Goal: Task Accomplishment & Management: Complete application form

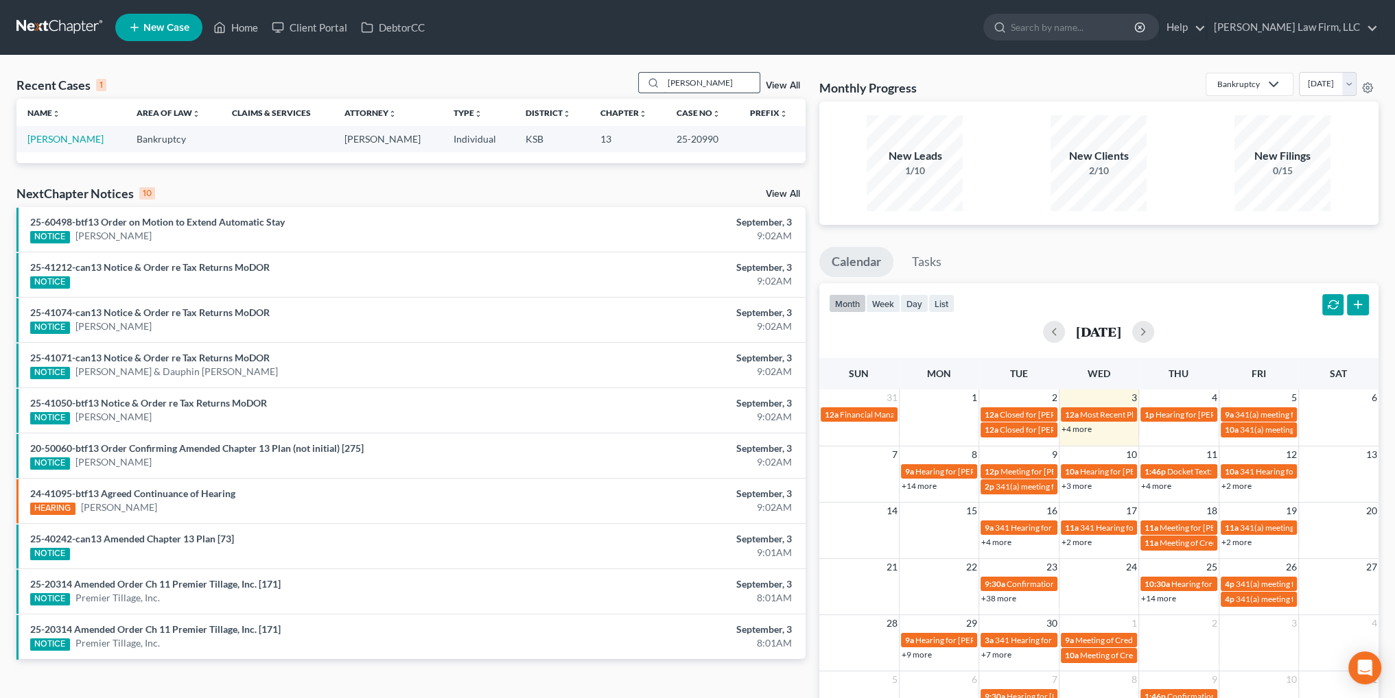
drag, startPoint x: 724, startPoint y: 82, endPoint x: 639, endPoint y: 90, distance: 85.5
click at [639, 90] on div "[PERSON_NAME]" at bounding box center [699, 82] width 122 height 21
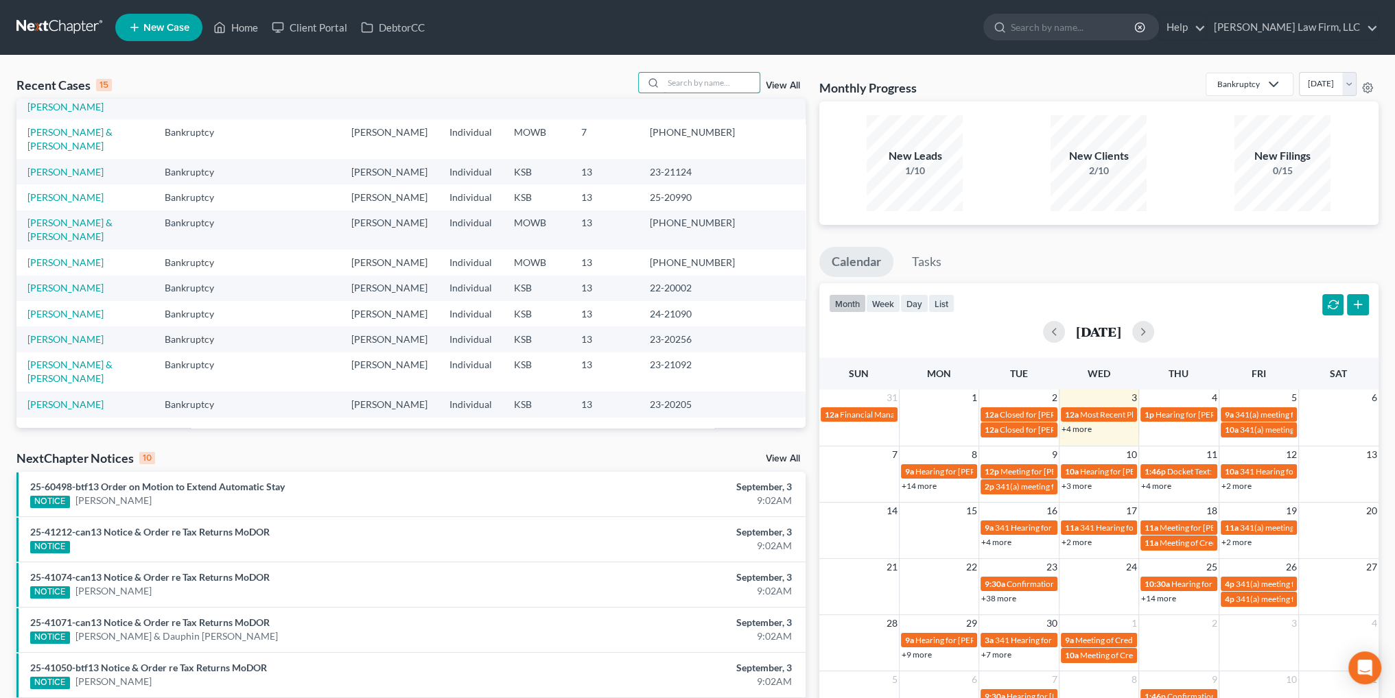
scroll to position [231, 0]
click at [692, 80] on input "search" at bounding box center [711, 83] width 96 height 20
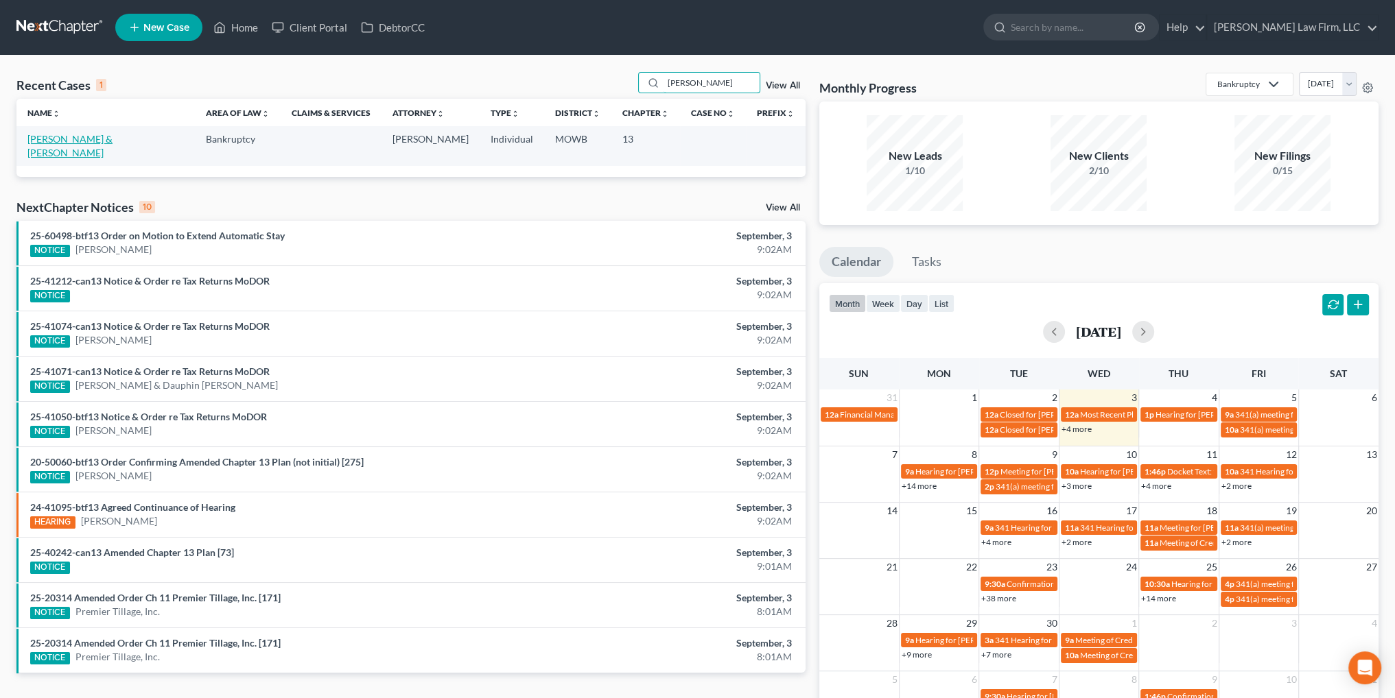
type input "[PERSON_NAME]"
click at [86, 141] on link "[PERSON_NAME] & [PERSON_NAME]" at bounding box center [69, 145] width 85 height 25
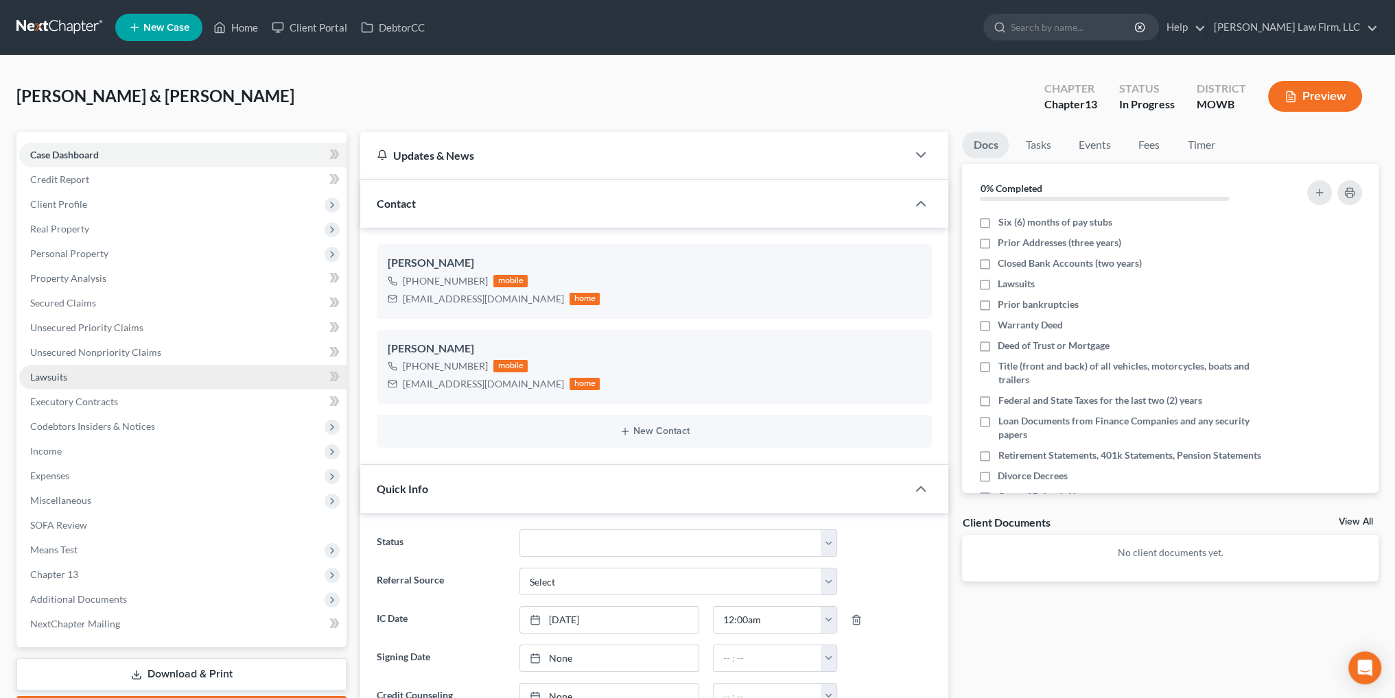
click at [51, 373] on span "Lawsuits" at bounding box center [48, 377] width 37 height 12
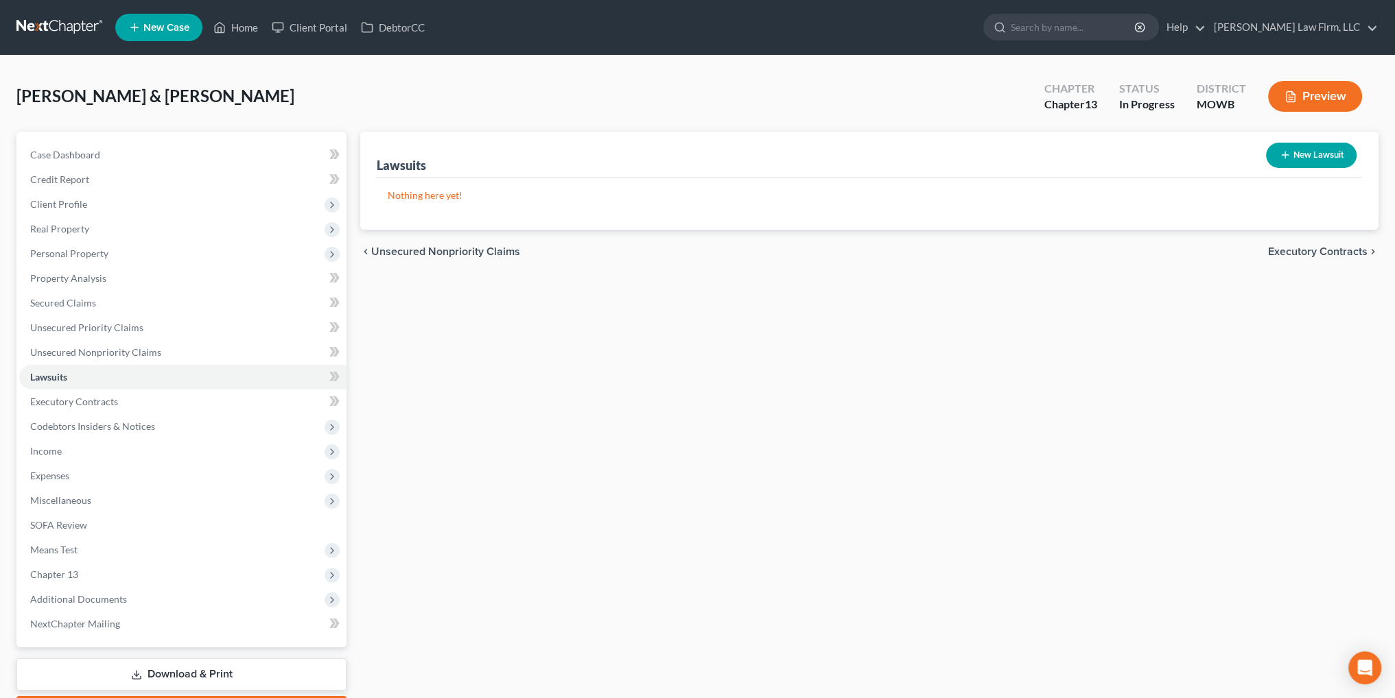
click at [1312, 156] on button "New Lawsuit" at bounding box center [1311, 155] width 91 height 25
select select "0"
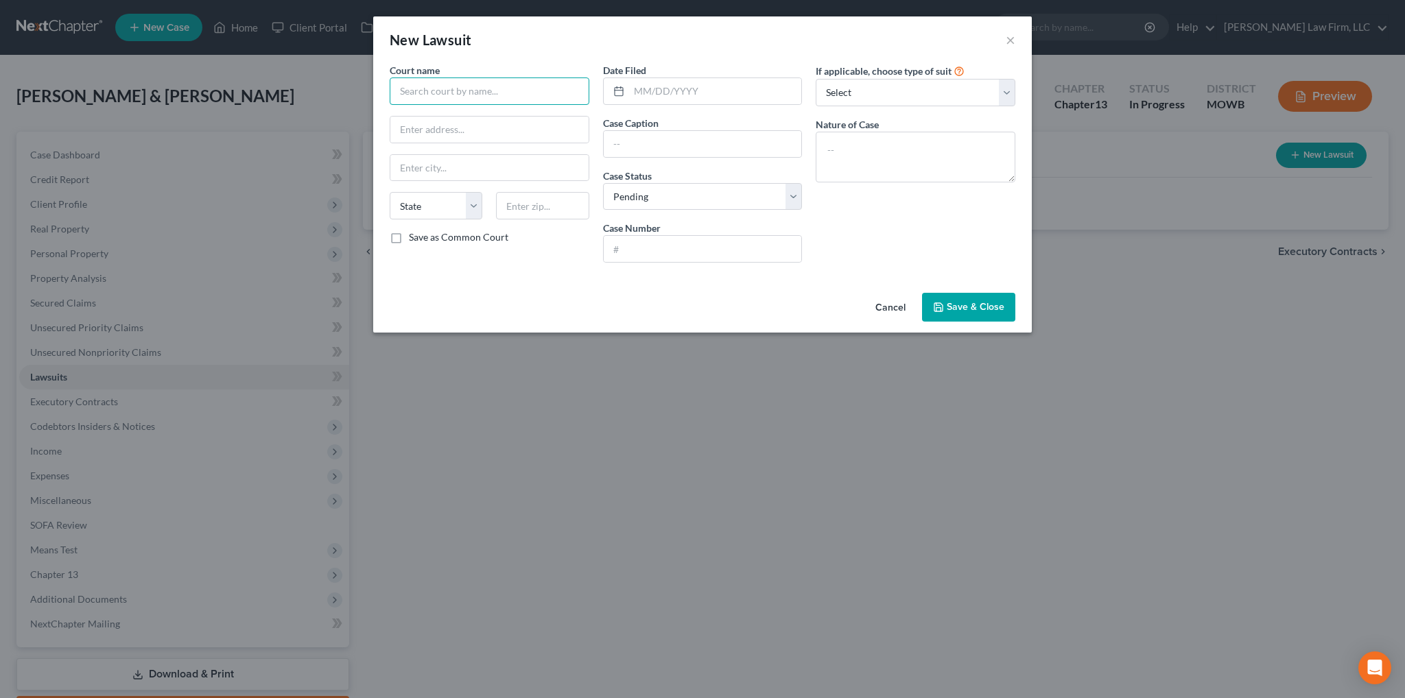
click at [421, 86] on input "text" at bounding box center [490, 91] width 200 height 27
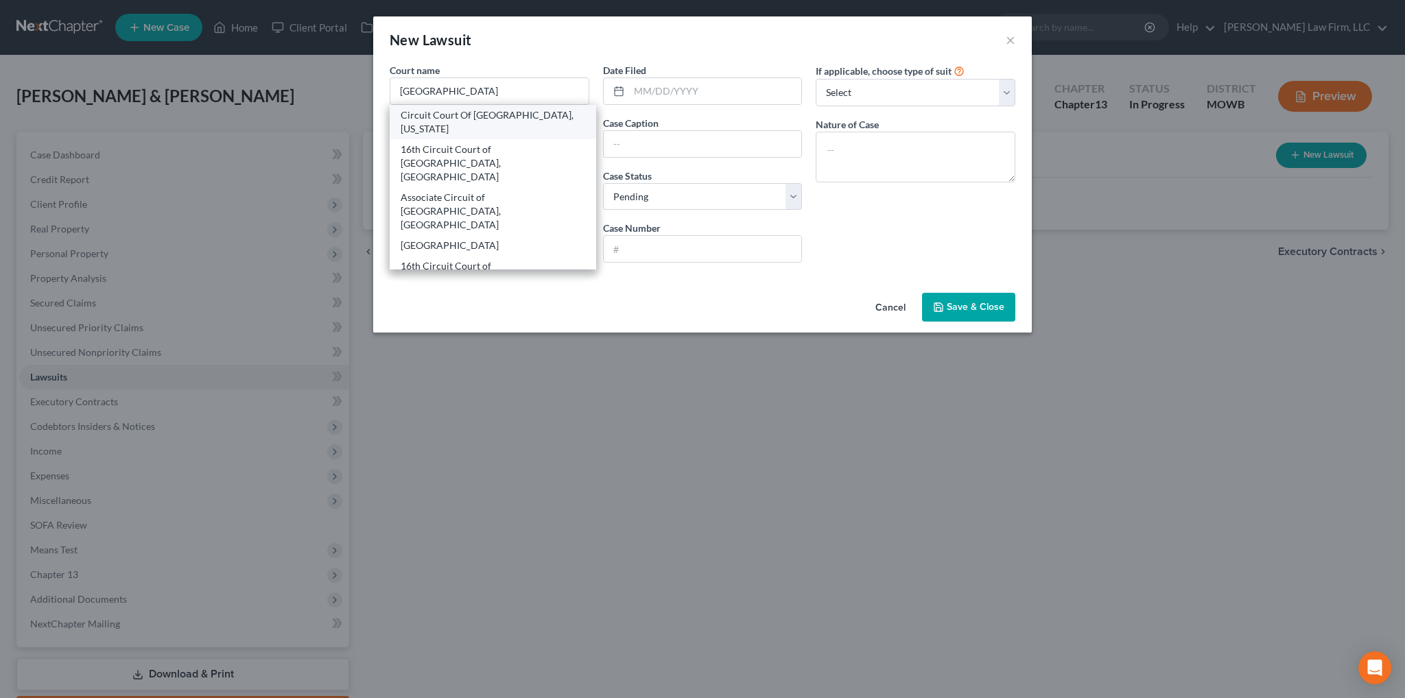
click at [409, 126] on div "Circuit Court Of [GEOGRAPHIC_DATA], [US_STATE]" at bounding box center [493, 121] width 185 height 27
type input "Circuit Court Of [GEOGRAPHIC_DATA], [US_STATE]"
type input "[STREET_ADDRESS]"
type input "[US_STATE][GEOGRAPHIC_DATA]"
select select "26"
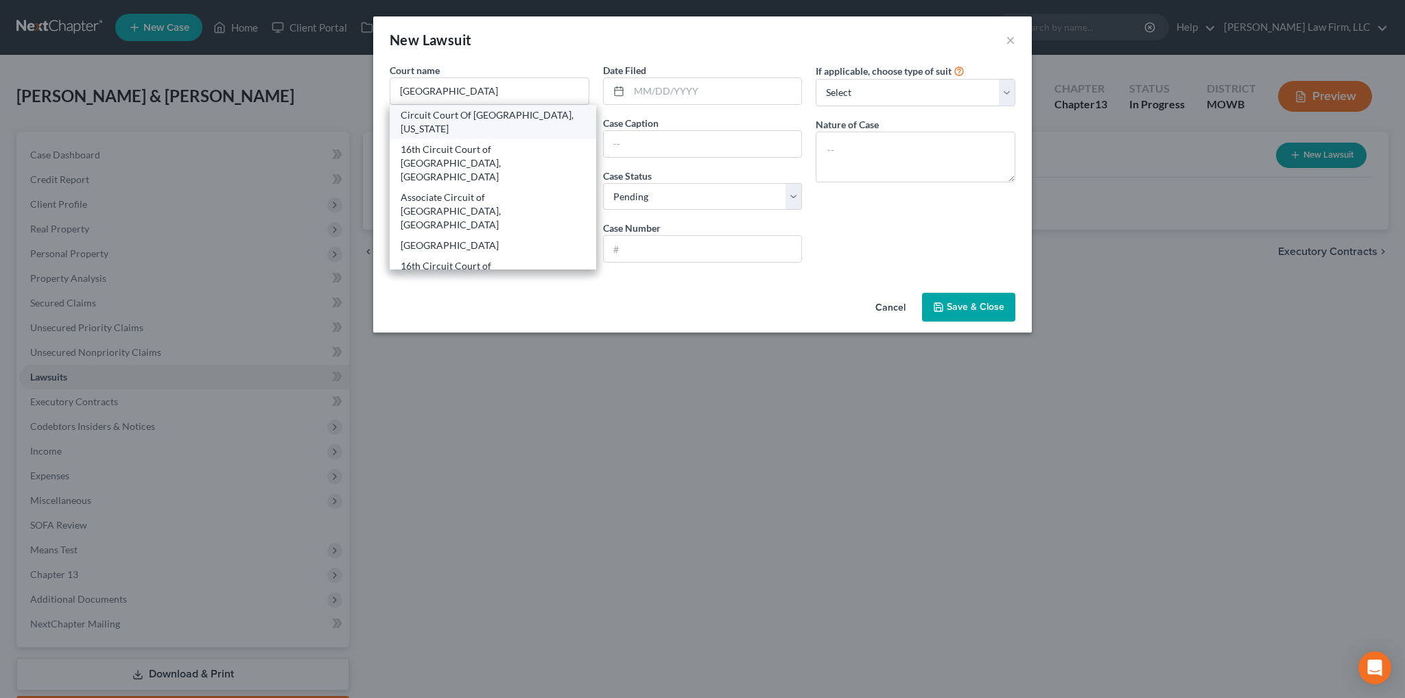
type input "64106"
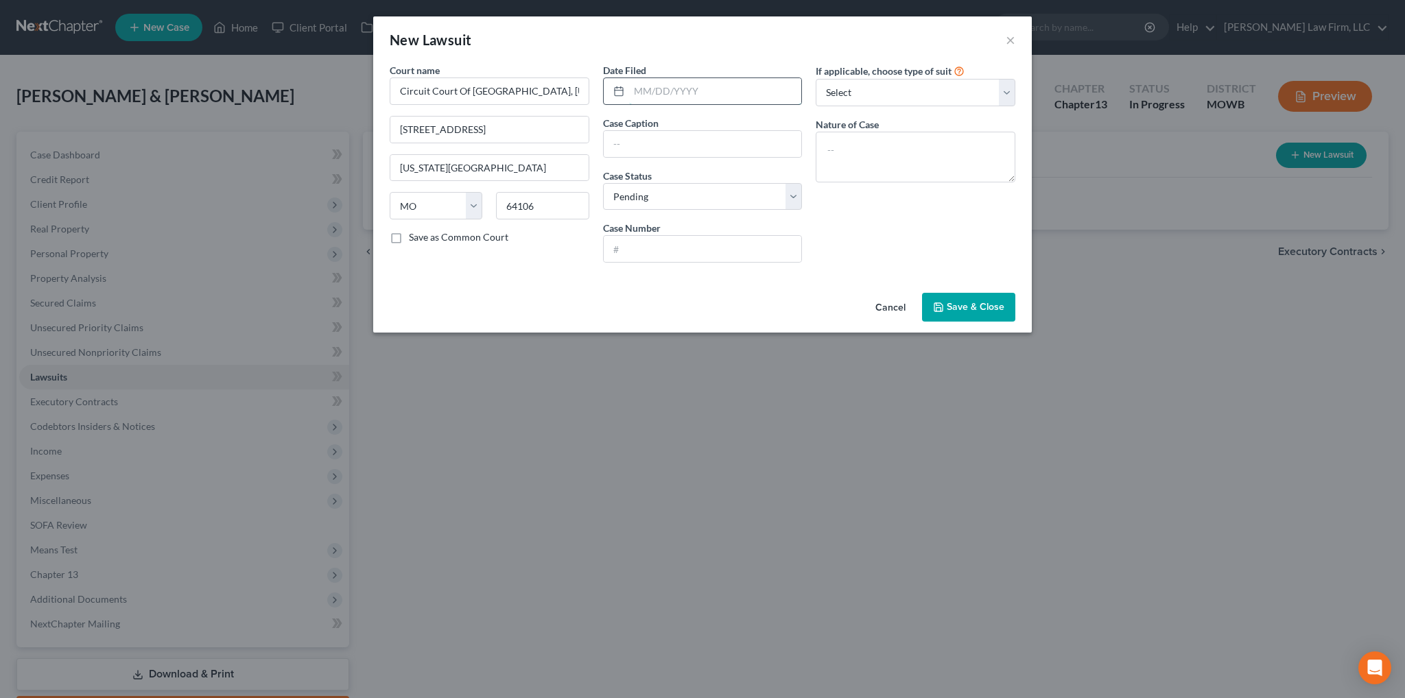
click at [648, 88] on input "text" at bounding box center [715, 91] width 173 height 26
type input "[DATE]"
type input "2516-CC=V24083"
click at [842, 86] on select "Select Repossession Garnishment Foreclosure Attached, Seized, Or Levied Other" at bounding box center [916, 92] width 200 height 27
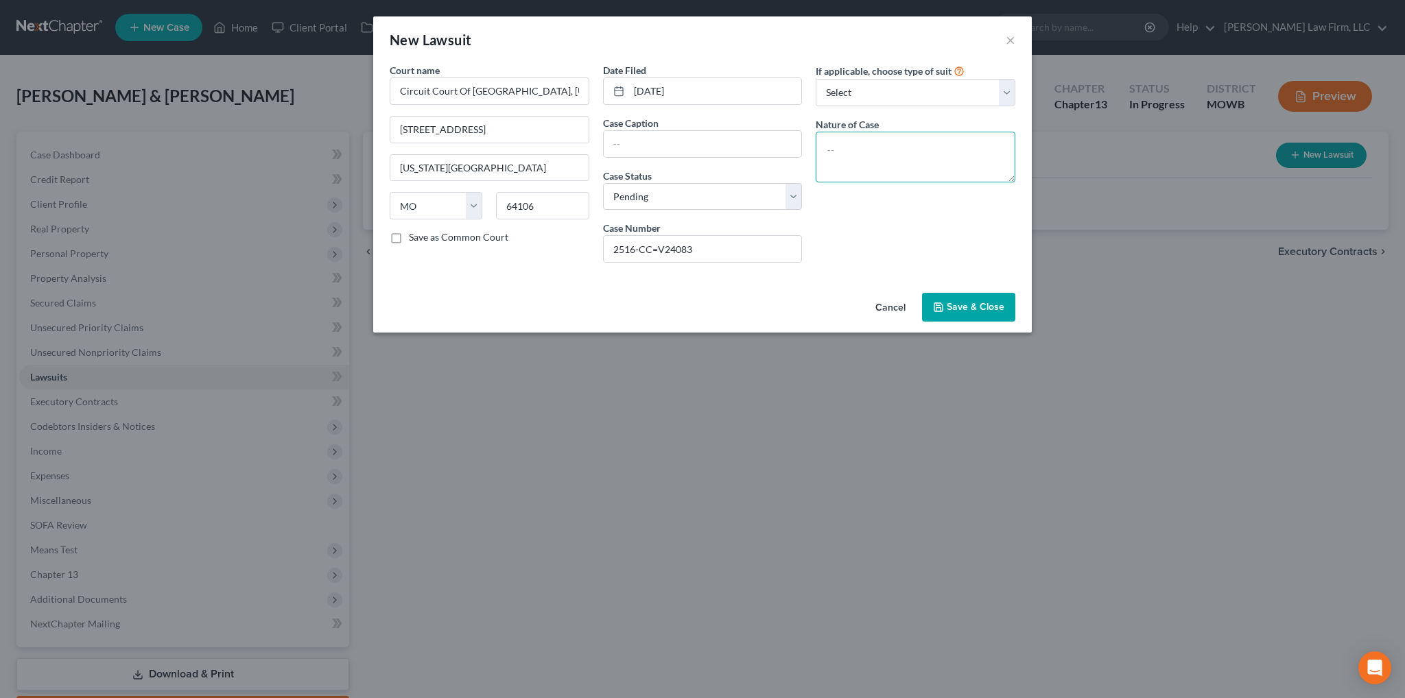
click at [862, 148] on textarea at bounding box center [916, 157] width 200 height 51
type textarea "AC Suit on Account"
click at [988, 308] on span "Save & Close" at bounding box center [976, 307] width 58 height 12
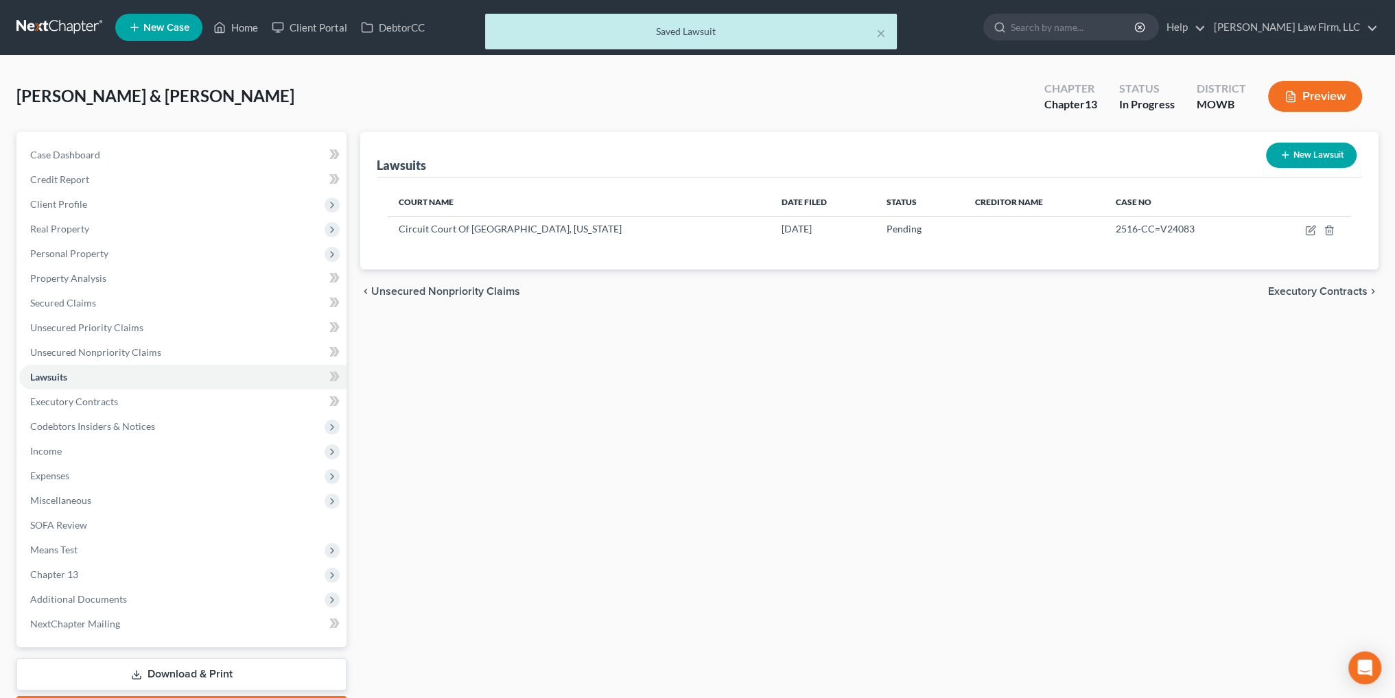
click at [1301, 149] on button "New Lawsuit" at bounding box center [1311, 155] width 91 height 25
select select "0"
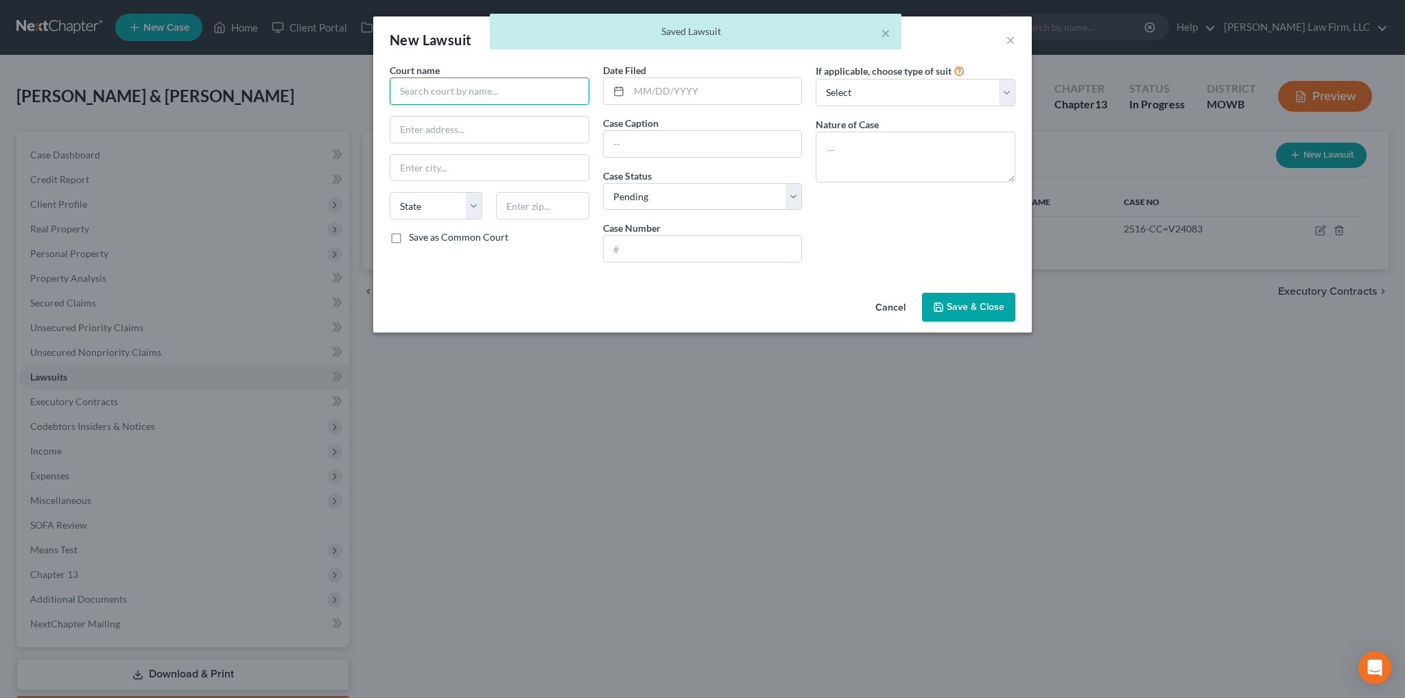
click at [477, 79] on input "text" at bounding box center [490, 91] width 200 height 27
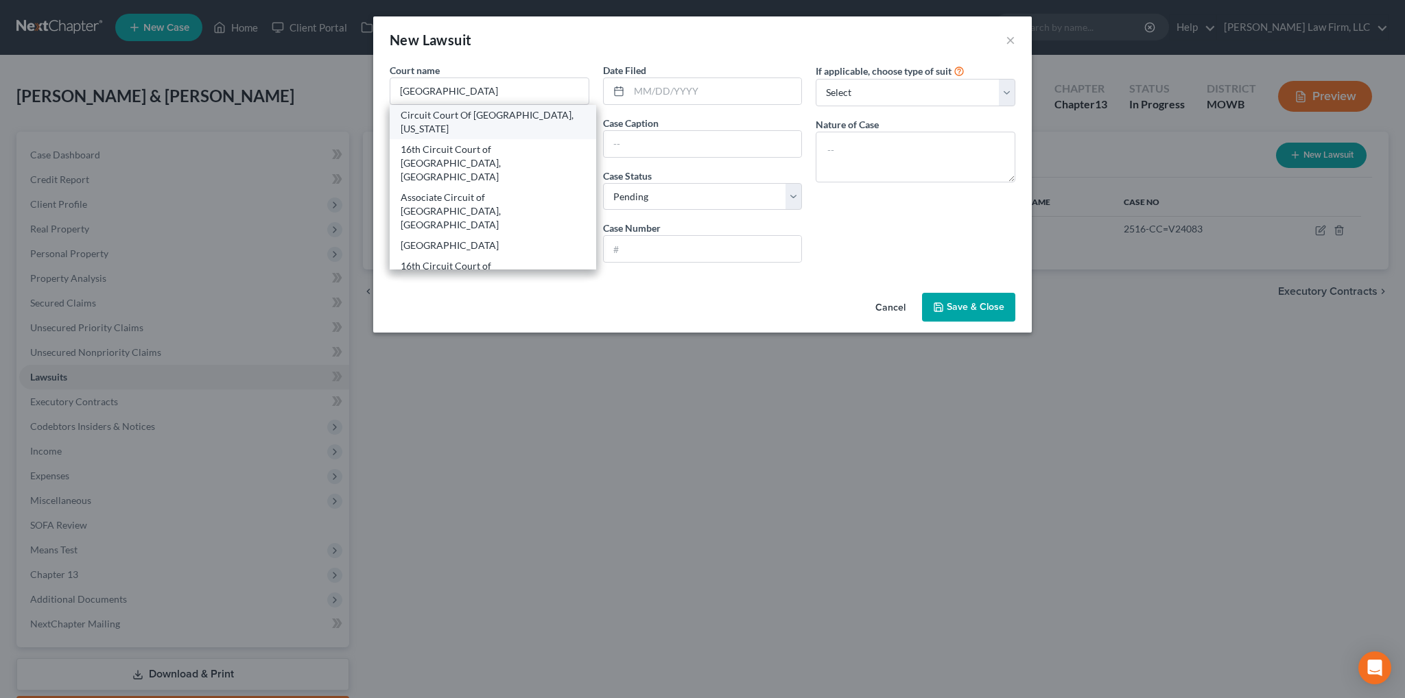
click at [461, 119] on div "Circuit Court Of [GEOGRAPHIC_DATA], [US_STATE]" at bounding box center [493, 121] width 185 height 27
type input "Circuit Court Of [GEOGRAPHIC_DATA], [US_STATE]"
type input "[STREET_ADDRESS]"
type input "[US_STATE][GEOGRAPHIC_DATA]"
select select "26"
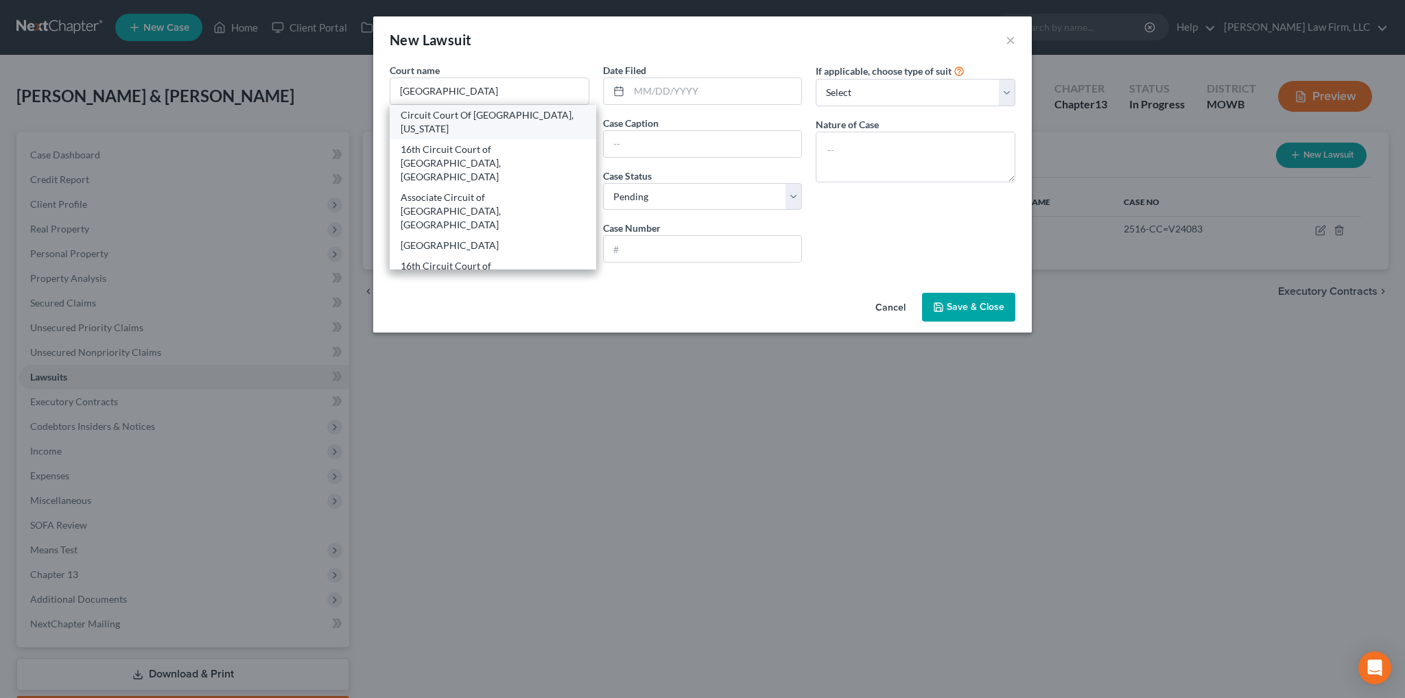
type input "64106"
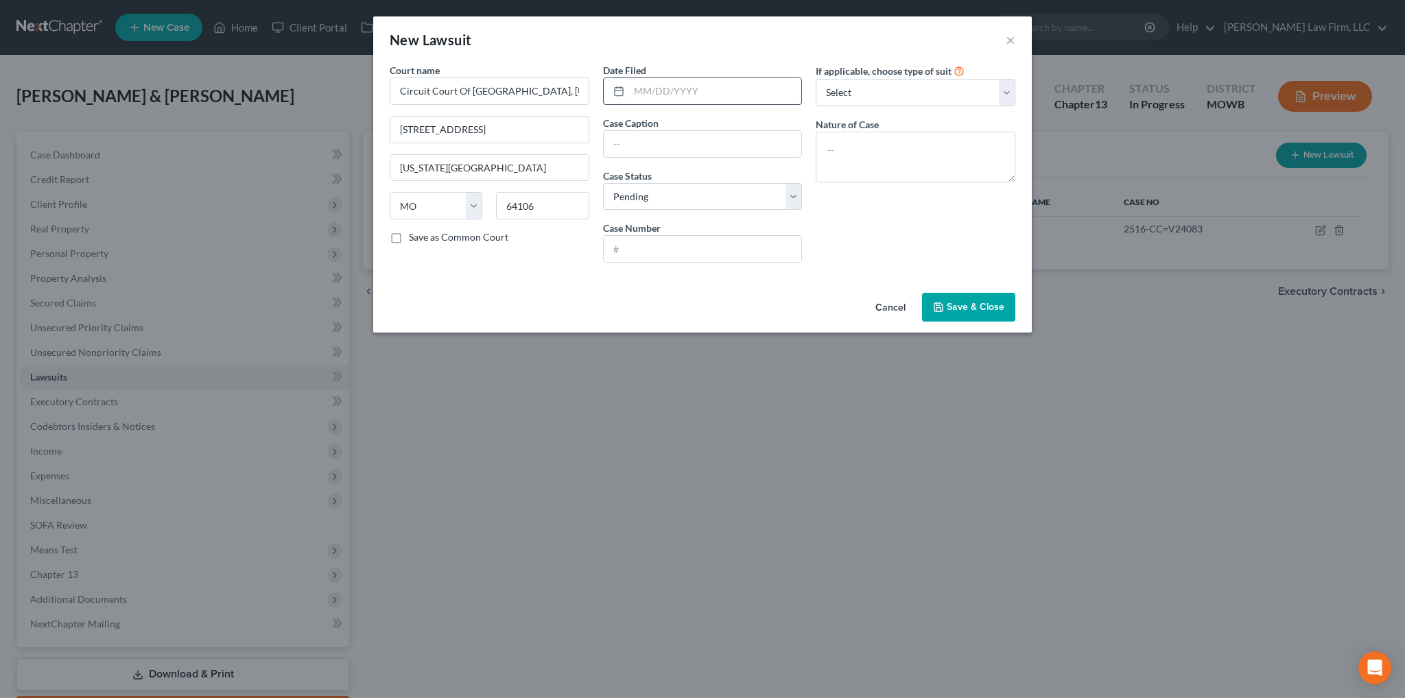
click at [643, 97] on input "text" at bounding box center [715, 91] width 173 height 26
type input "[DATE]"
type input "2316-CV25231"
type textarea "AC Suit on Account"
click at [962, 297] on button "Save & Close" at bounding box center [968, 307] width 93 height 29
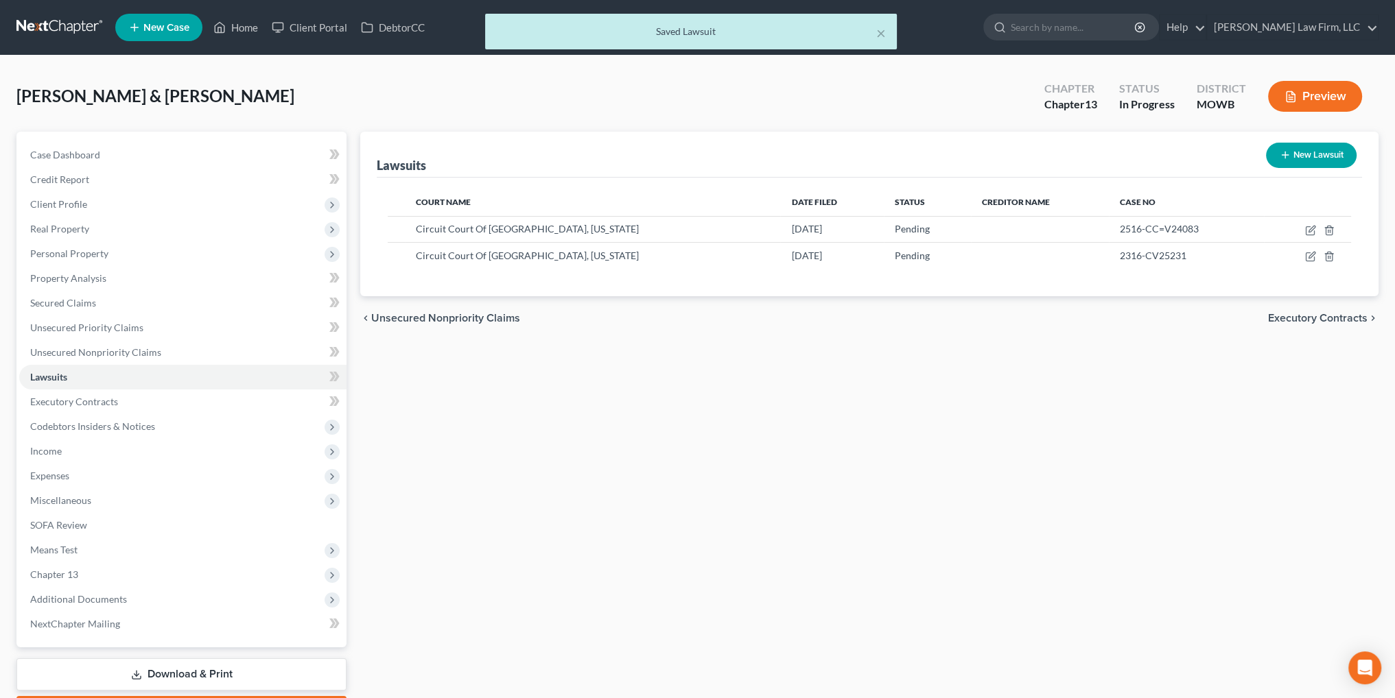
click at [1307, 156] on button "New Lawsuit" at bounding box center [1311, 155] width 91 height 25
select select "0"
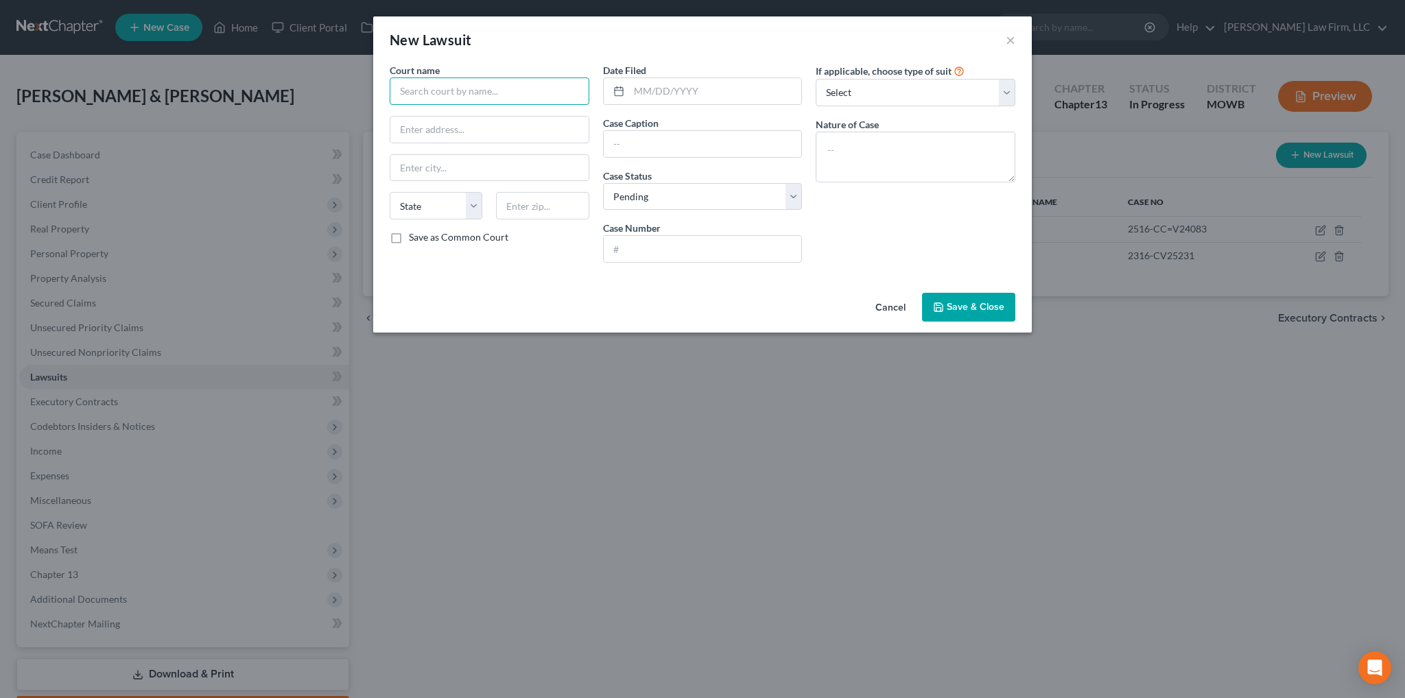
click at [492, 94] on input "text" at bounding box center [490, 91] width 200 height 27
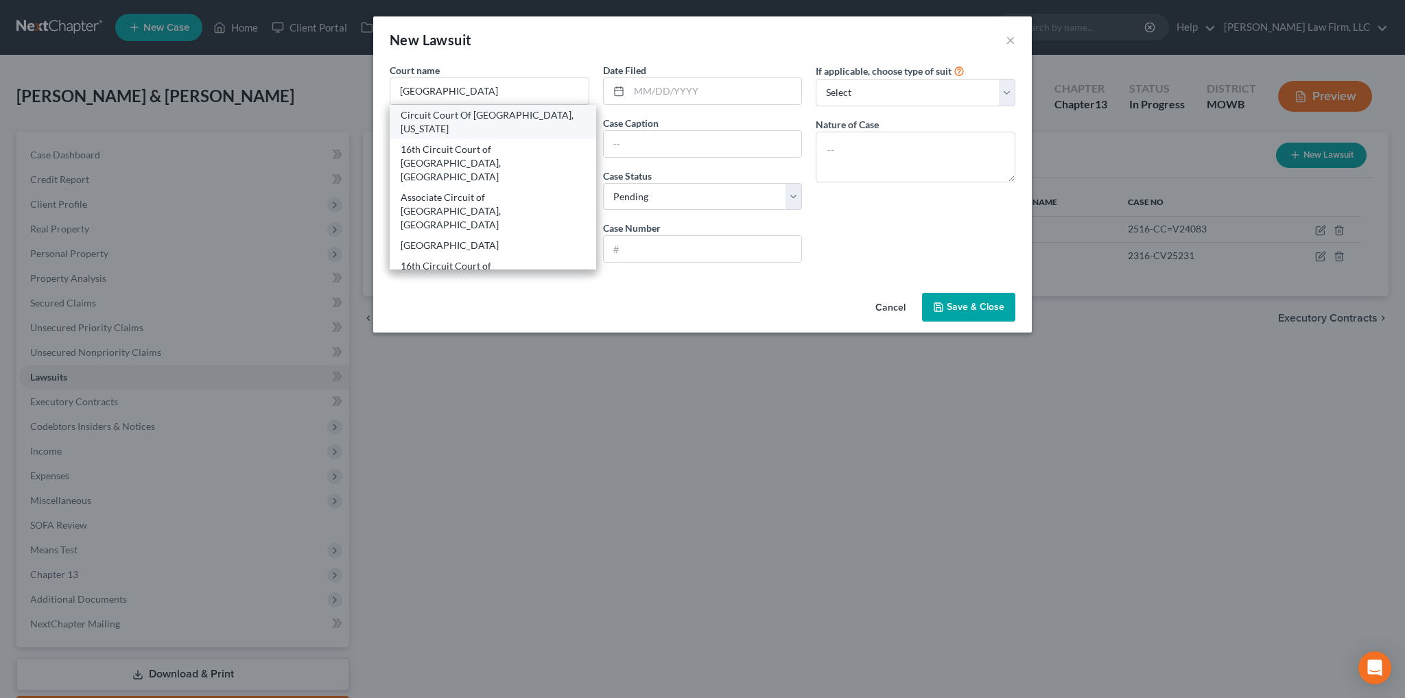
click at [491, 132] on div "Circuit Court Of [GEOGRAPHIC_DATA], [US_STATE]" at bounding box center [493, 121] width 185 height 27
type input "Circuit Court Of [GEOGRAPHIC_DATA], [US_STATE]"
type input "[STREET_ADDRESS]"
type input "[US_STATE][GEOGRAPHIC_DATA]"
select select "26"
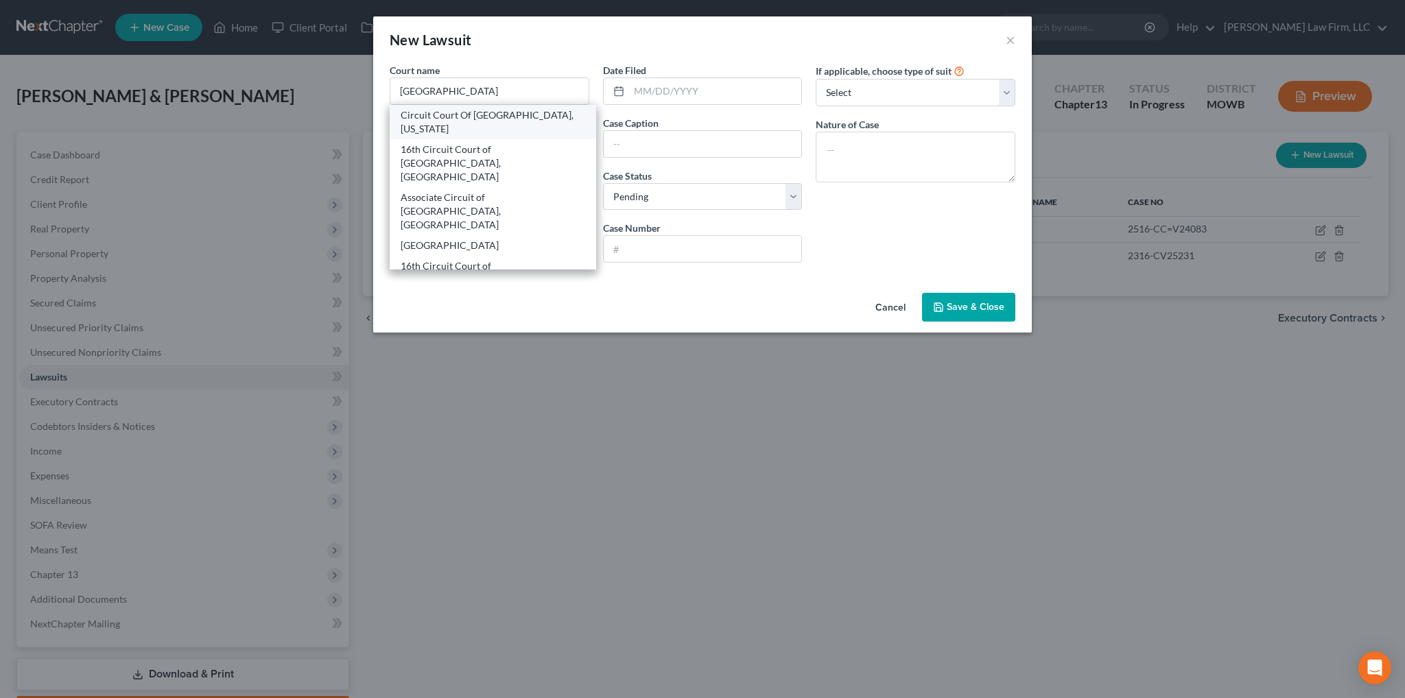
type input "64106"
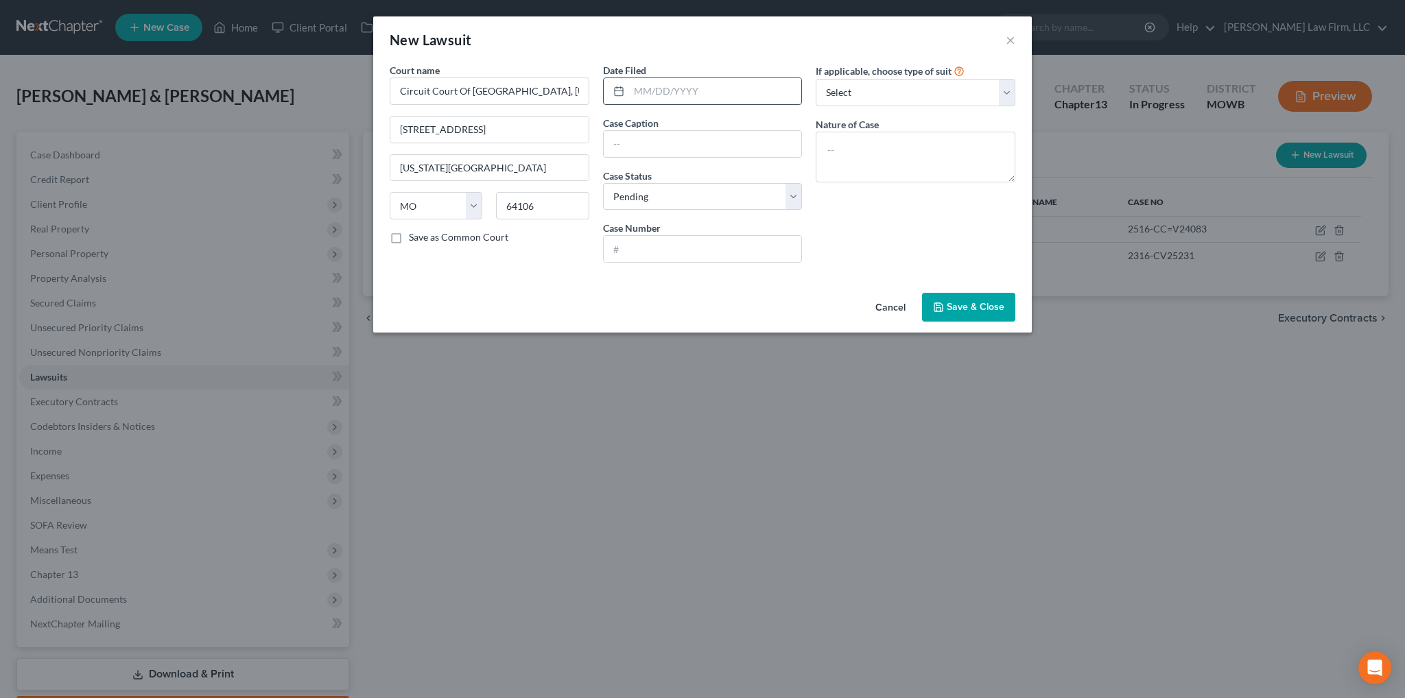
click at [660, 95] on input "text" at bounding box center [715, 91] width 173 height 26
type input "[DATE]"
type input "2416-CV17162"
type textarea "AC Suit on Account"
click at [982, 305] on span "Save & Close" at bounding box center [976, 307] width 58 height 12
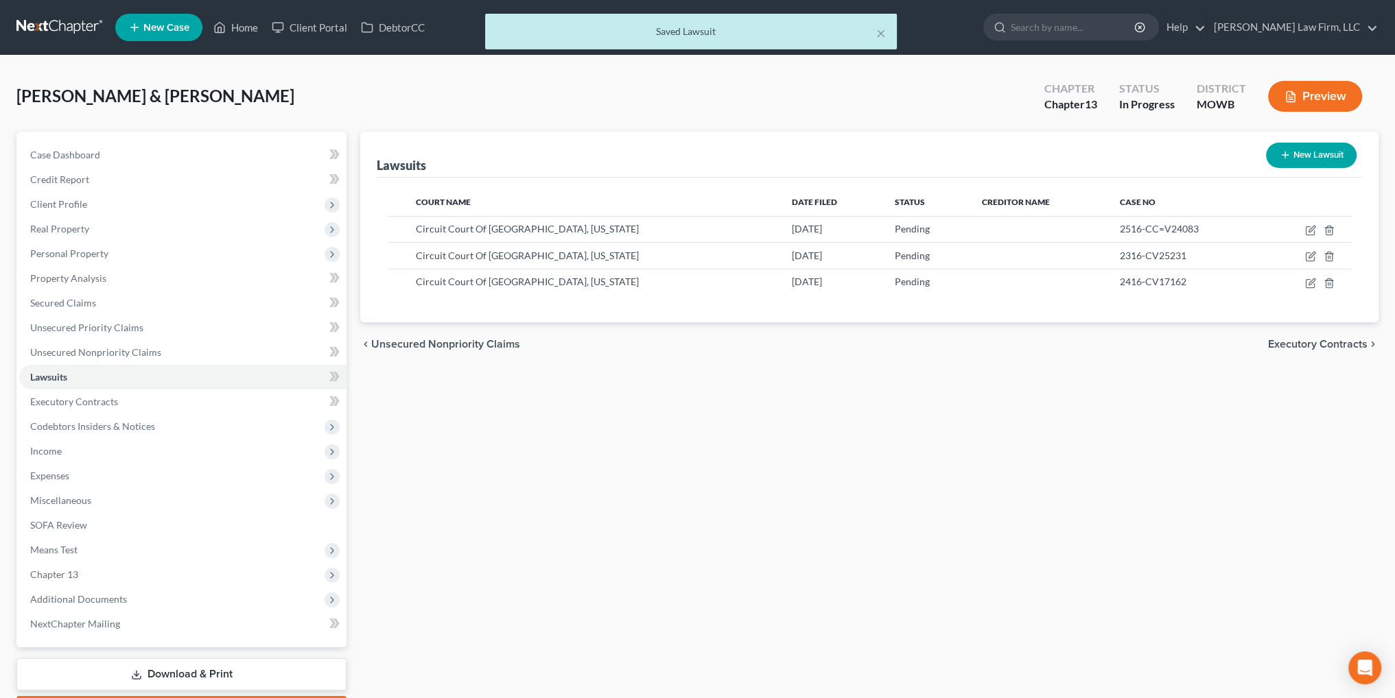
click at [1310, 154] on button "New Lawsuit" at bounding box center [1311, 155] width 91 height 25
select select "0"
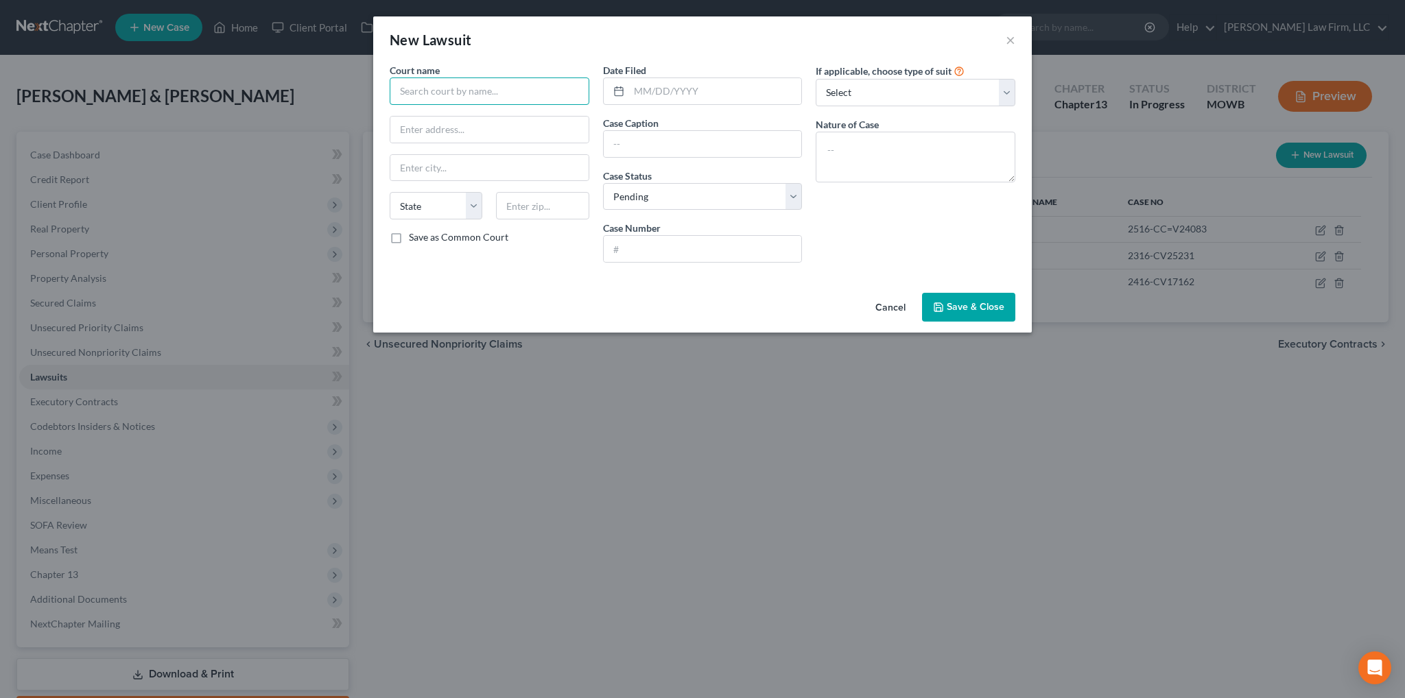
click at [406, 98] on input "text" at bounding box center [490, 91] width 200 height 27
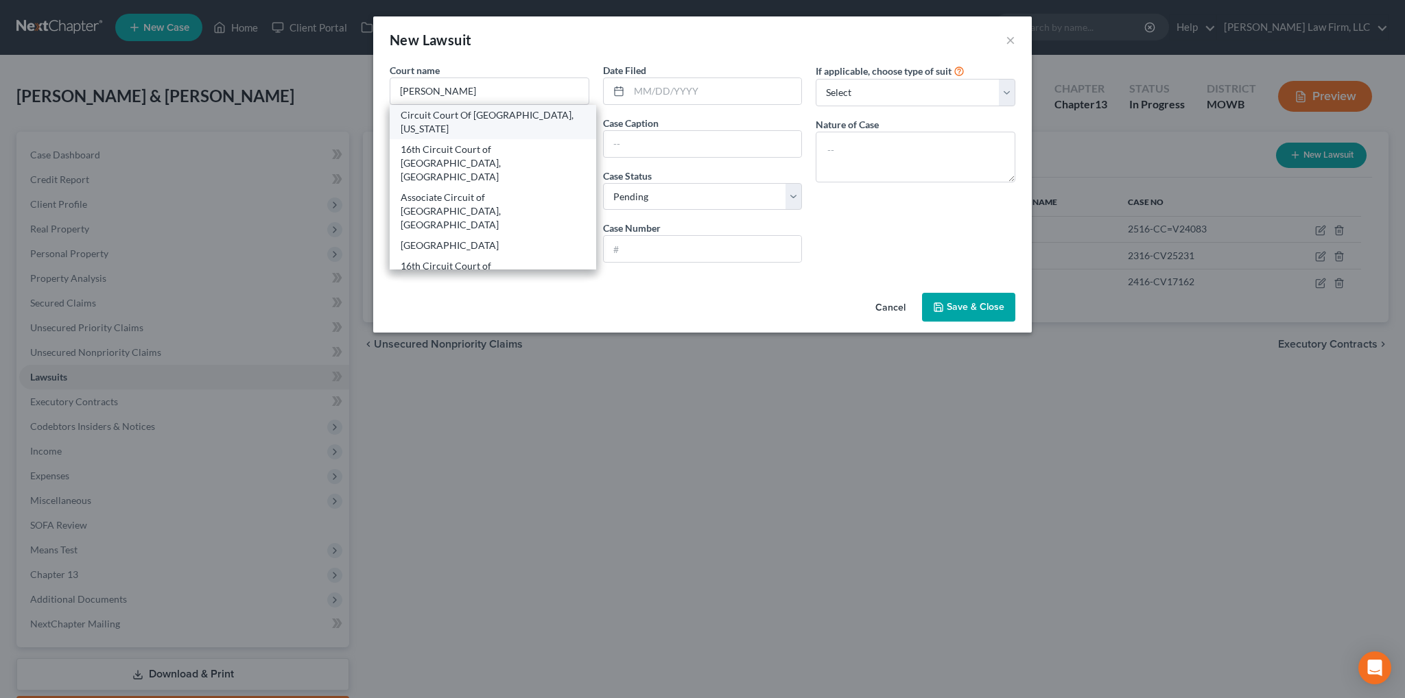
click at [423, 119] on div "Circuit Court Of [GEOGRAPHIC_DATA], [US_STATE]" at bounding box center [493, 121] width 185 height 27
type input "Circuit Court Of [GEOGRAPHIC_DATA], [US_STATE]"
type input "[STREET_ADDRESS]"
type input "[US_STATE][GEOGRAPHIC_DATA]"
select select "26"
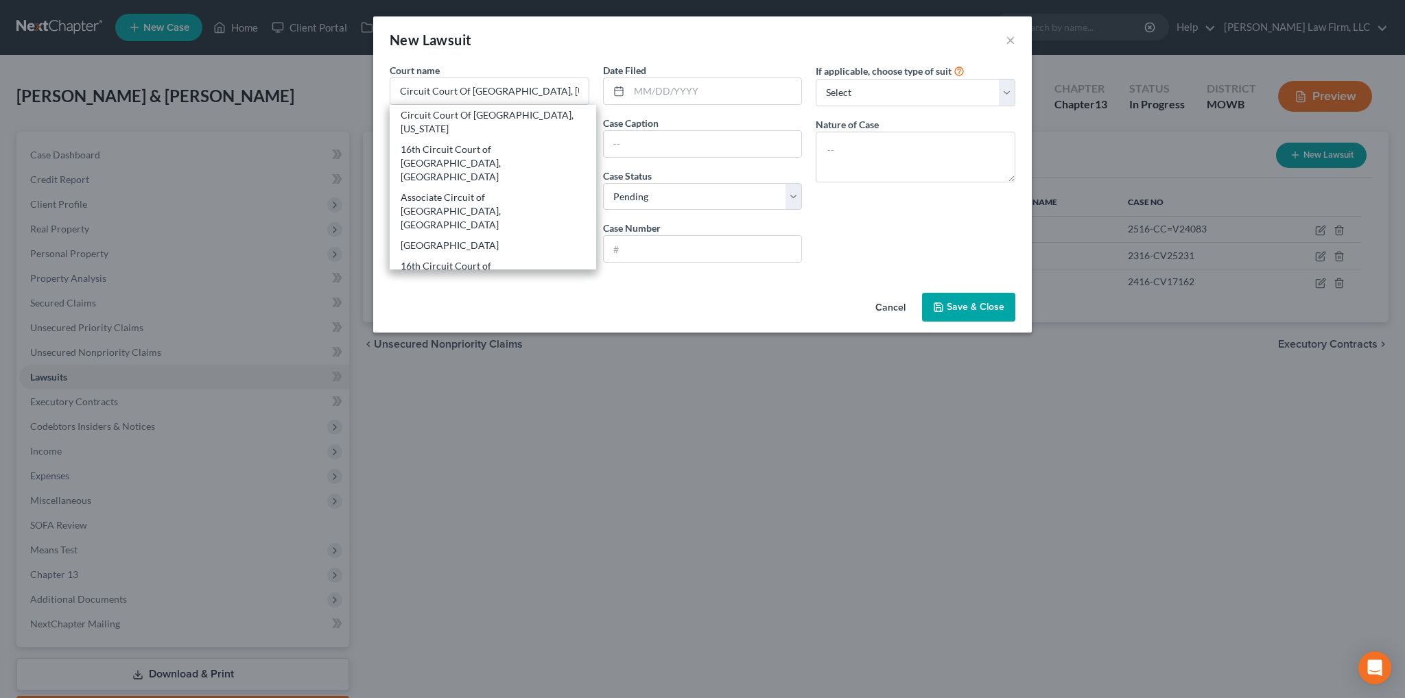
type input "64106"
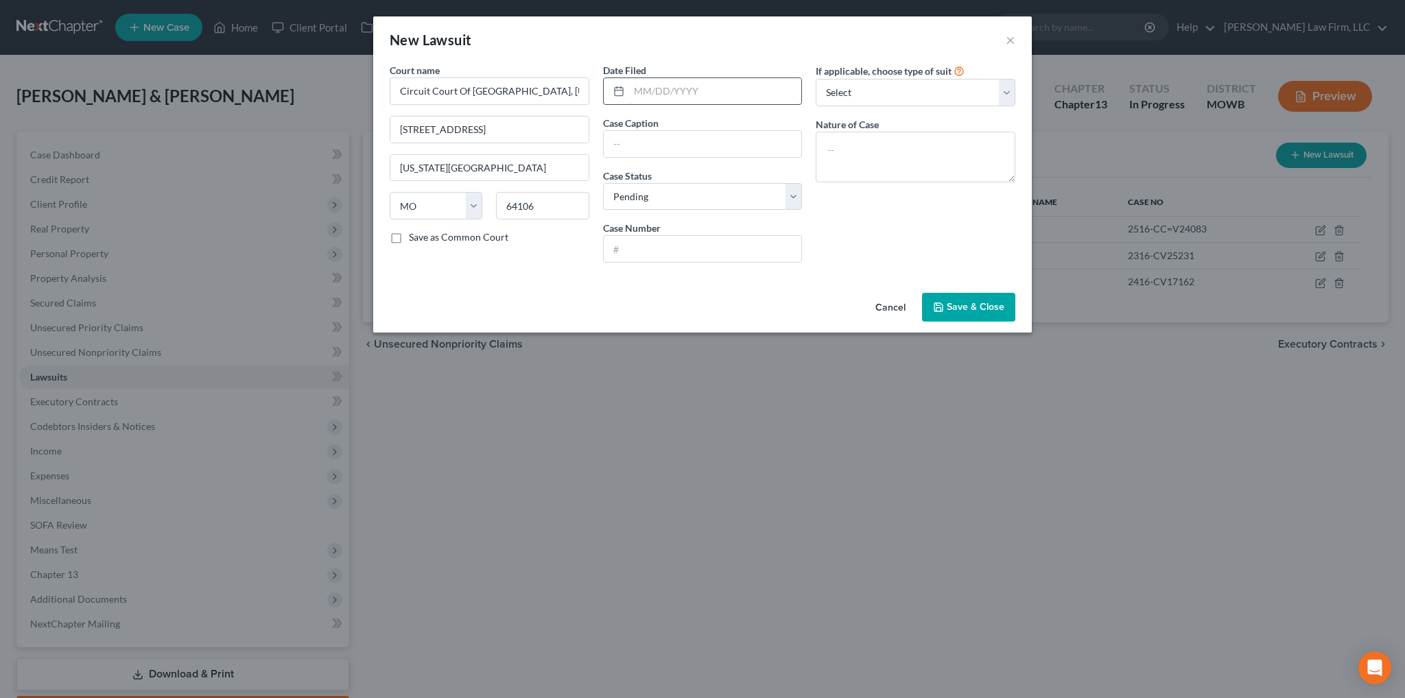
click at [637, 96] on input "text" at bounding box center [715, 91] width 173 height 26
type input "[DATE]"
type input "2116-CV09276"
click at [873, 163] on textarea at bounding box center [916, 157] width 200 height 51
type textarea "AC Suit on Account"
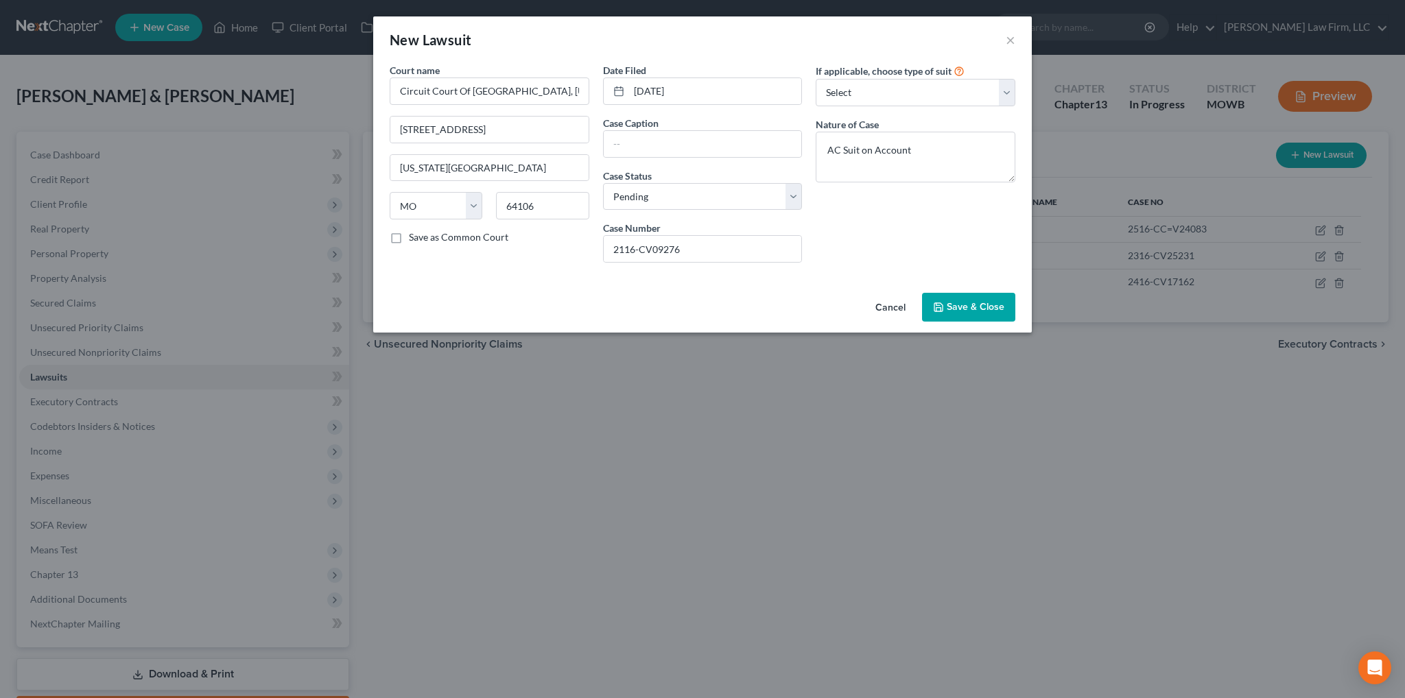
click at [971, 319] on button "Save & Close" at bounding box center [968, 307] width 93 height 29
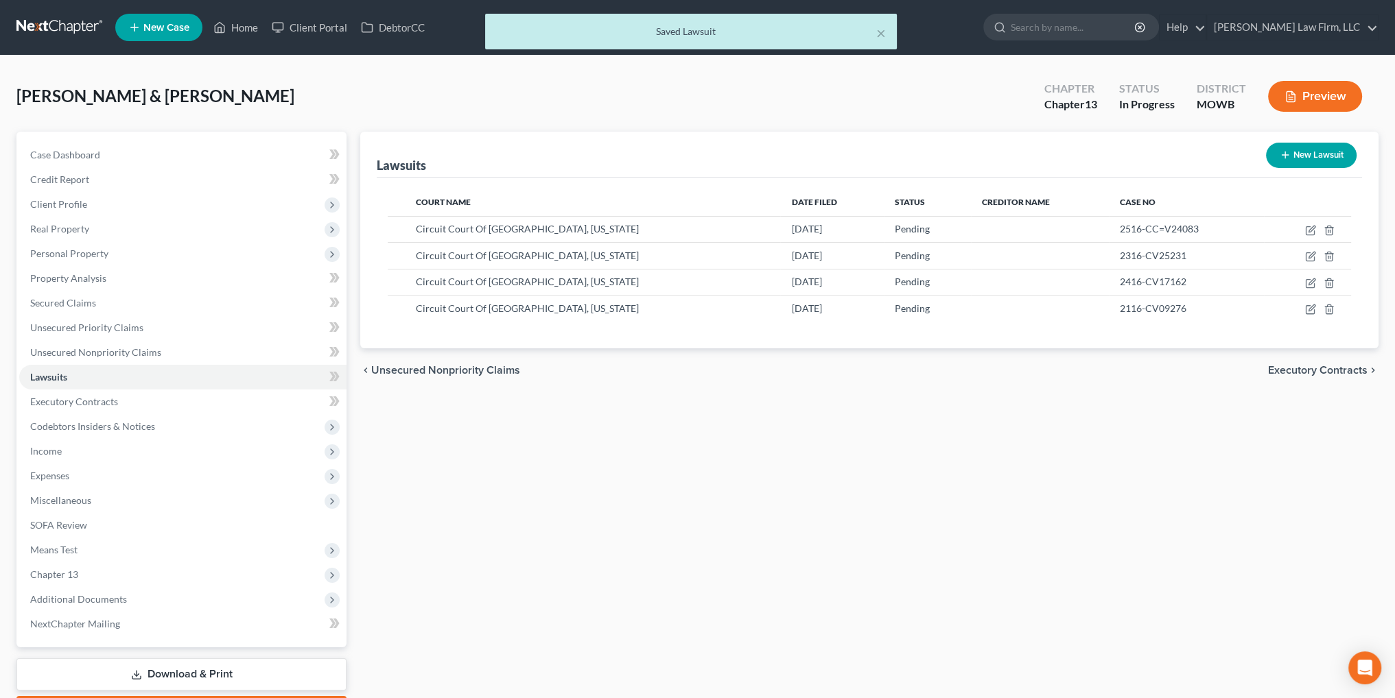
click at [1303, 160] on button "New Lawsuit" at bounding box center [1311, 155] width 91 height 25
select select "0"
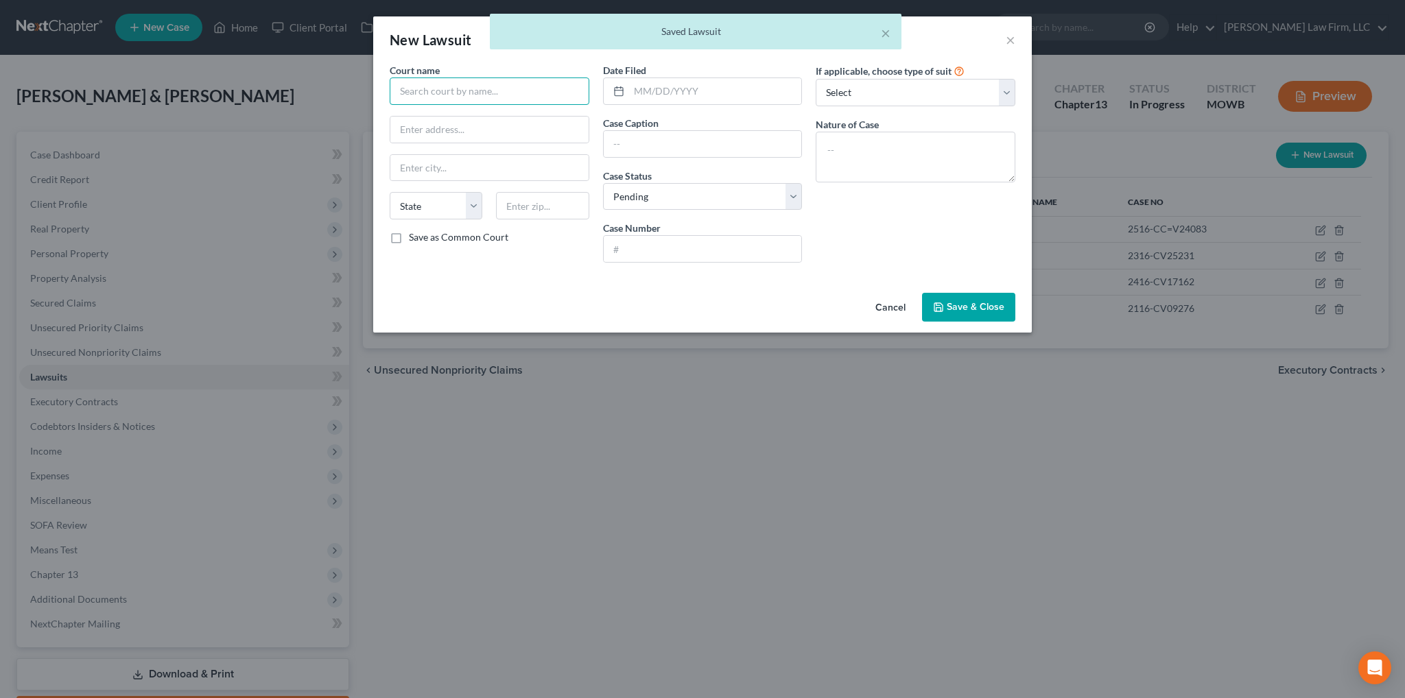
click at [515, 92] on input "text" at bounding box center [490, 91] width 200 height 27
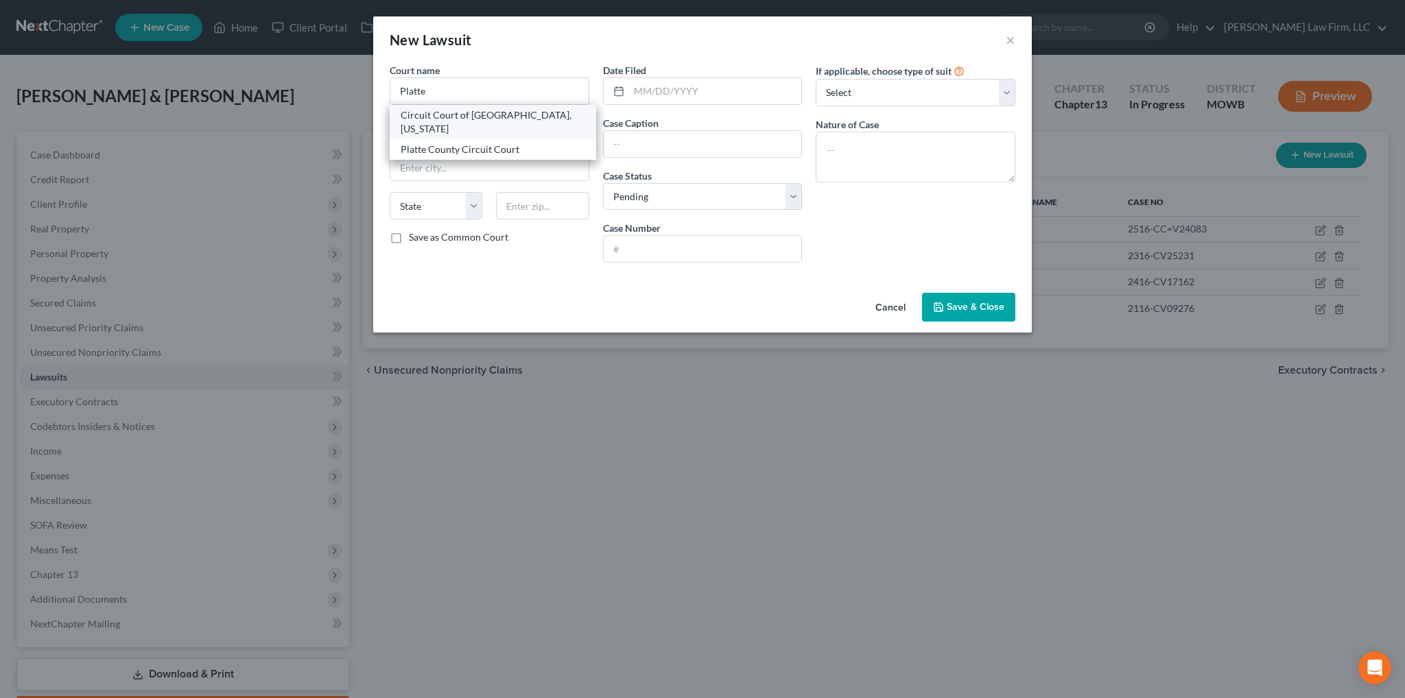
click at [515, 121] on div "Circuit Court of [GEOGRAPHIC_DATA], [US_STATE]" at bounding box center [493, 121] width 185 height 27
type input "Circuit Court of [GEOGRAPHIC_DATA], [US_STATE]"
type input "[STREET_ADDRESS]"
type input "[GEOGRAPHIC_DATA]"
select select "26"
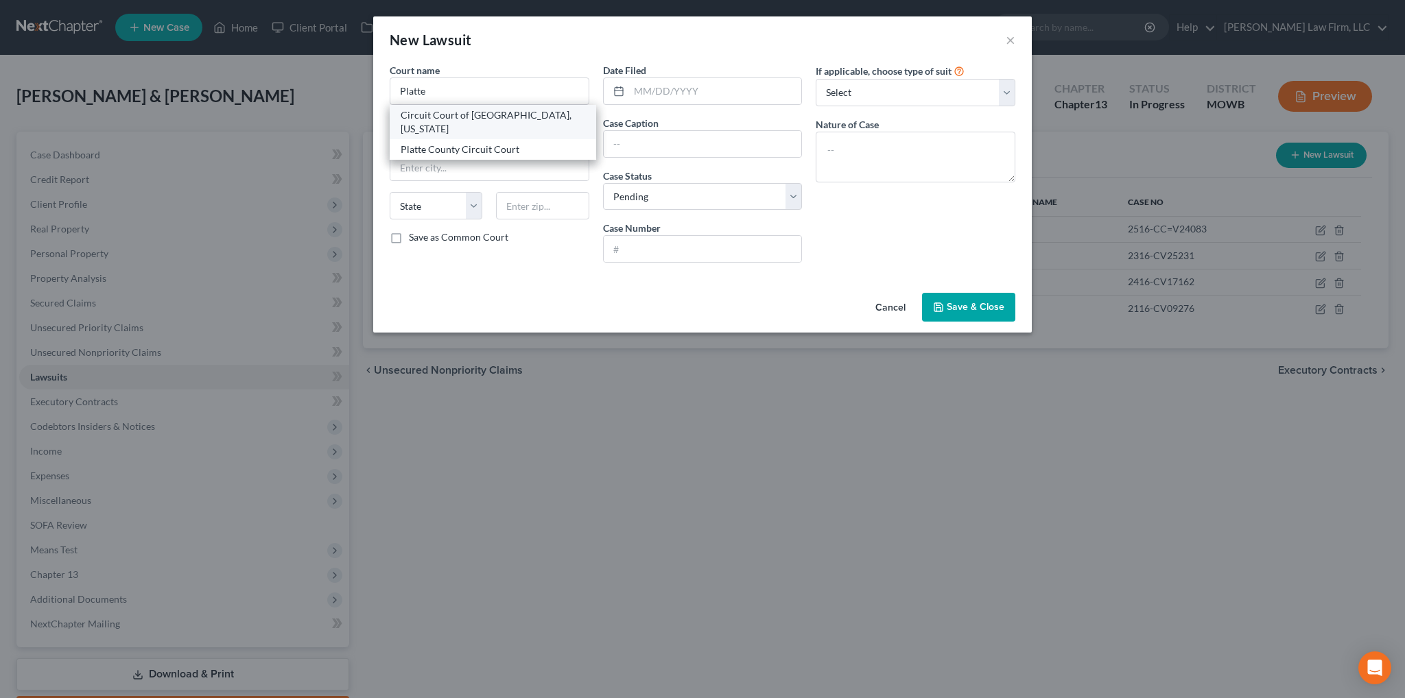
type input "64079"
click at [643, 94] on input "text" at bounding box center [715, 91] width 173 height 26
type input "[DATE]"
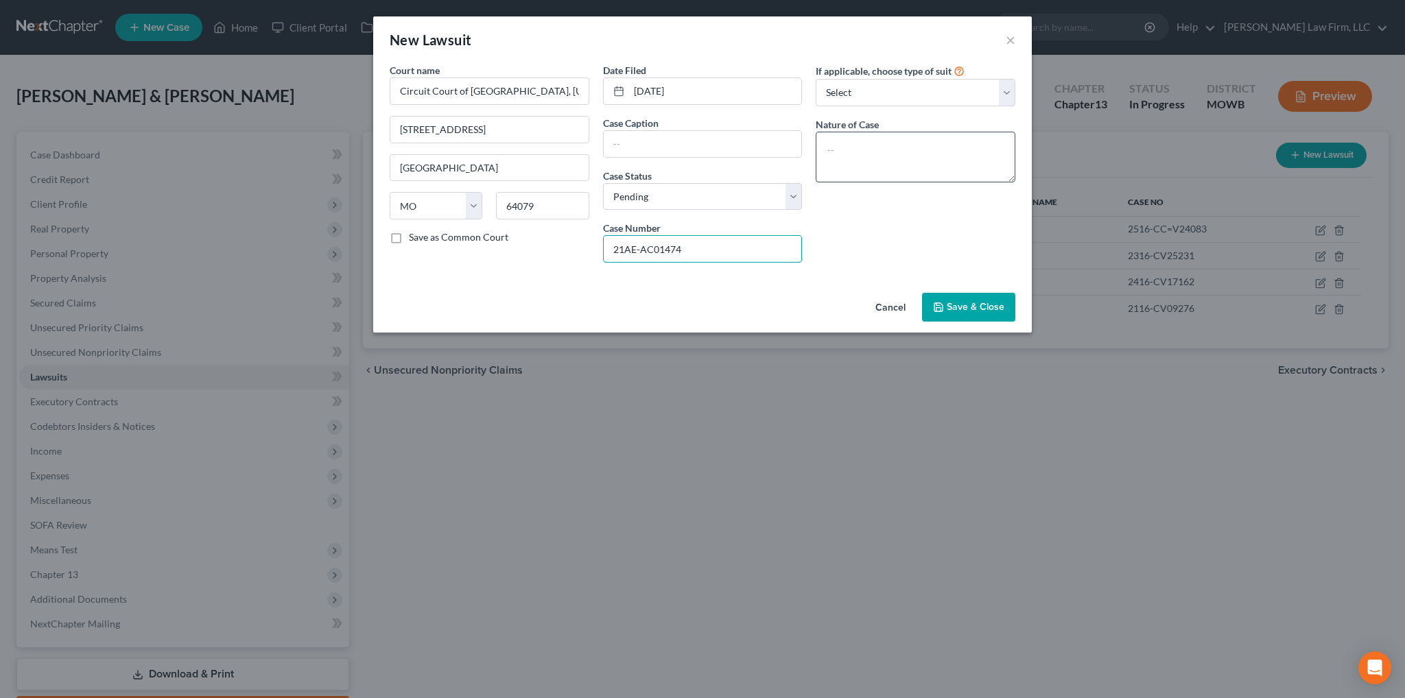
type input "21AE-AC01474"
click at [866, 143] on textarea at bounding box center [916, 157] width 200 height 51
type textarea "AC Rent and Possession"
click at [992, 307] on span "Save & Close" at bounding box center [976, 307] width 58 height 12
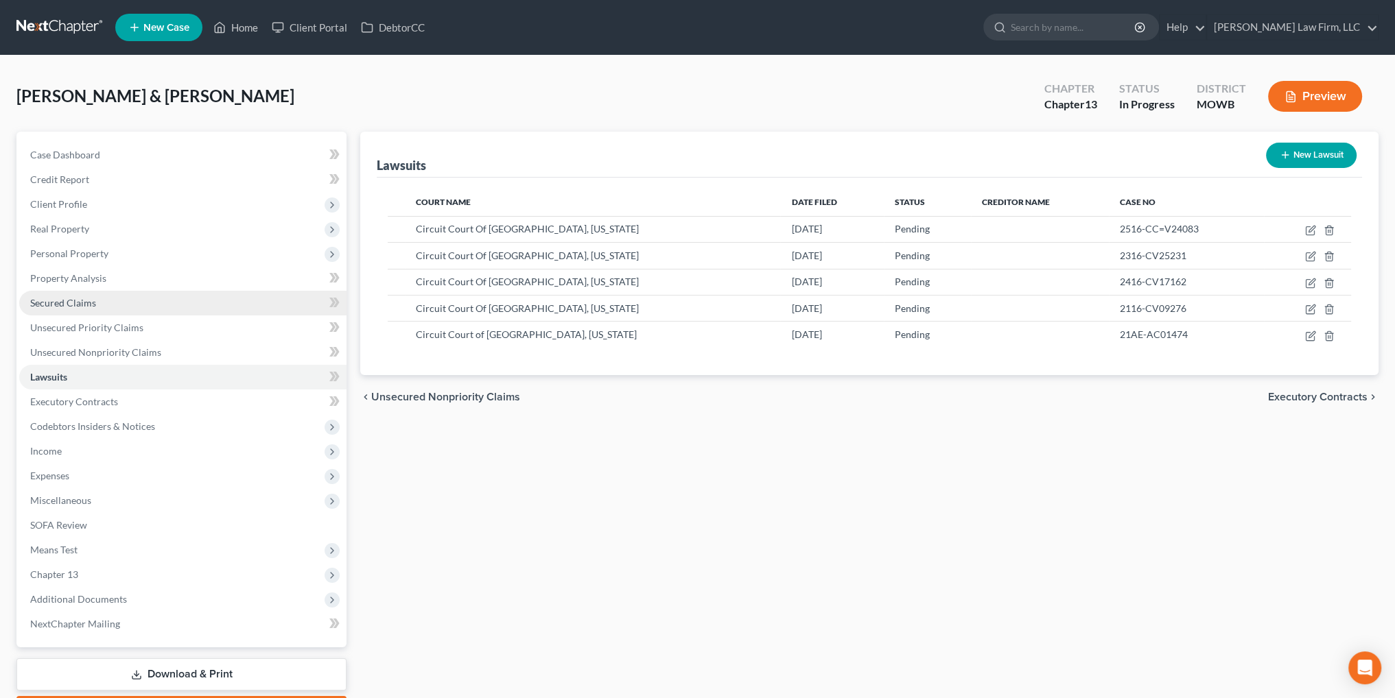
click at [82, 308] on link "Secured Claims" at bounding box center [182, 303] width 327 height 25
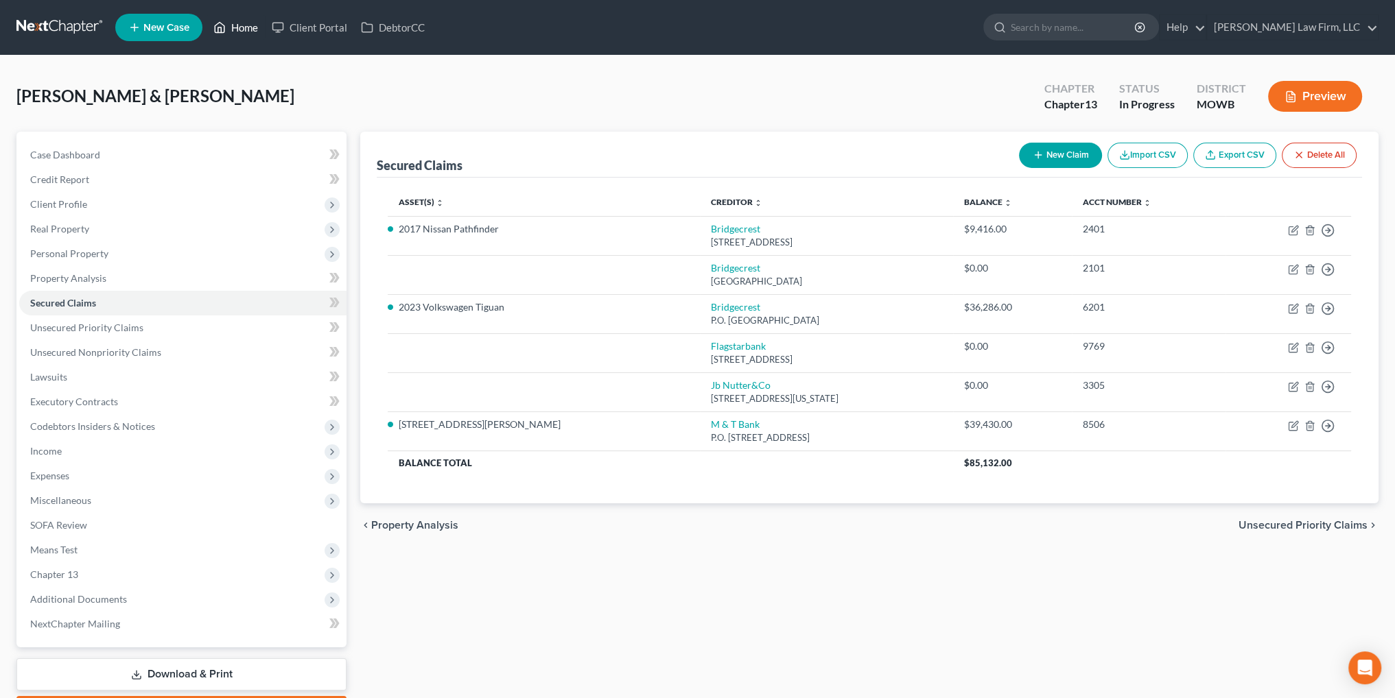
click at [244, 25] on link "Home" at bounding box center [235, 27] width 58 height 25
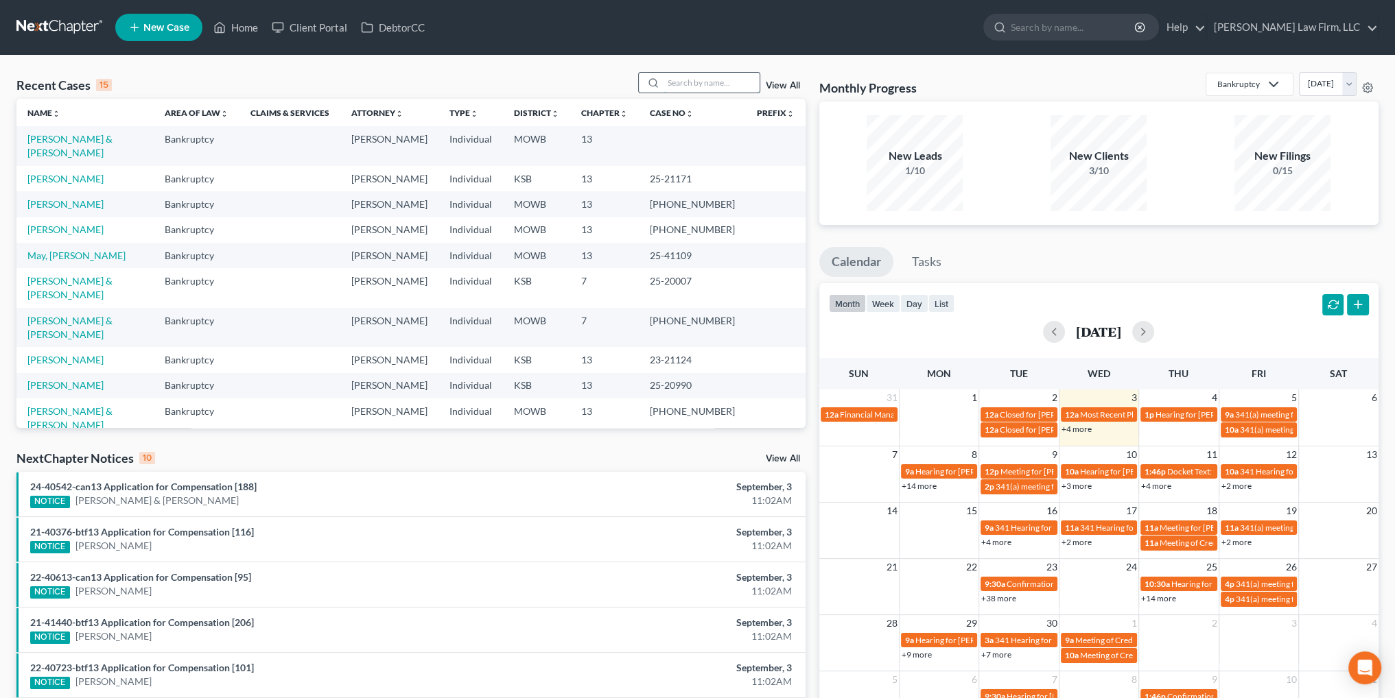
click at [700, 89] on input "search" at bounding box center [711, 83] width 96 height 20
click at [58, 173] on link "[PERSON_NAME]" at bounding box center [65, 179] width 76 height 12
select select "6"
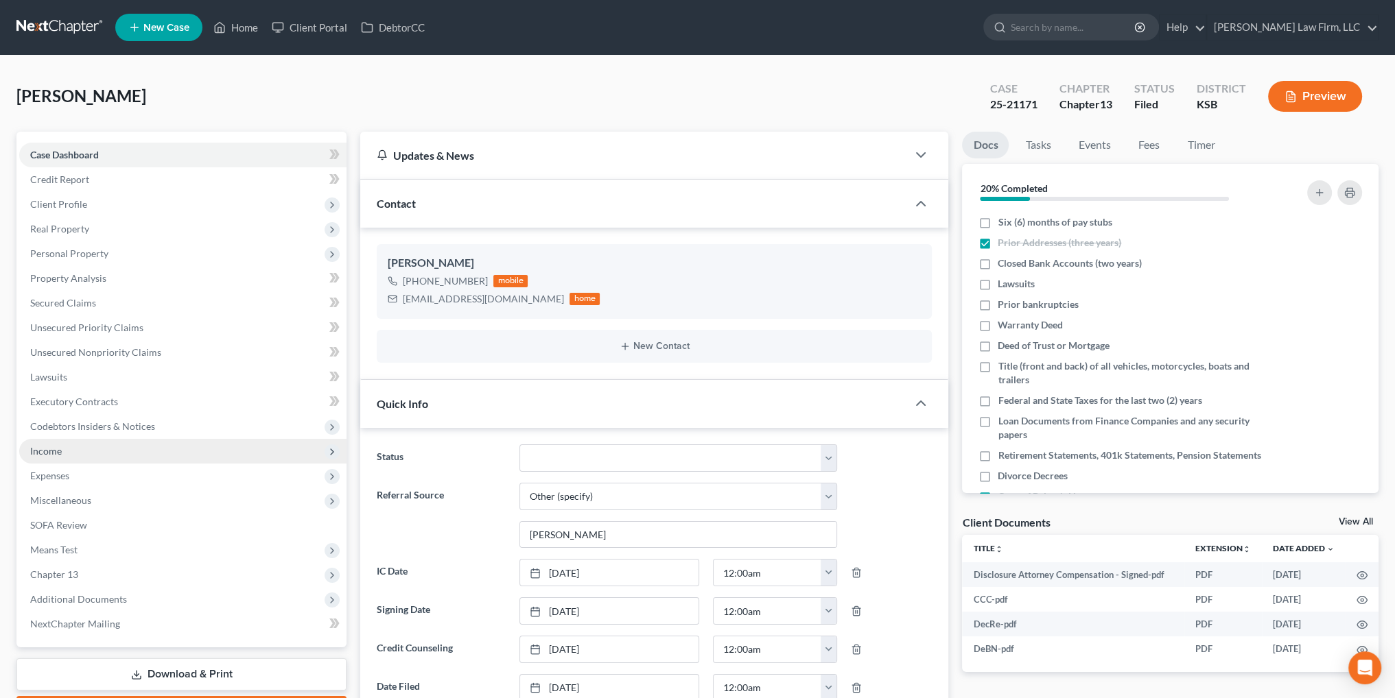
click at [38, 449] on span "Income" at bounding box center [46, 451] width 32 height 12
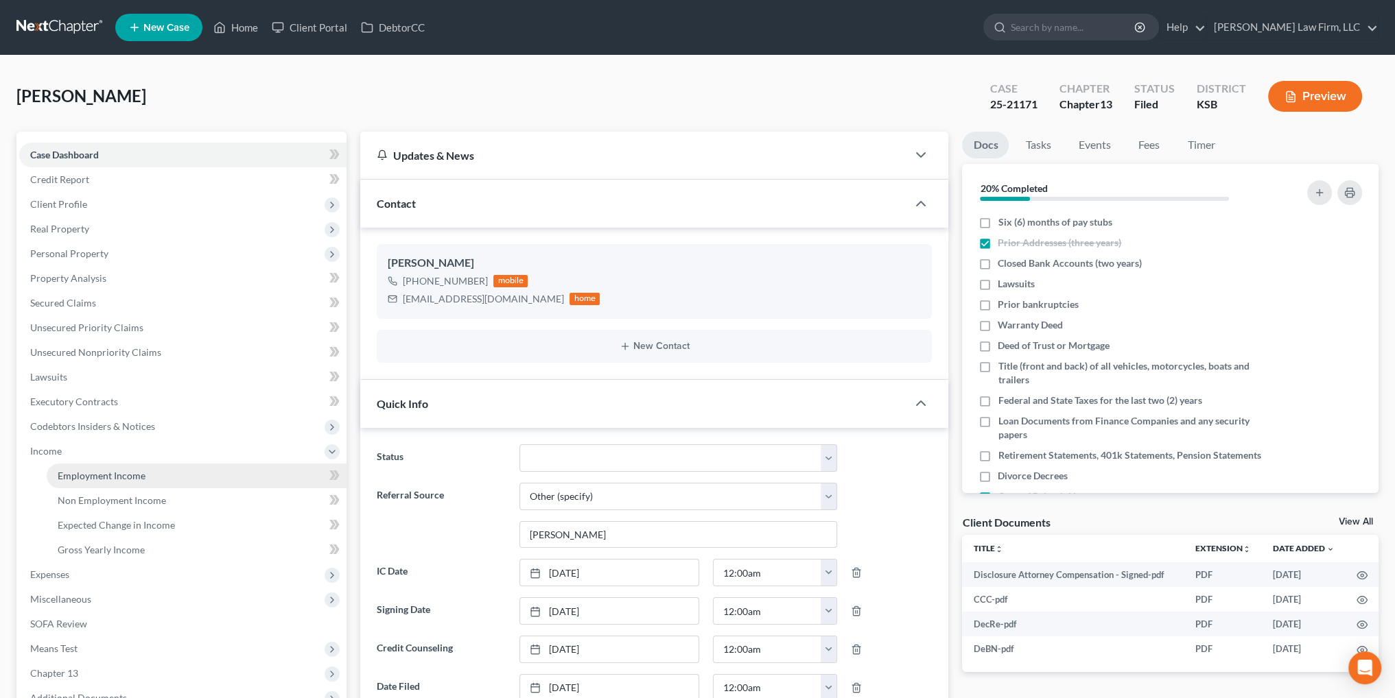
click at [104, 475] on span "Employment Income" at bounding box center [102, 476] width 88 height 12
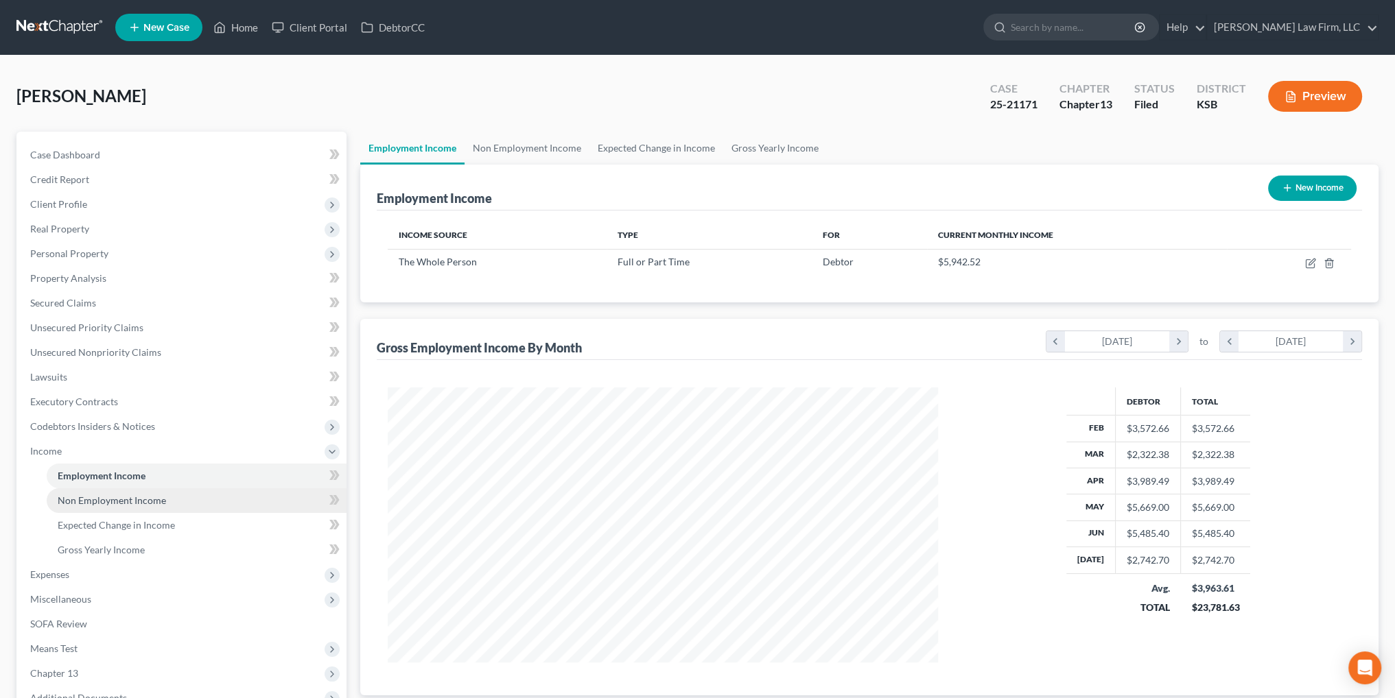
scroll to position [275, 577]
click at [107, 497] on span "Non Employment Income" at bounding box center [112, 501] width 108 height 12
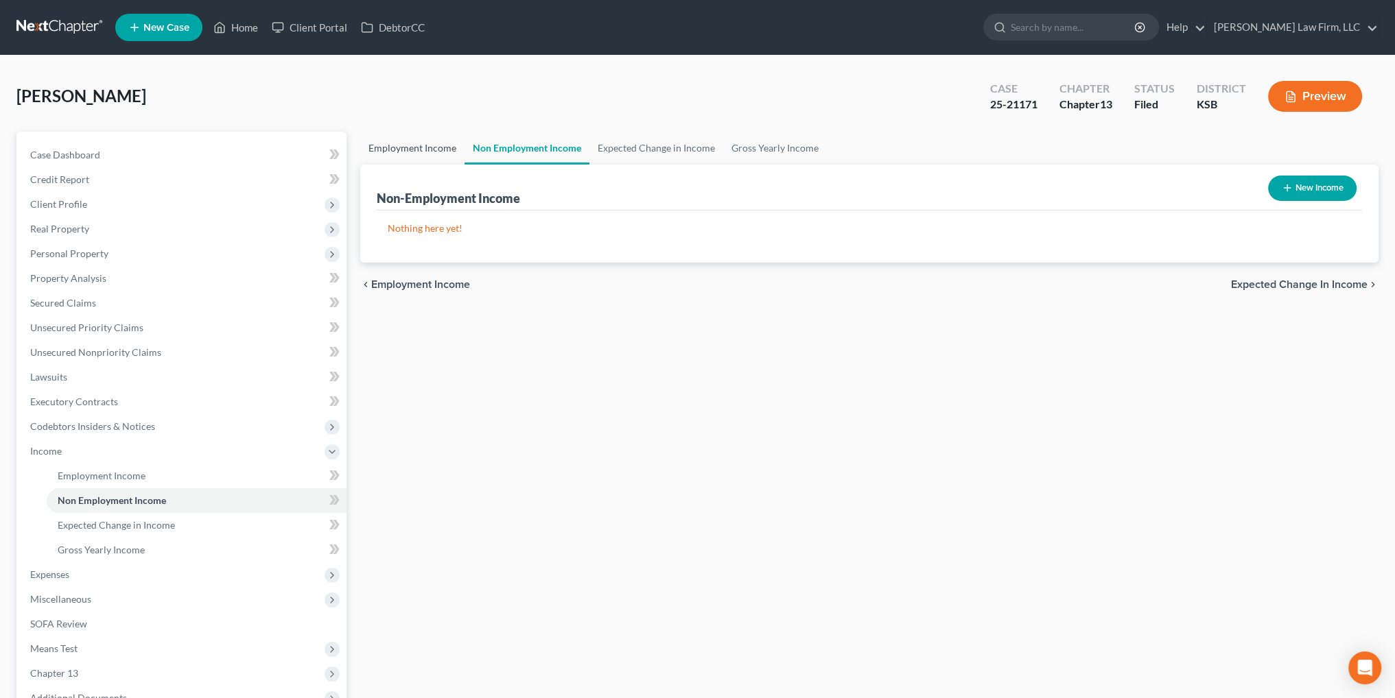
click at [401, 147] on link "Employment Income" at bounding box center [412, 148] width 104 height 33
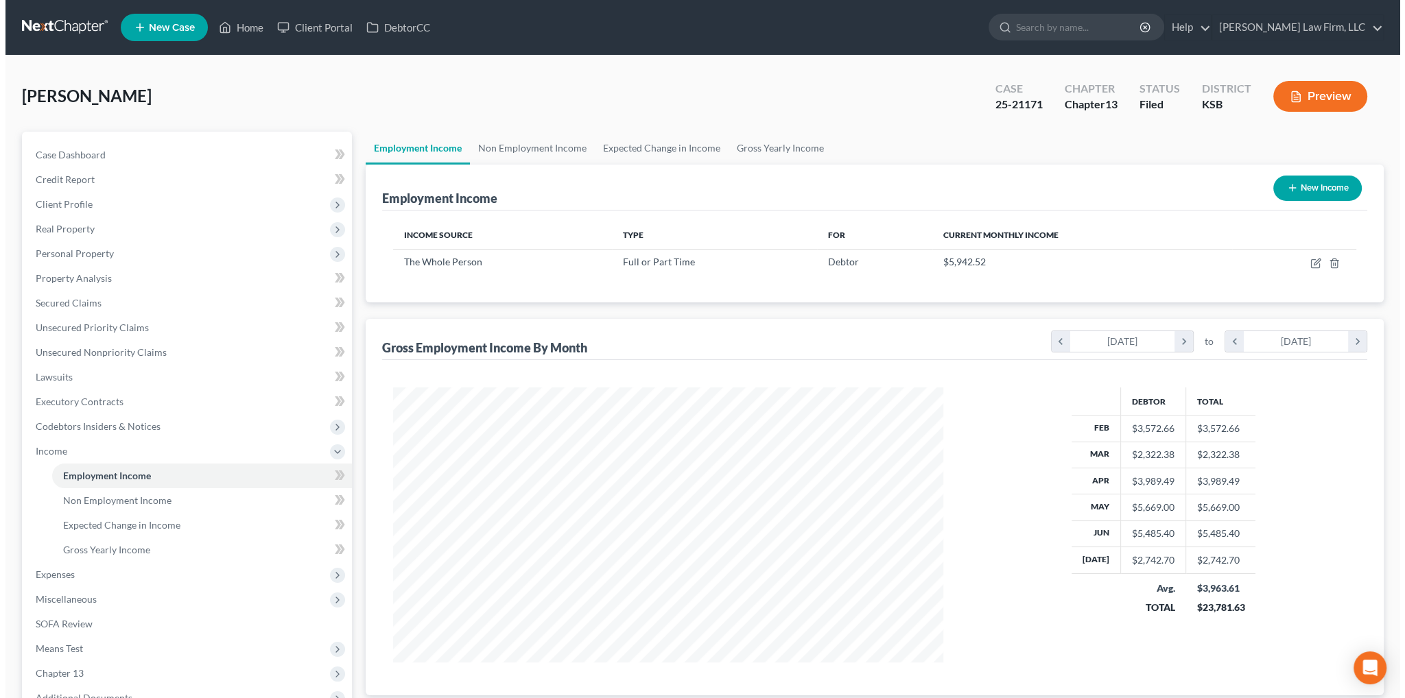
scroll to position [275, 577]
click at [1310, 191] on button "New Income" at bounding box center [1312, 188] width 88 height 25
select select "0"
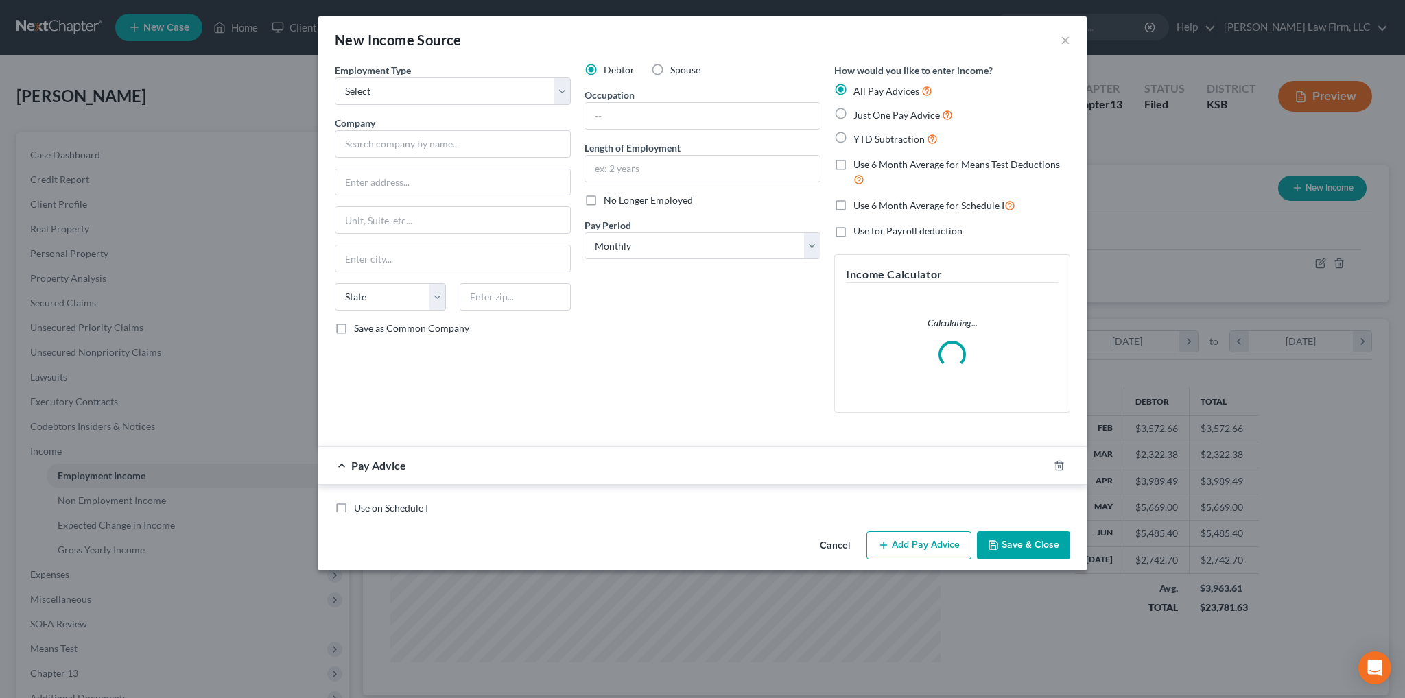
scroll to position [277, 582]
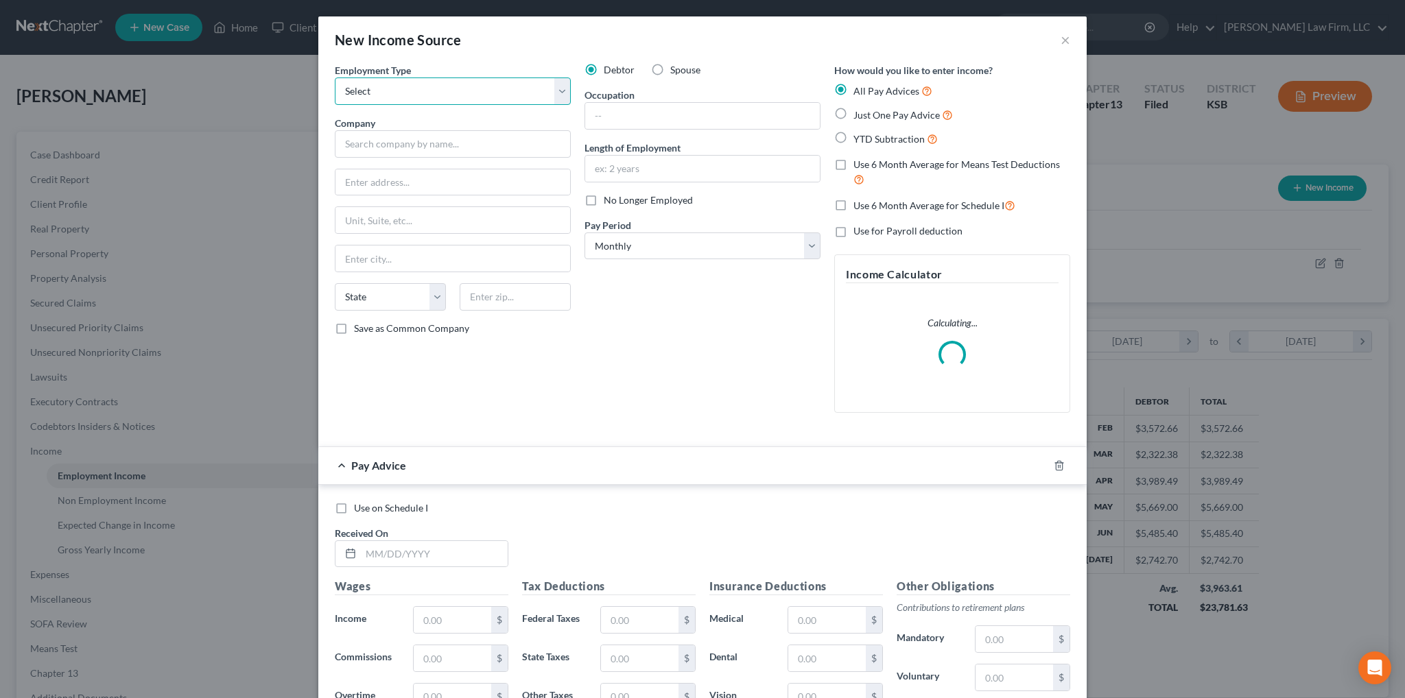
click at [455, 91] on select "Select Full or [DEMOGRAPHIC_DATA] Employment Self Employment" at bounding box center [453, 91] width 236 height 27
select select "1"
click at [335, 78] on select "Select Full or [DEMOGRAPHIC_DATA] Employment Self Employment" at bounding box center [453, 91] width 236 height 27
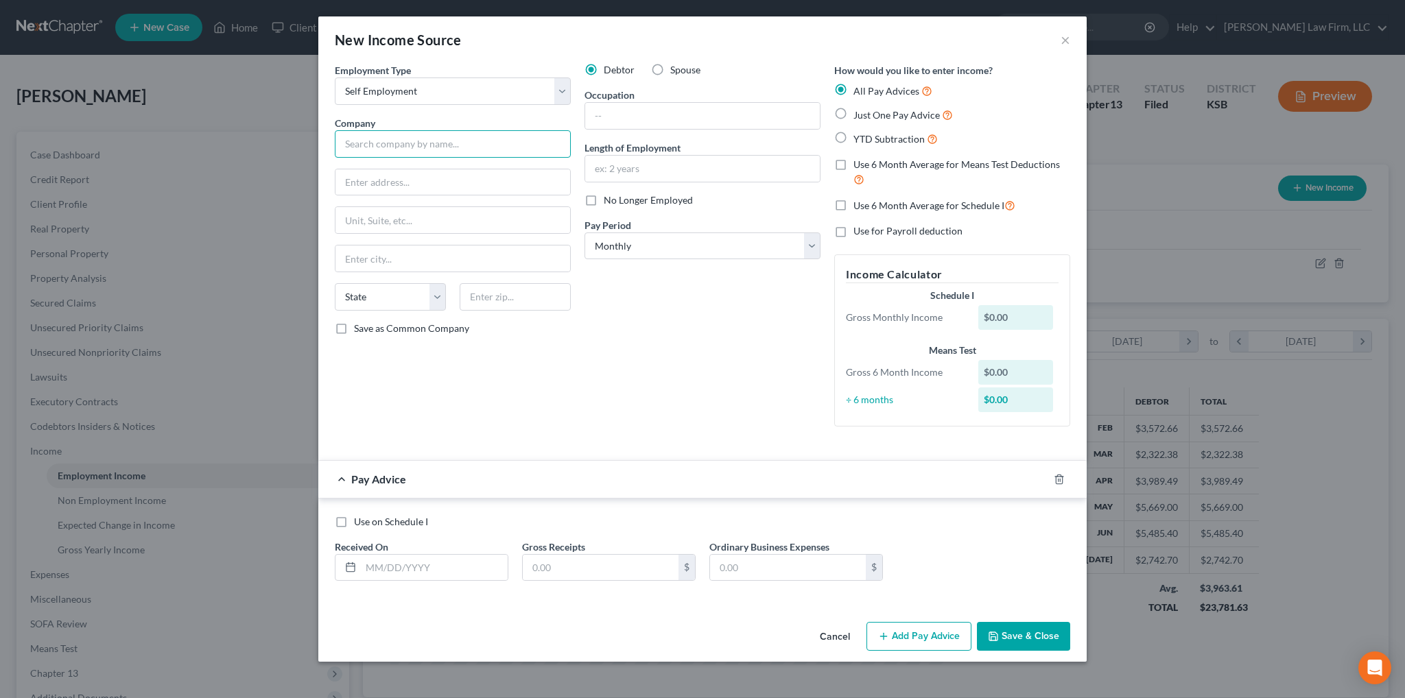
click at [362, 152] on input "text" at bounding box center [453, 143] width 236 height 27
click at [396, 153] on input "text" at bounding box center [453, 143] width 236 height 27
type input "VDL Pathways, LLC"
type input "[STREET_ADDRESS]"
click at [445, 256] on input "text" at bounding box center [452, 259] width 235 height 26
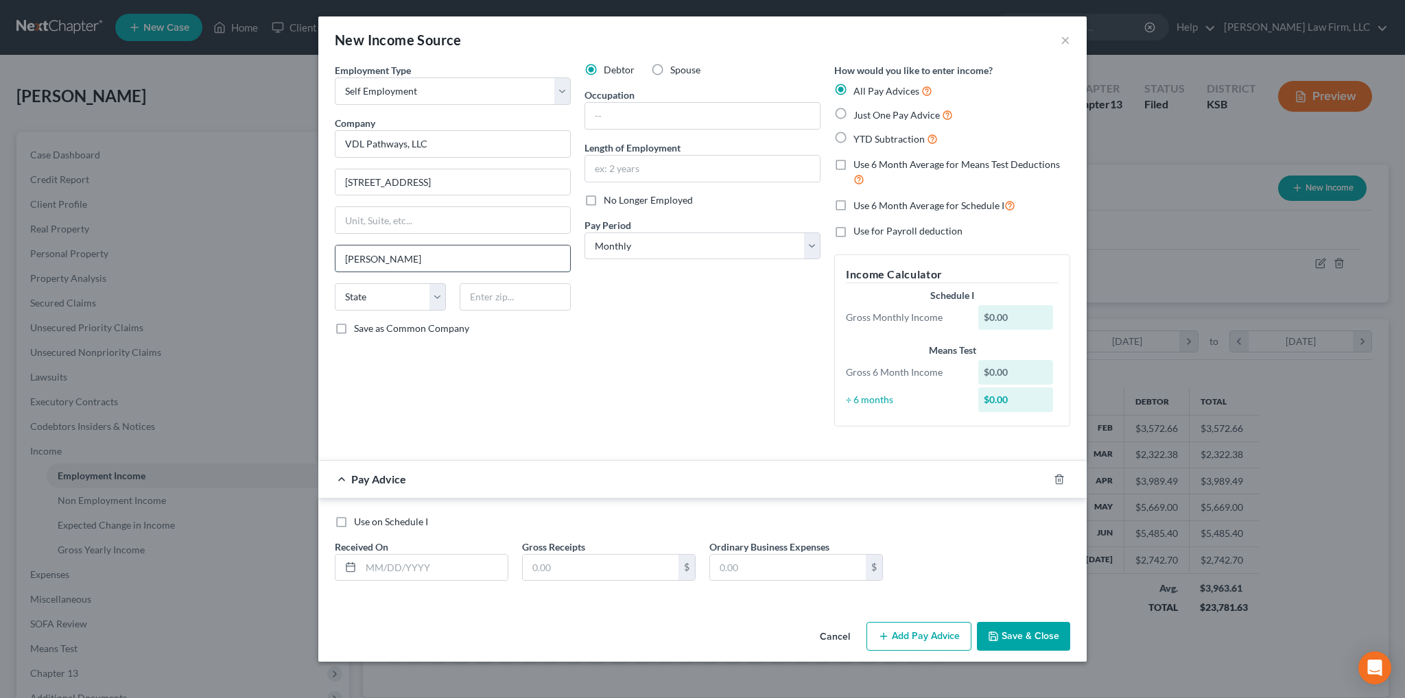
type input "[US_STATE][GEOGRAPHIC_DATA]"
select select "17"
type input "66102"
click at [665, 110] on input "text" at bounding box center [702, 116] width 235 height 26
type input "Owner"
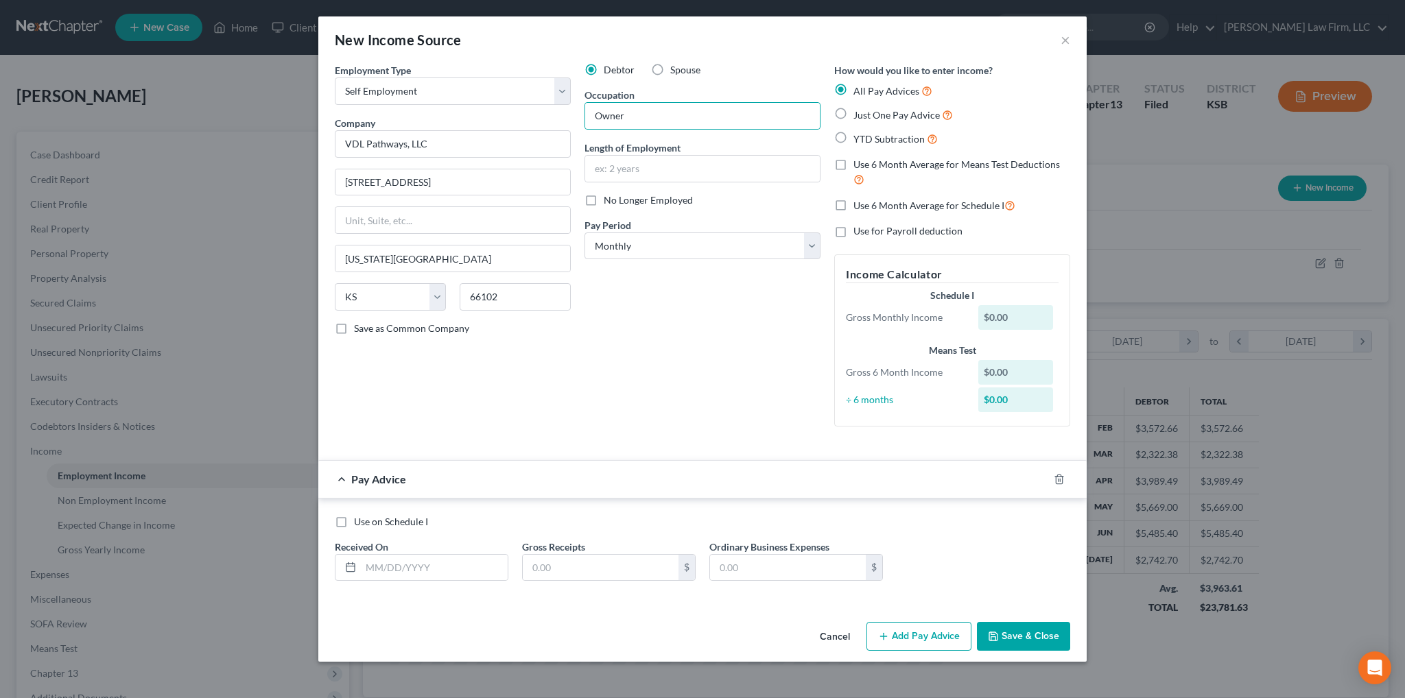
click at [853, 165] on label "Use 6 Month Average for Means Test Deductions" at bounding box center [961, 172] width 217 height 29
click at [859, 165] on input "Use 6 Month Average for Means Test Deductions" at bounding box center [863, 162] width 9 height 9
click at [853, 165] on label "Use 6 Month Average for Means Test Deductions" at bounding box center [961, 172] width 217 height 29
click at [859, 165] on input "Use 6 Month Average for Means Test Deductions" at bounding box center [863, 162] width 9 height 9
checkbox input "false"
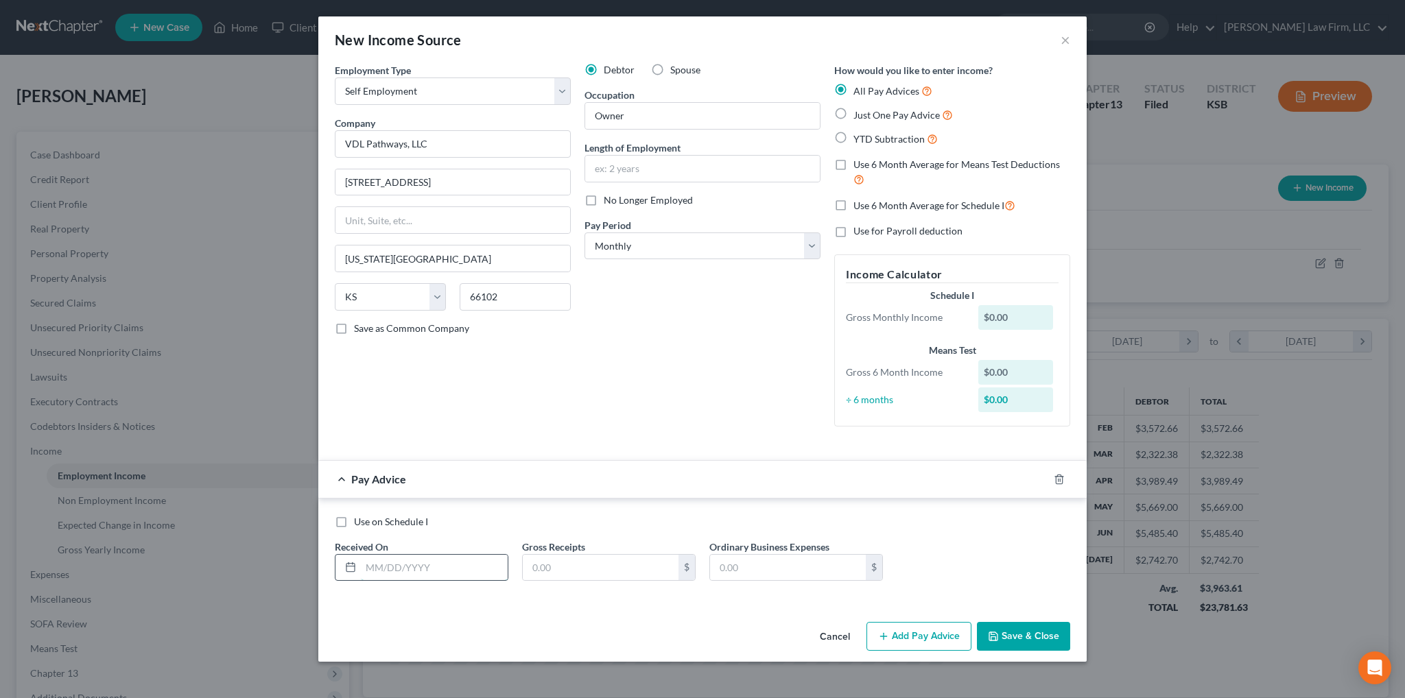
click at [430, 570] on input "text" at bounding box center [434, 568] width 147 height 26
click at [388, 571] on input "text" at bounding box center [434, 568] width 147 height 26
type input "[DATE]"
type input "77,561.57"
type input "77,739.20"
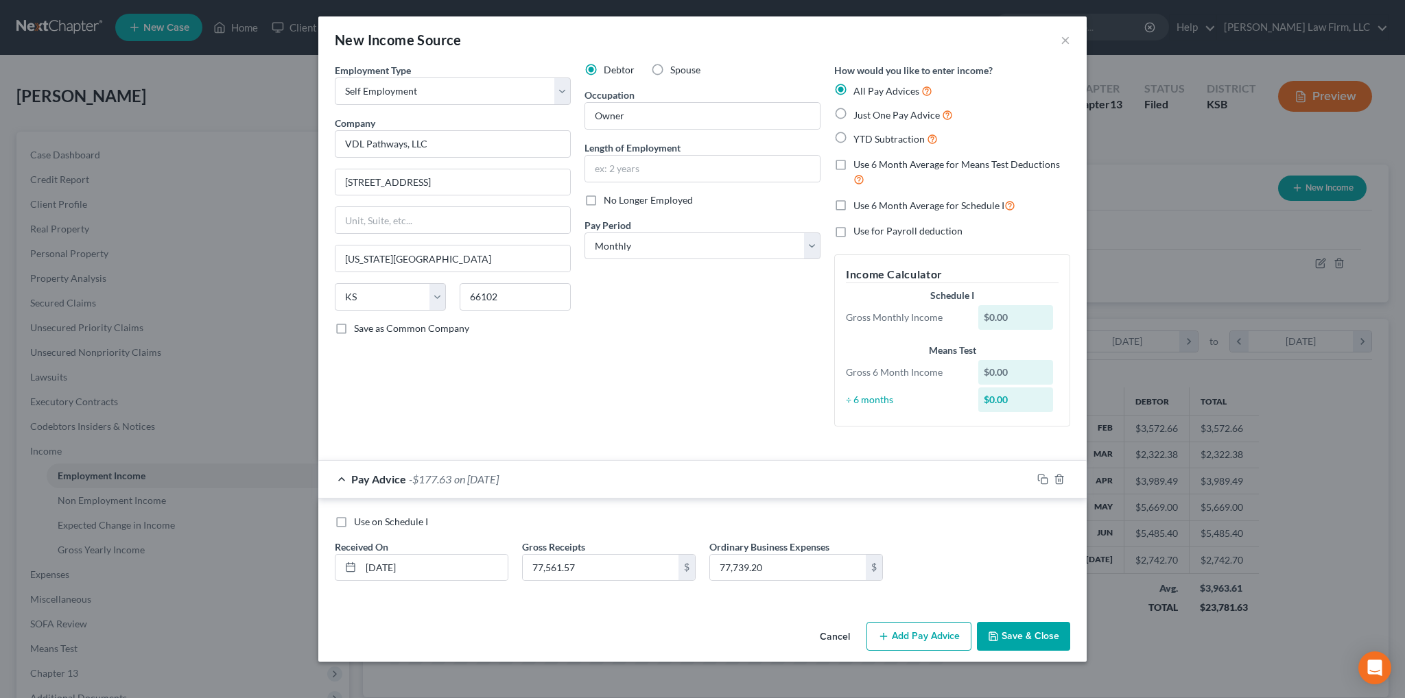
click at [916, 635] on button "Add Pay Advice" at bounding box center [918, 636] width 105 height 29
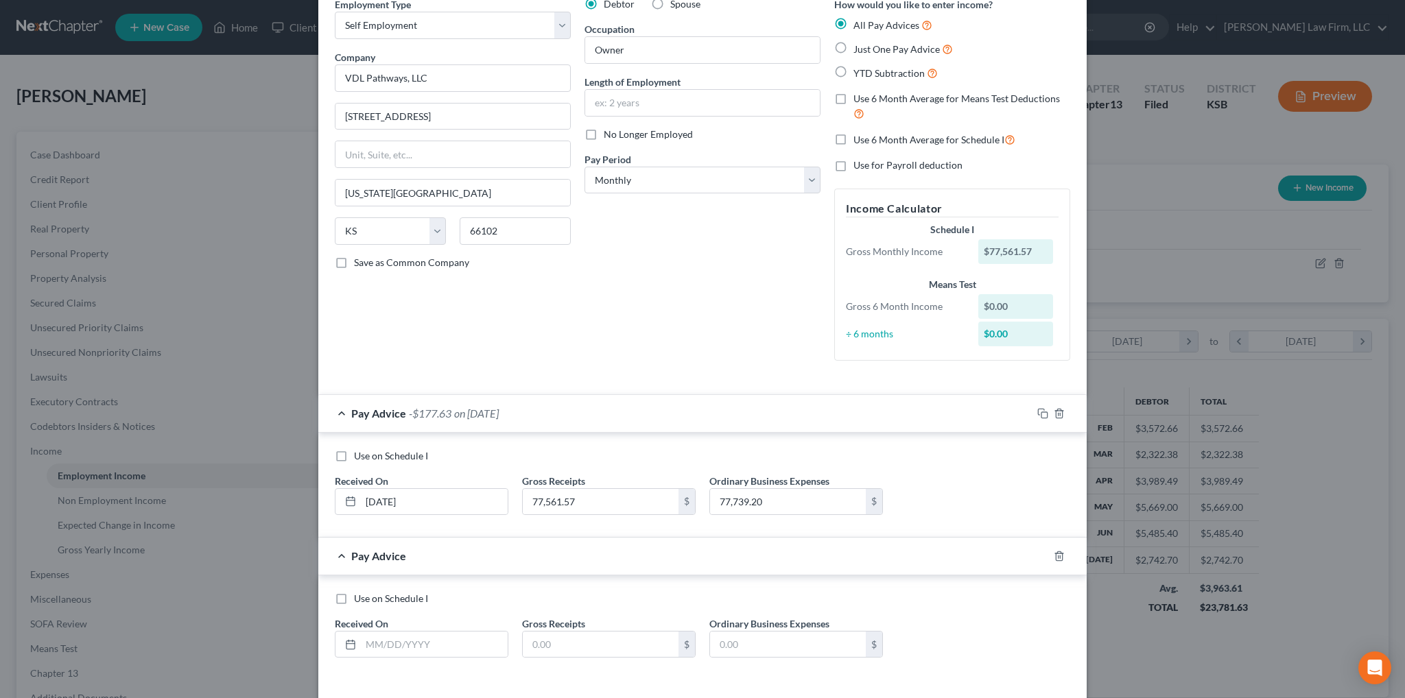
scroll to position [121, 0]
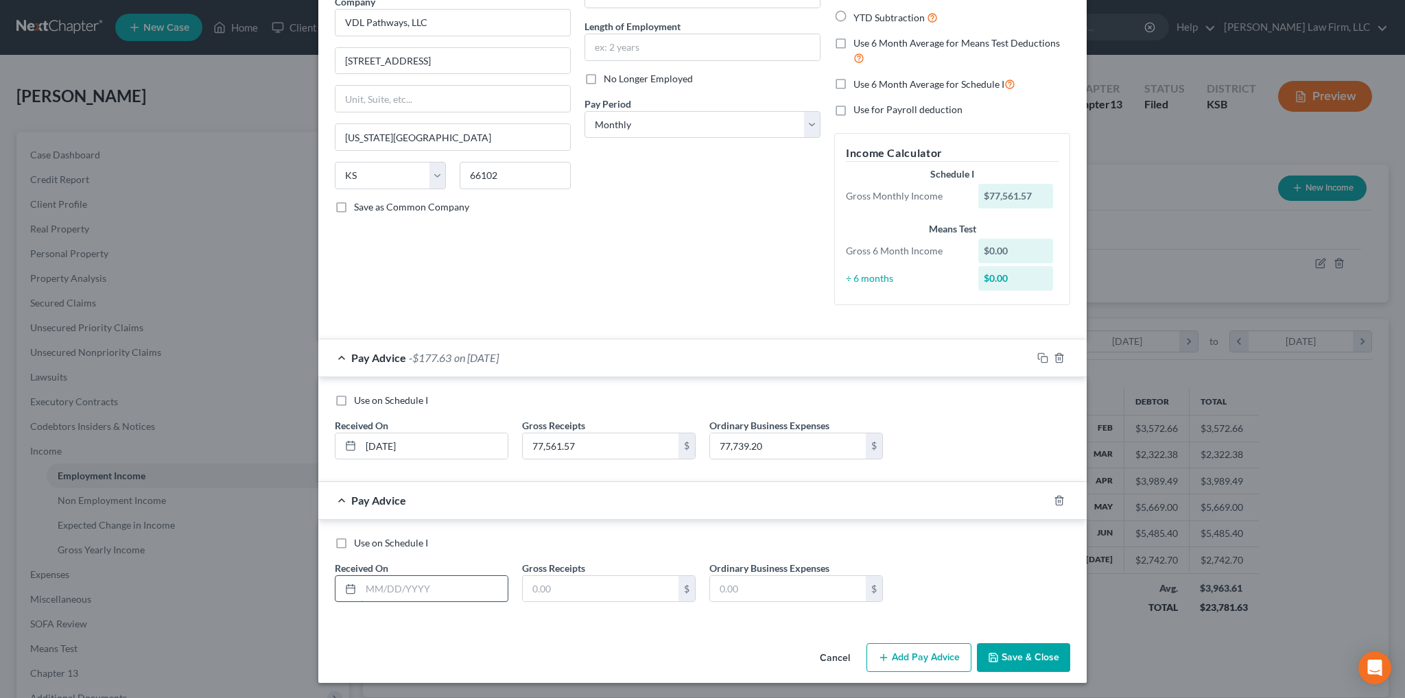
click at [401, 587] on input "text" at bounding box center [434, 589] width 147 height 26
click at [434, 588] on input "text" at bounding box center [434, 589] width 147 height 26
type input "[DATE]"
type input "28,257.05"
type input "21,929.95"
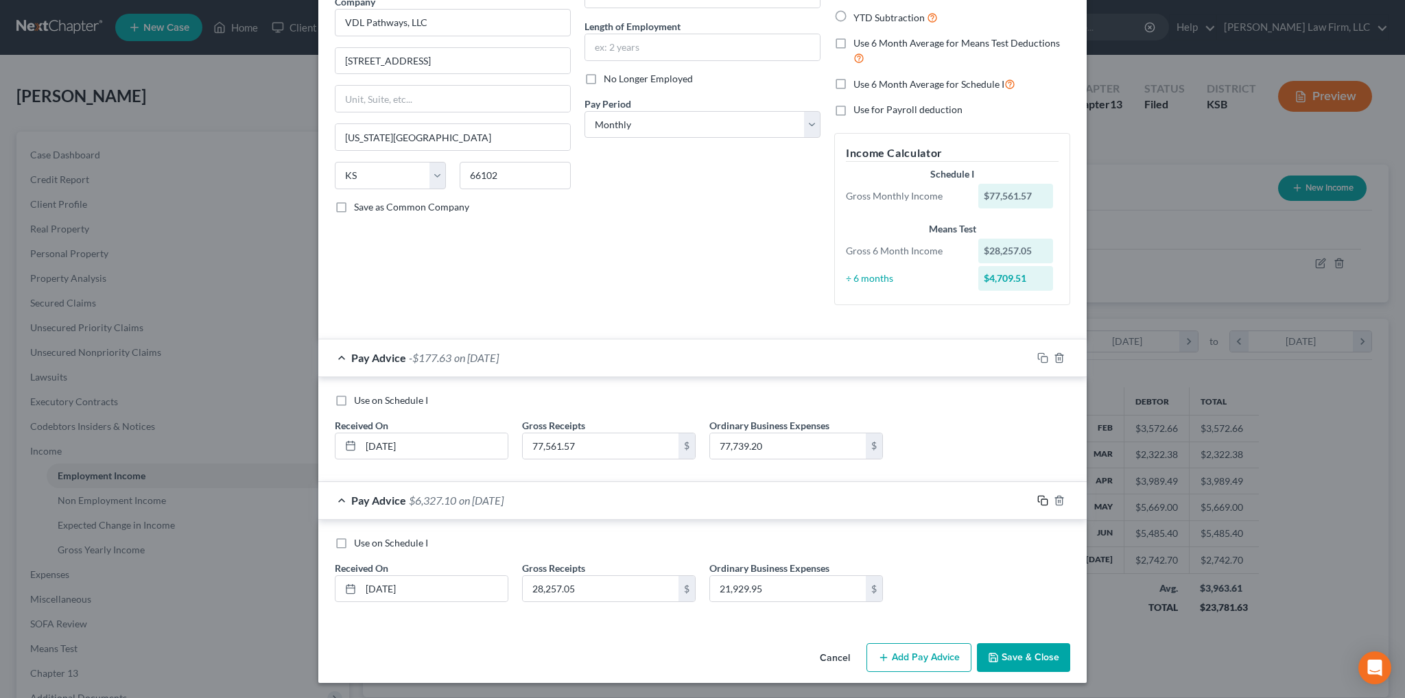
click at [1037, 499] on icon "button" at bounding box center [1042, 500] width 11 height 11
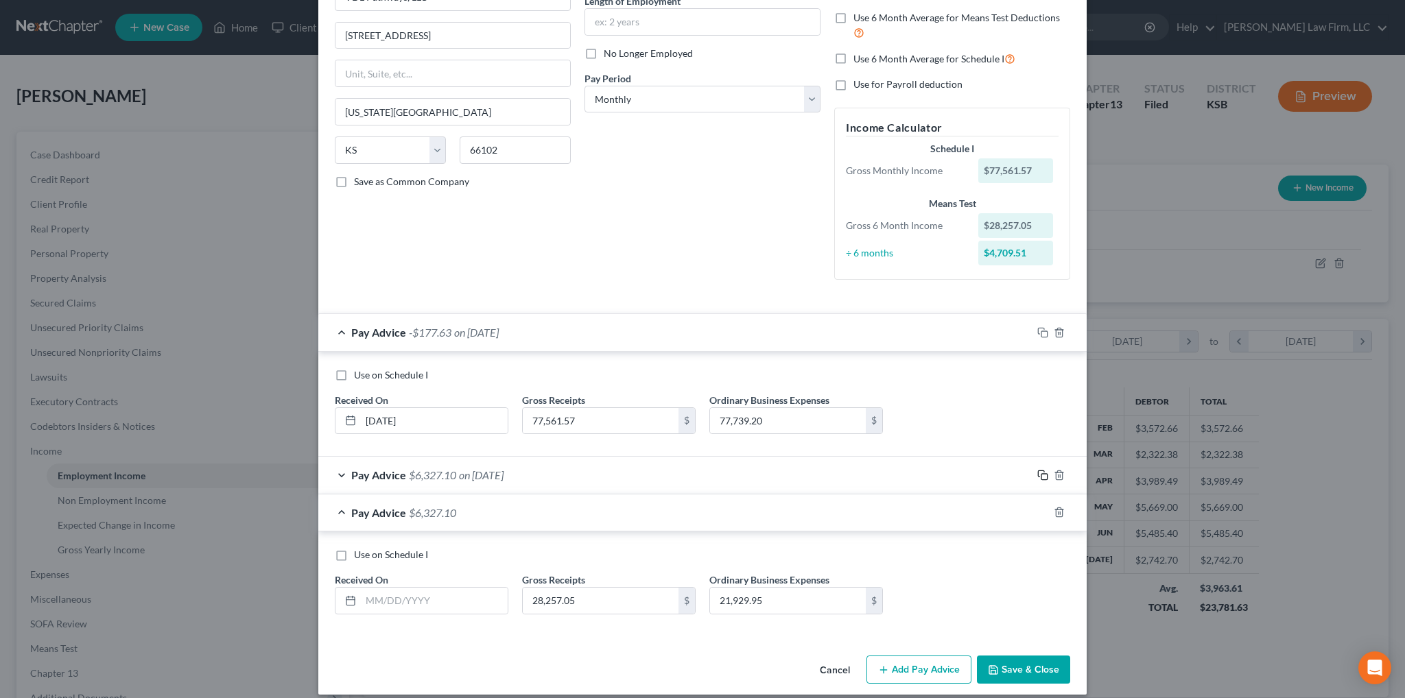
scroll to position [158, 0]
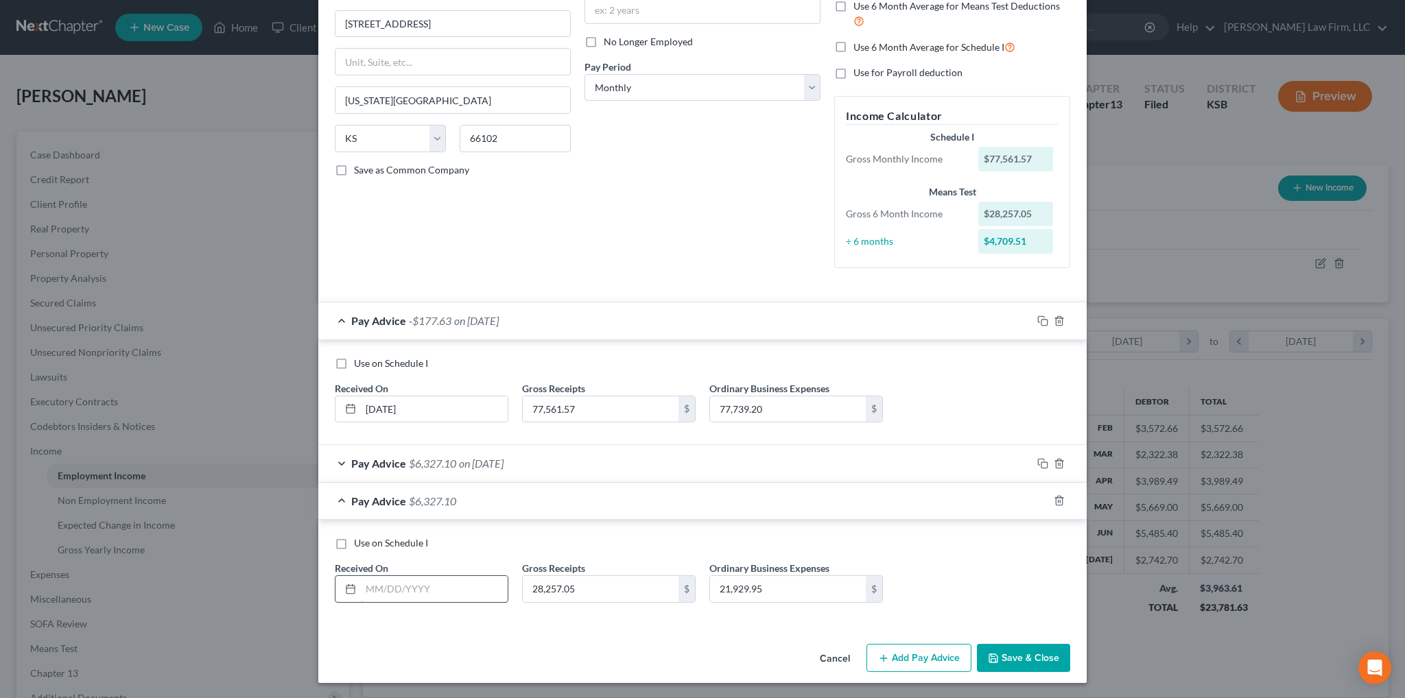
click at [425, 581] on input "text" at bounding box center [434, 589] width 147 height 26
type input "[DATE]"
type input "0.00"
type input "41.20"
click at [901, 654] on button "Add Pay Advice" at bounding box center [918, 658] width 105 height 29
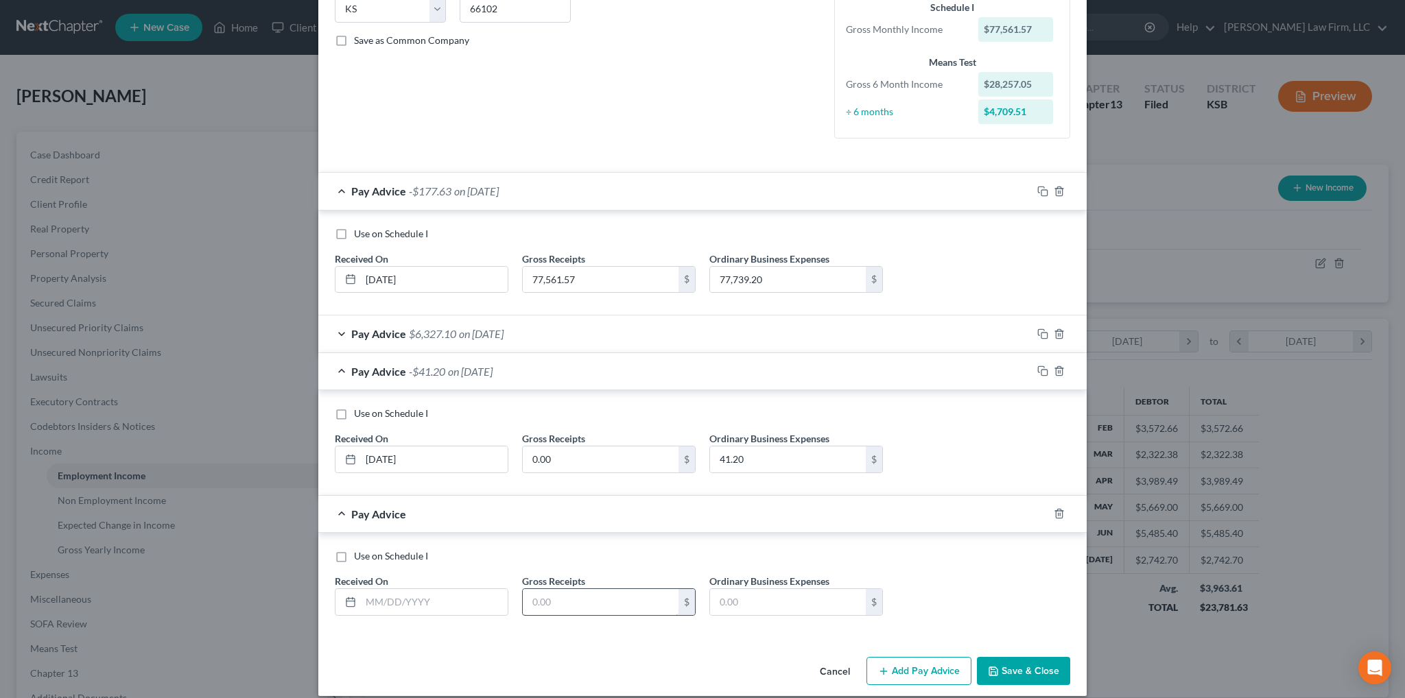
scroll to position [300, 0]
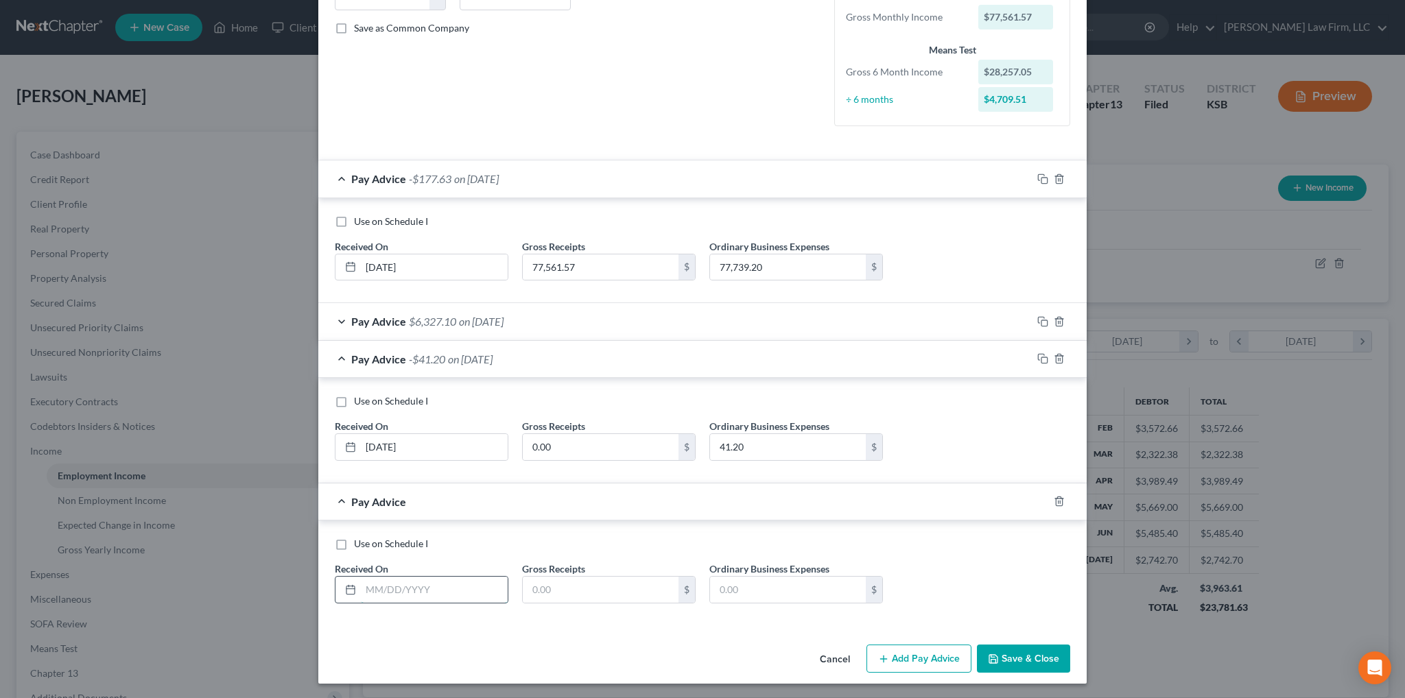
click at [418, 580] on input "text" at bounding box center [434, 590] width 147 height 26
click at [452, 586] on input "text" at bounding box center [434, 590] width 147 height 26
type input "[DATE]"
type input "20,279.80"
type input "16,928.57"
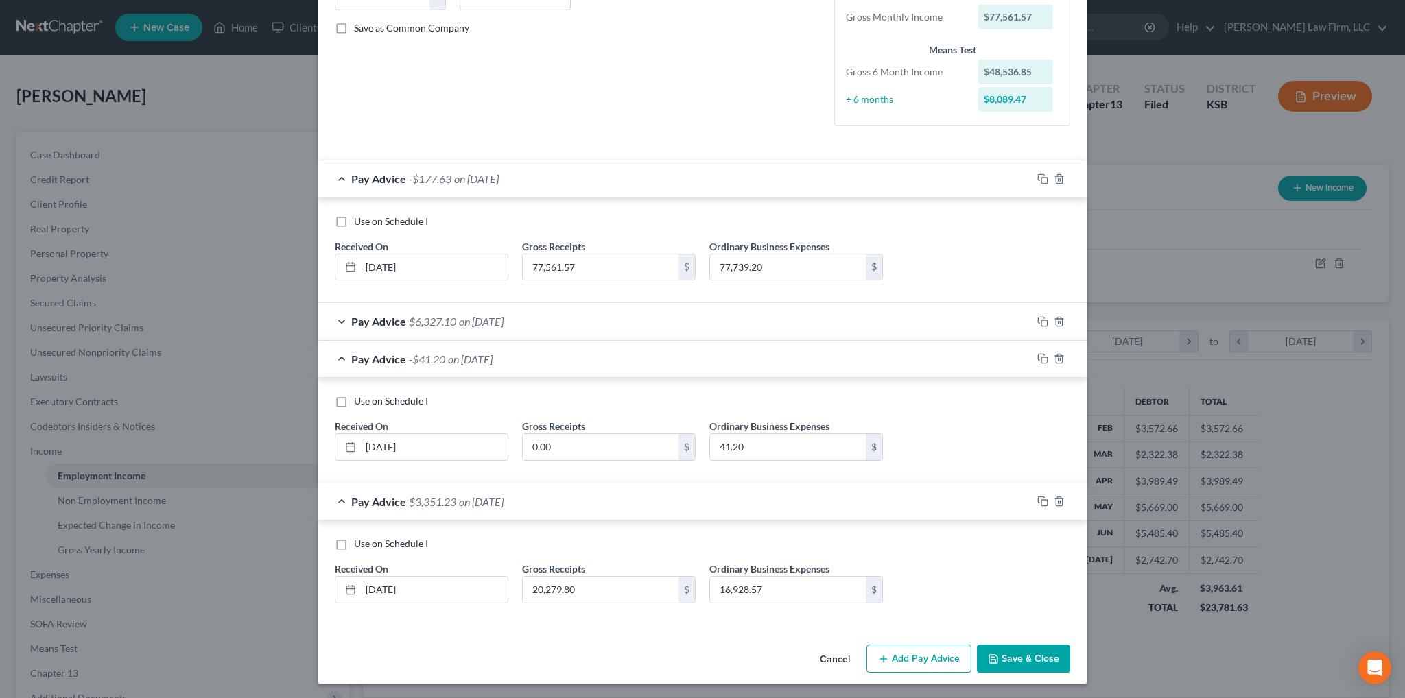
click at [911, 651] on button "Add Pay Advice" at bounding box center [918, 659] width 105 height 29
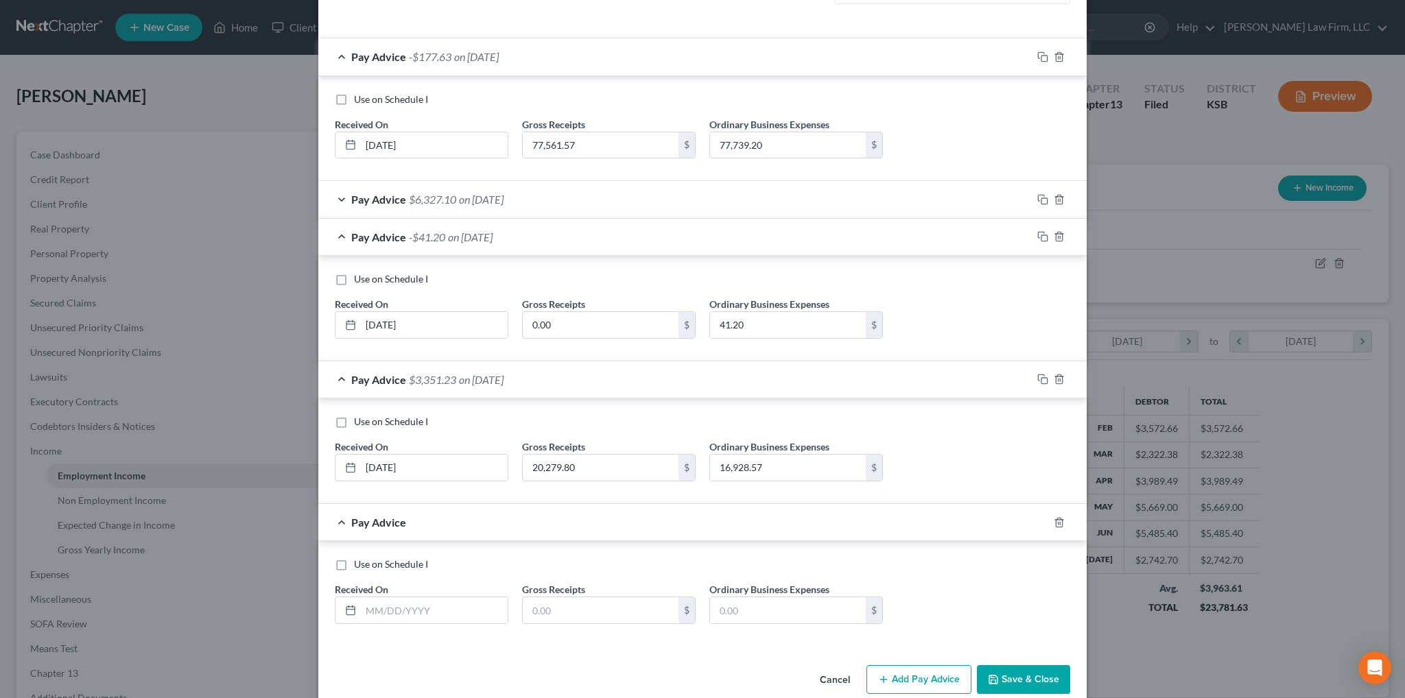
scroll to position [443, 0]
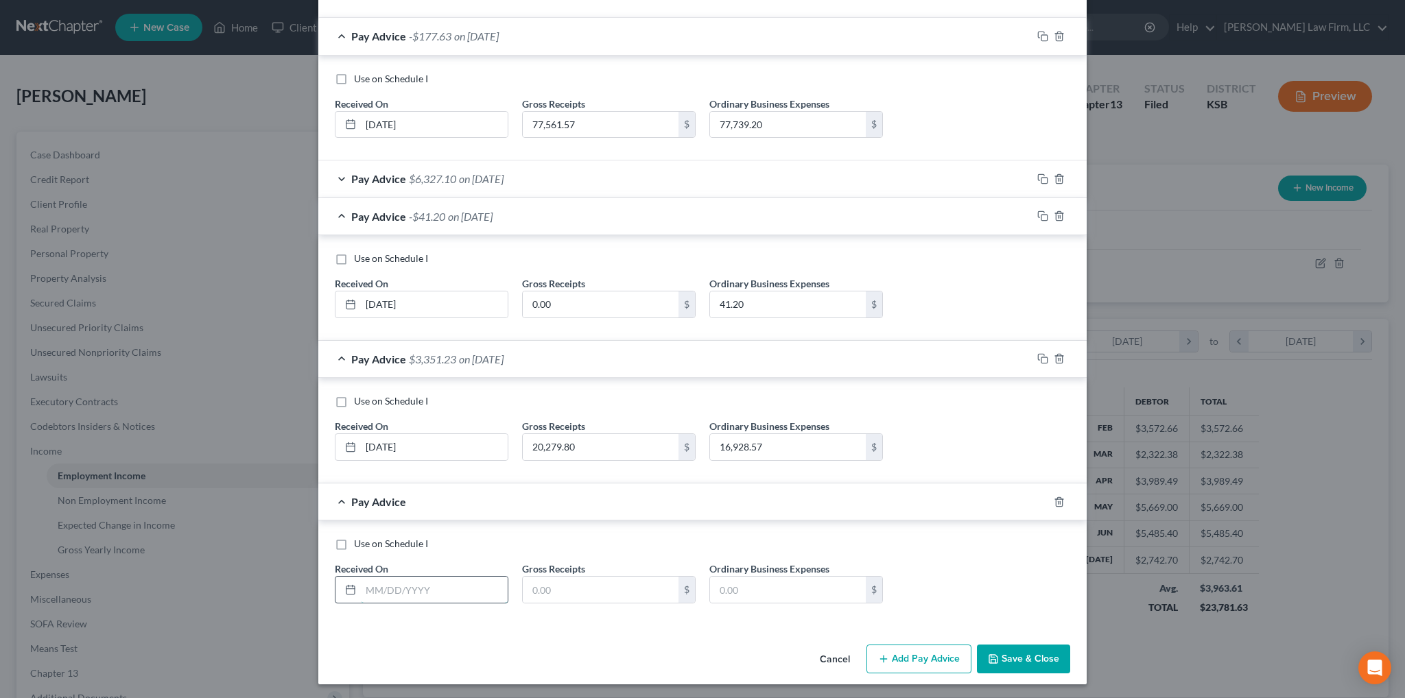
click at [418, 578] on input "text" at bounding box center [434, 590] width 147 height 26
type input "[DATE]"
type input "25,951.00"
type input "26,842.42"
click at [906, 659] on button "Add Pay Advice" at bounding box center [918, 659] width 105 height 29
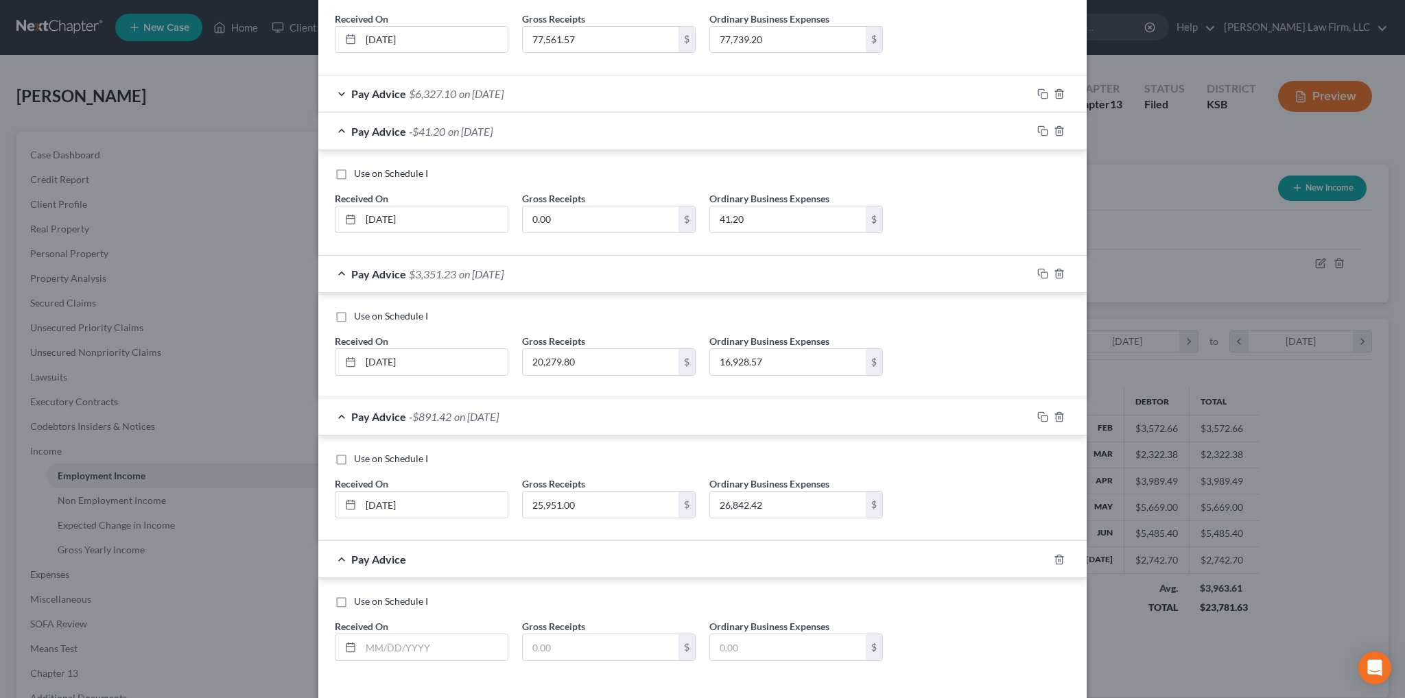
scroll to position [585, 0]
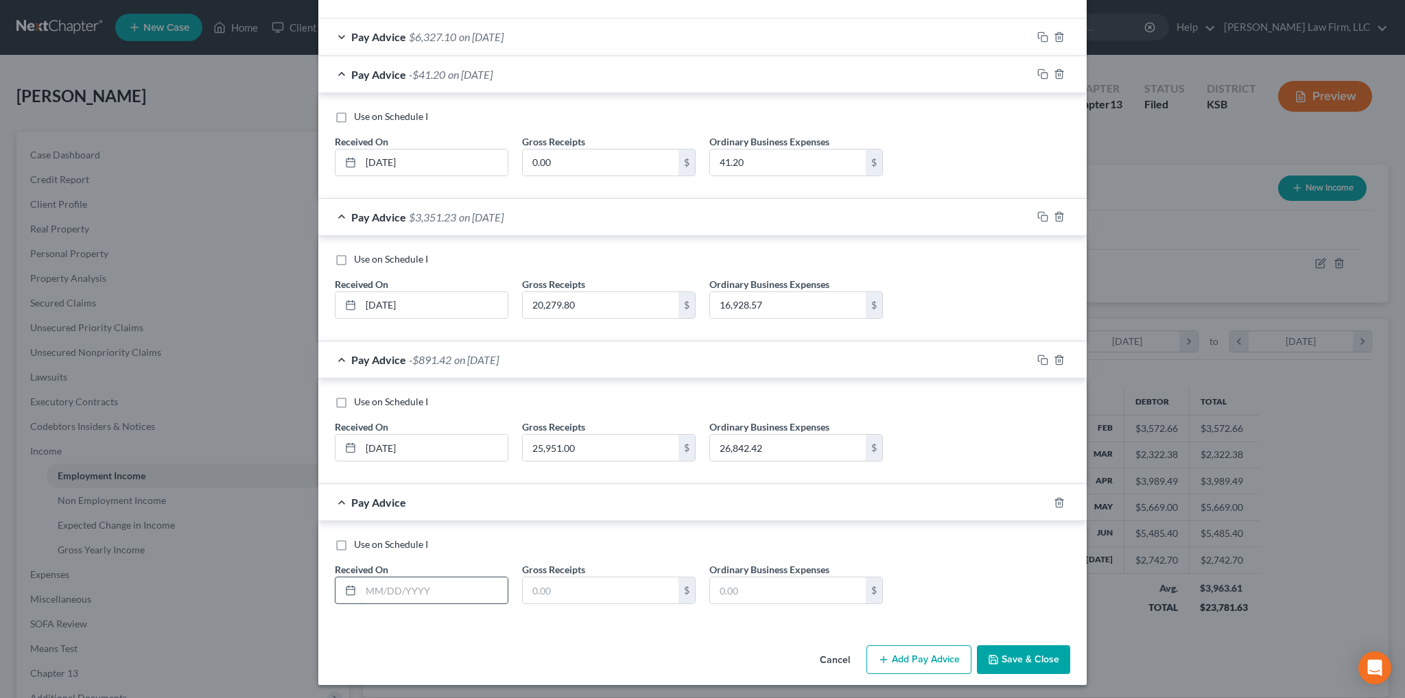
click at [376, 578] on input "text" at bounding box center [434, 591] width 147 height 26
type input "[DATE]"
type input "48,653.65"
type input "47,211.30"
click at [901, 656] on button "Add Pay Advice" at bounding box center [918, 659] width 105 height 29
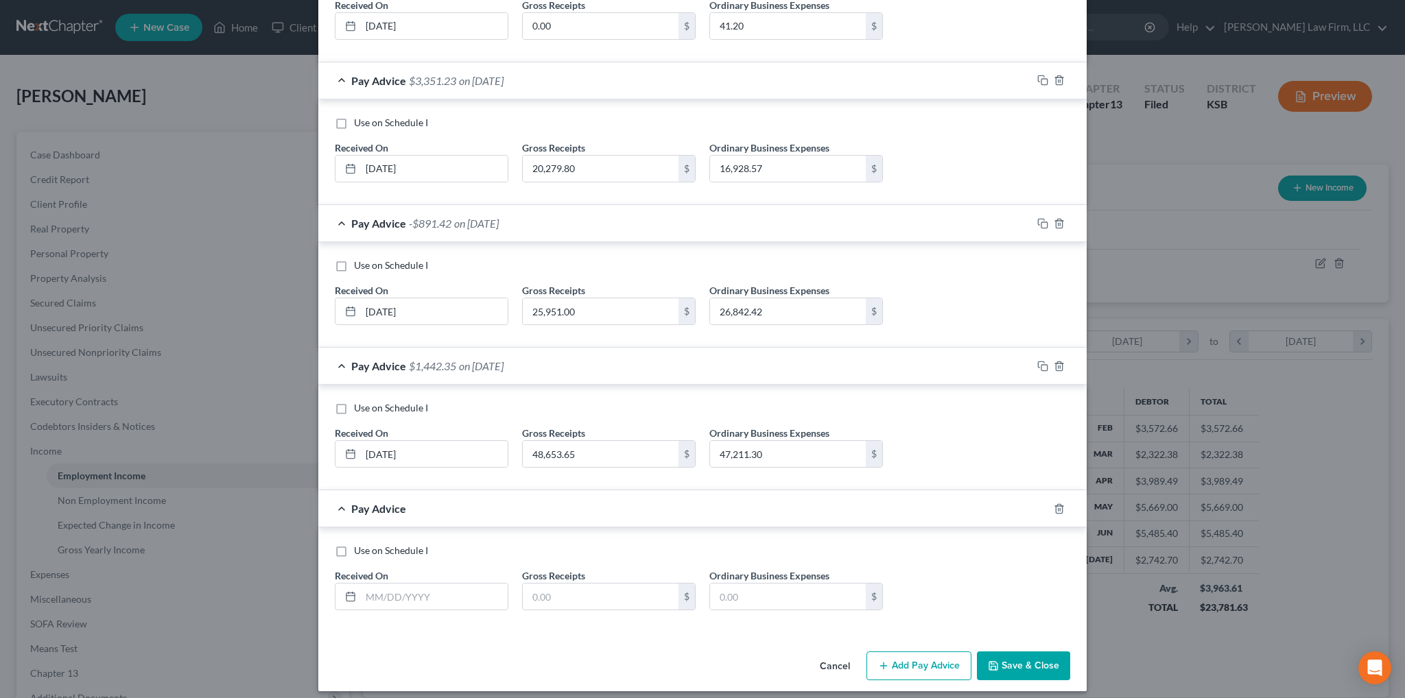
scroll to position [727, 0]
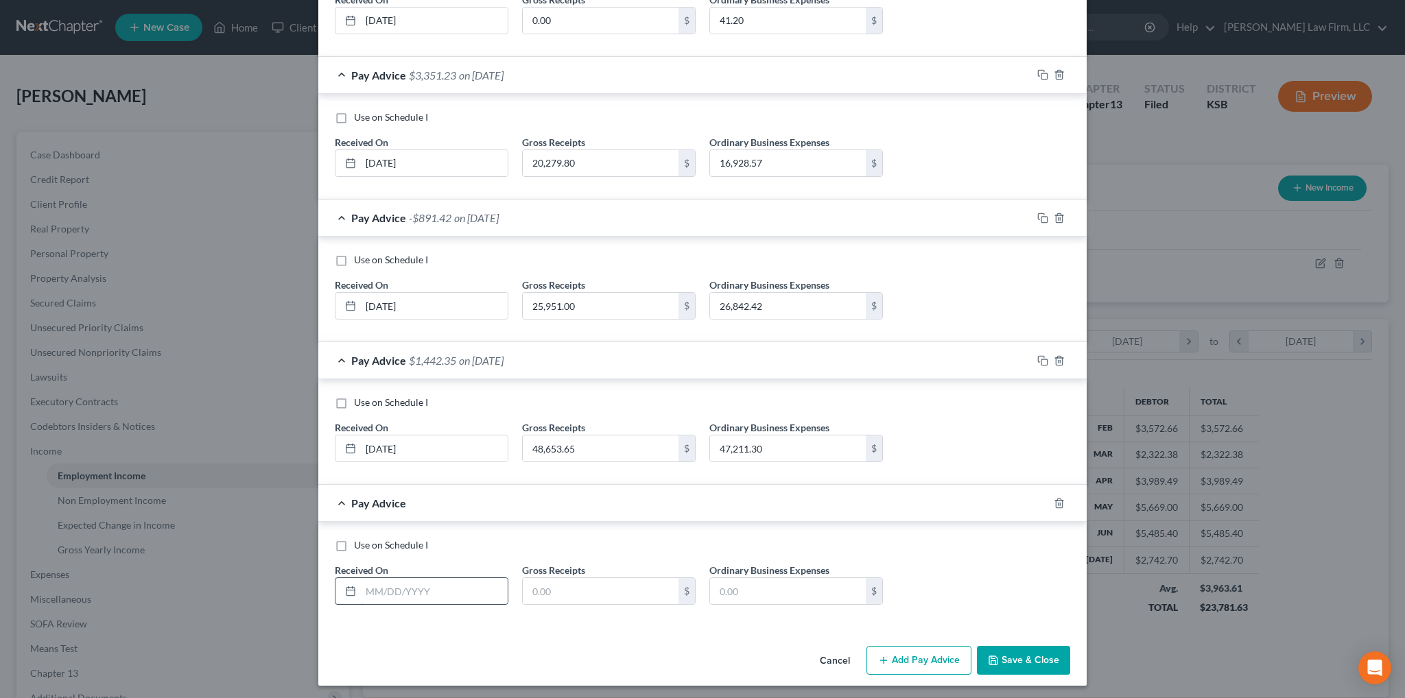
click at [438, 589] on input "text" at bounding box center [434, 591] width 147 height 26
type input "[DATE]"
type input "23.53"
type input "3,381.15"
click at [909, 660] on button "Add Pay Advice" at bounding box center [918, 660] width 105 height 29
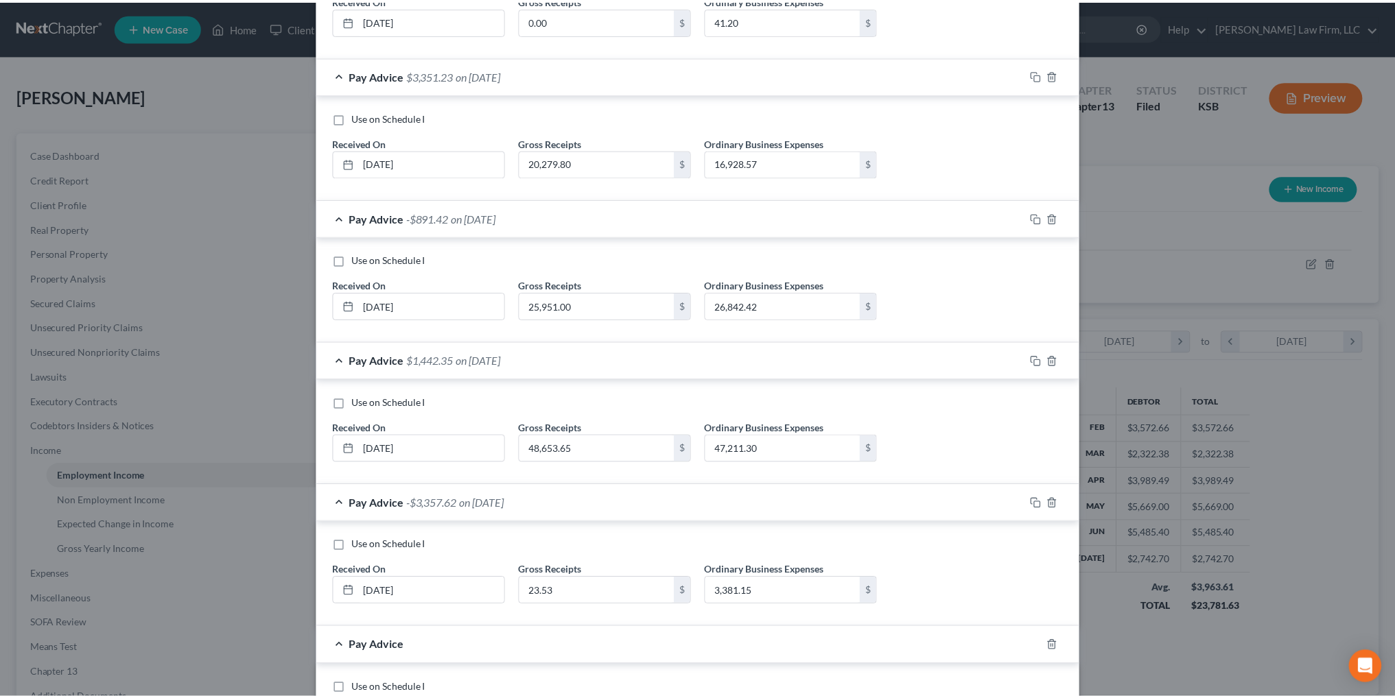
scroll to position [870, 0]
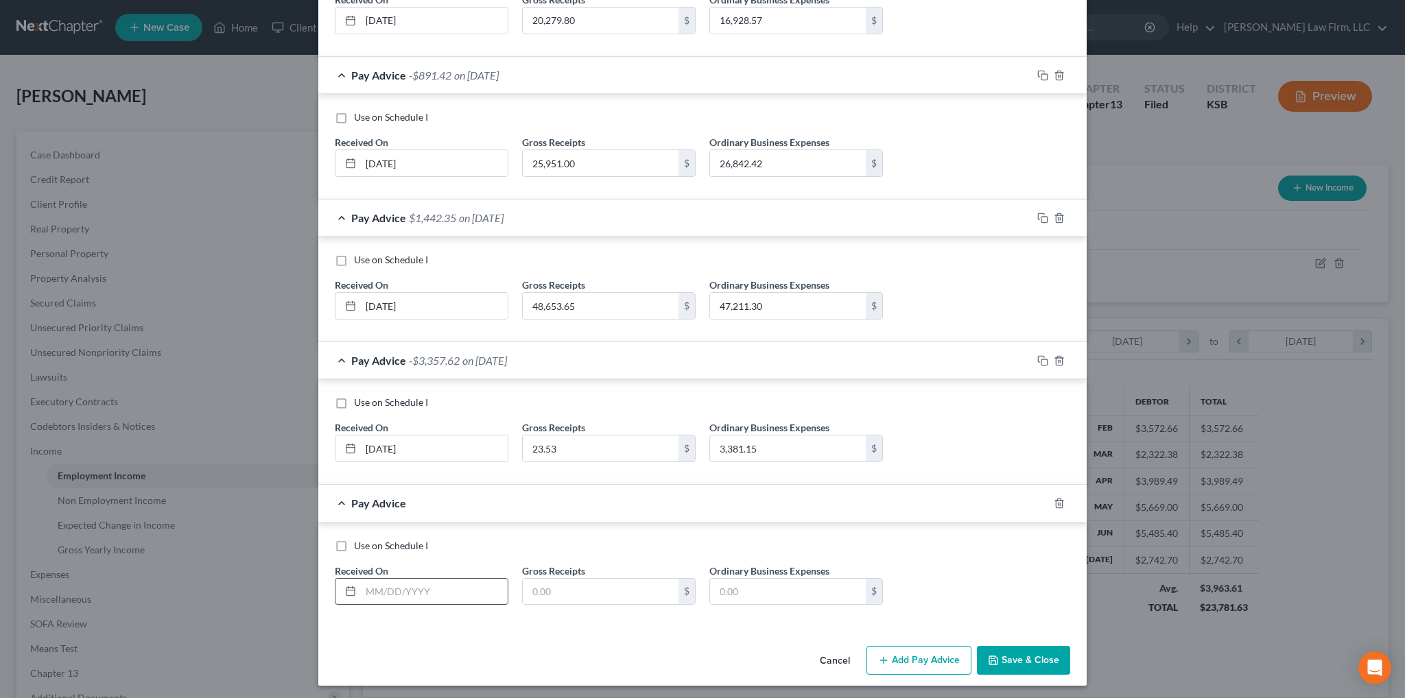
click at [433, 588] on input "text" at bounding box center [434, 592] width 147 height 26
type input "[DATE]"
type input "20,229.12"
type input "18,331.76"
click at [1021, 661] on button "Save & Close" at bounding box center [1023, 660] width 93 height 29
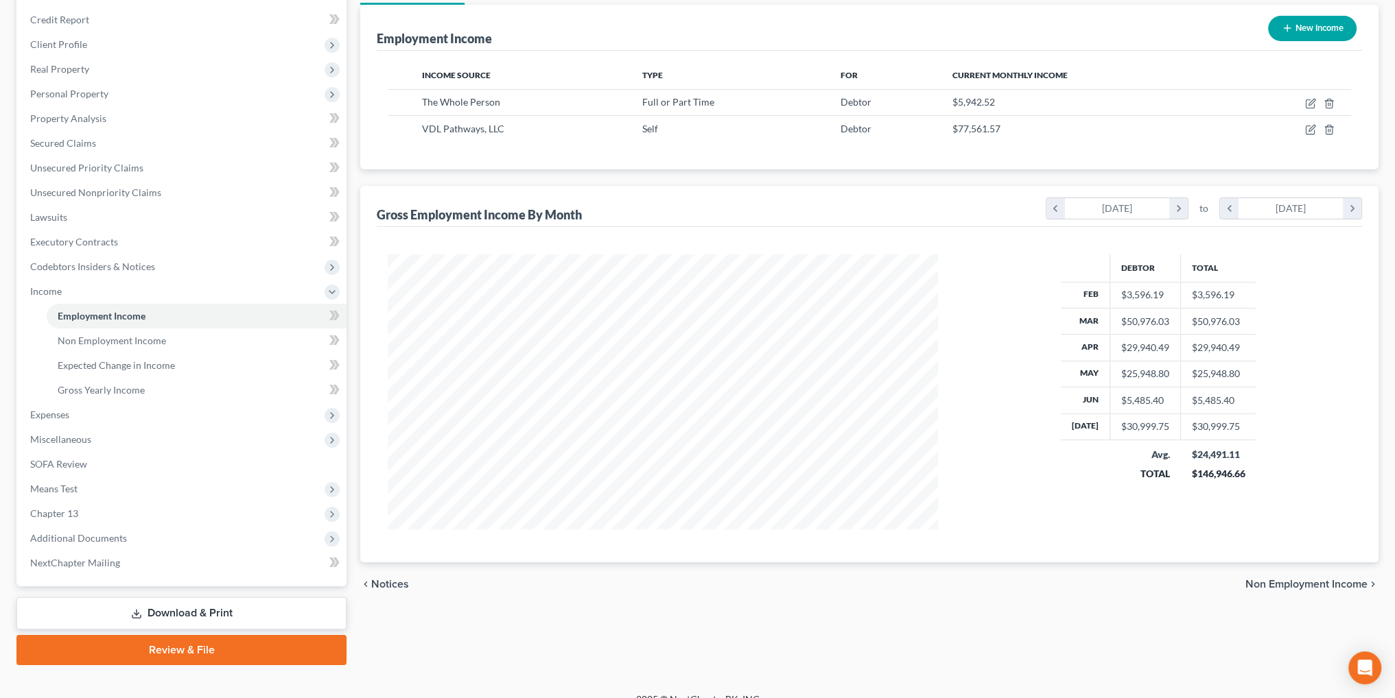
scroll to position [178, 0]
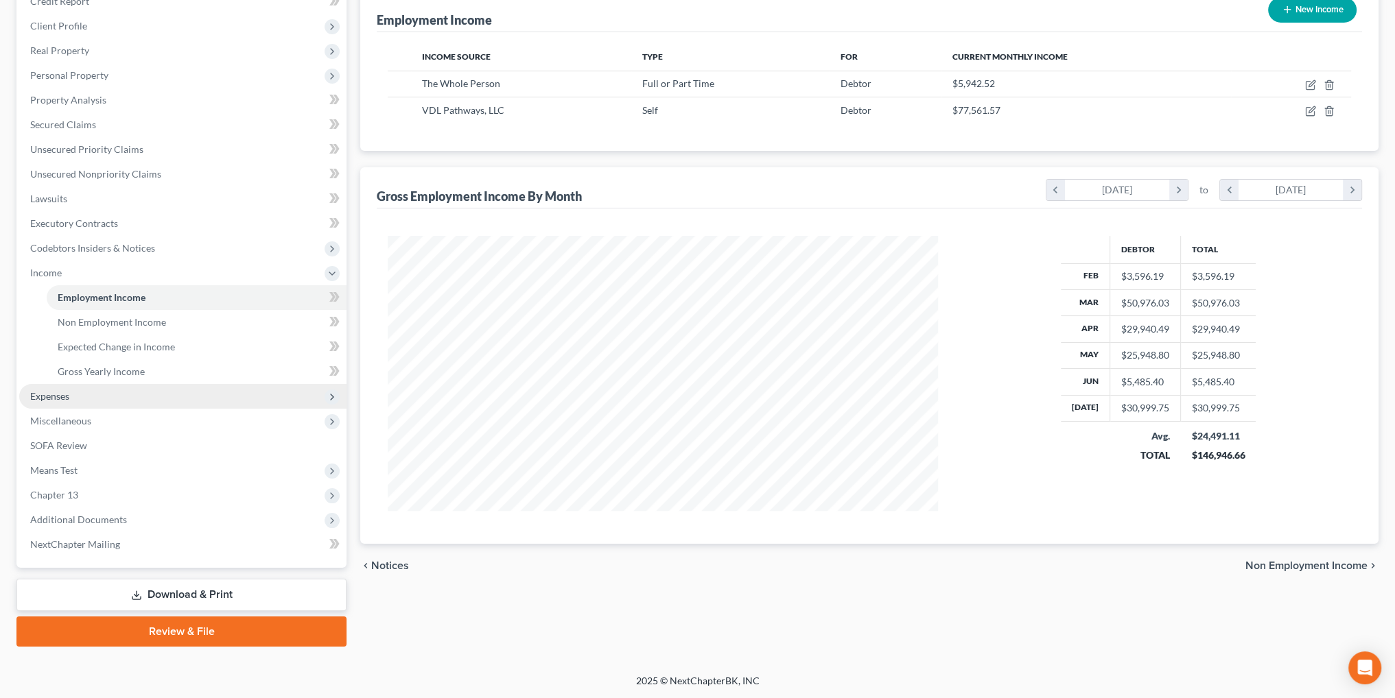
click at [49, 396] on span "Expenses" at bounding box center [49, 396] width 39 height 12
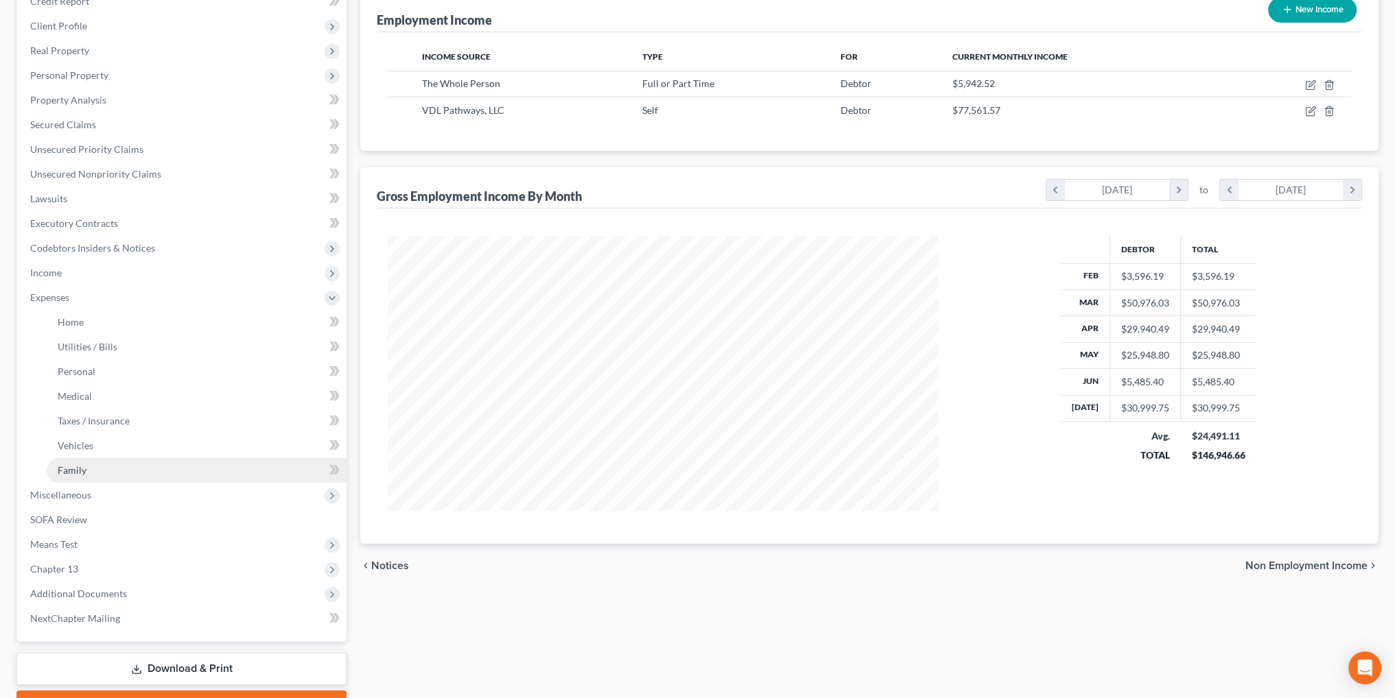
click at [78, 473] on span "Family" at bounding box center [72, 470] width 29 height 12
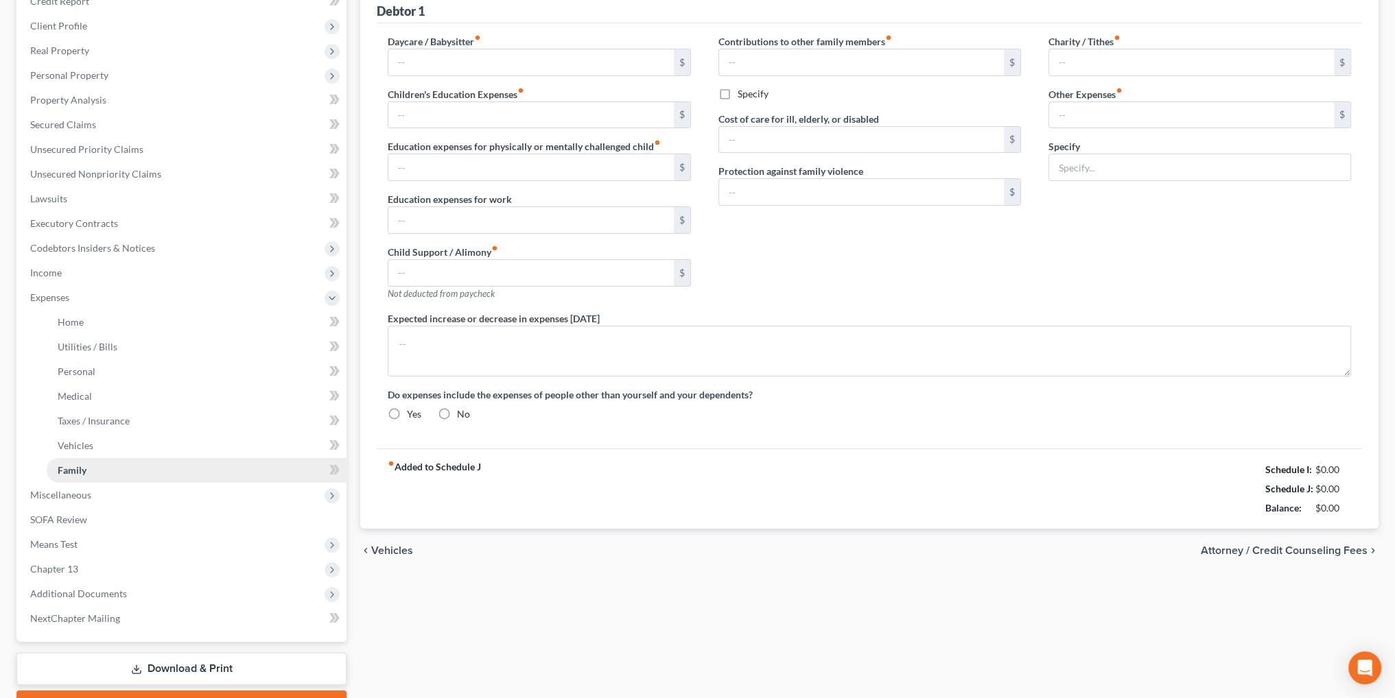
scroll to position [41, 0]
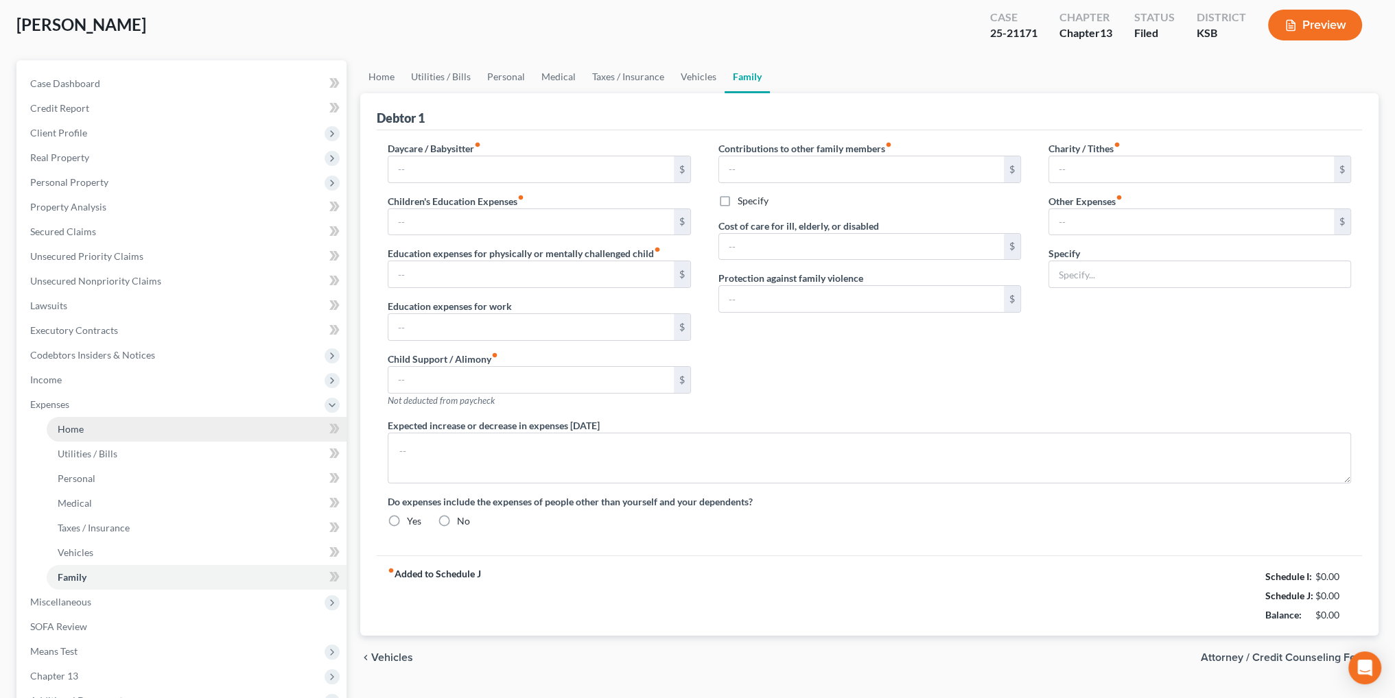
type input "0.00"
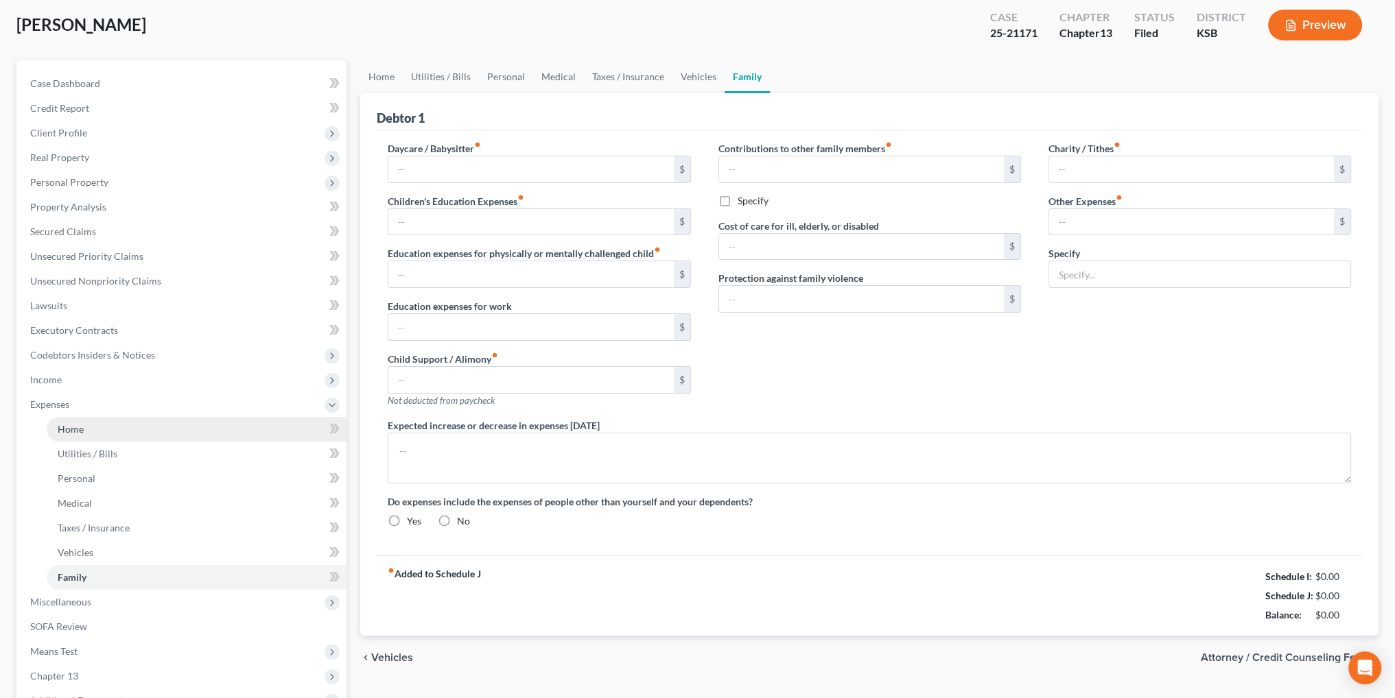
type input "0.00"
type input "600.00"
type input "0.00"
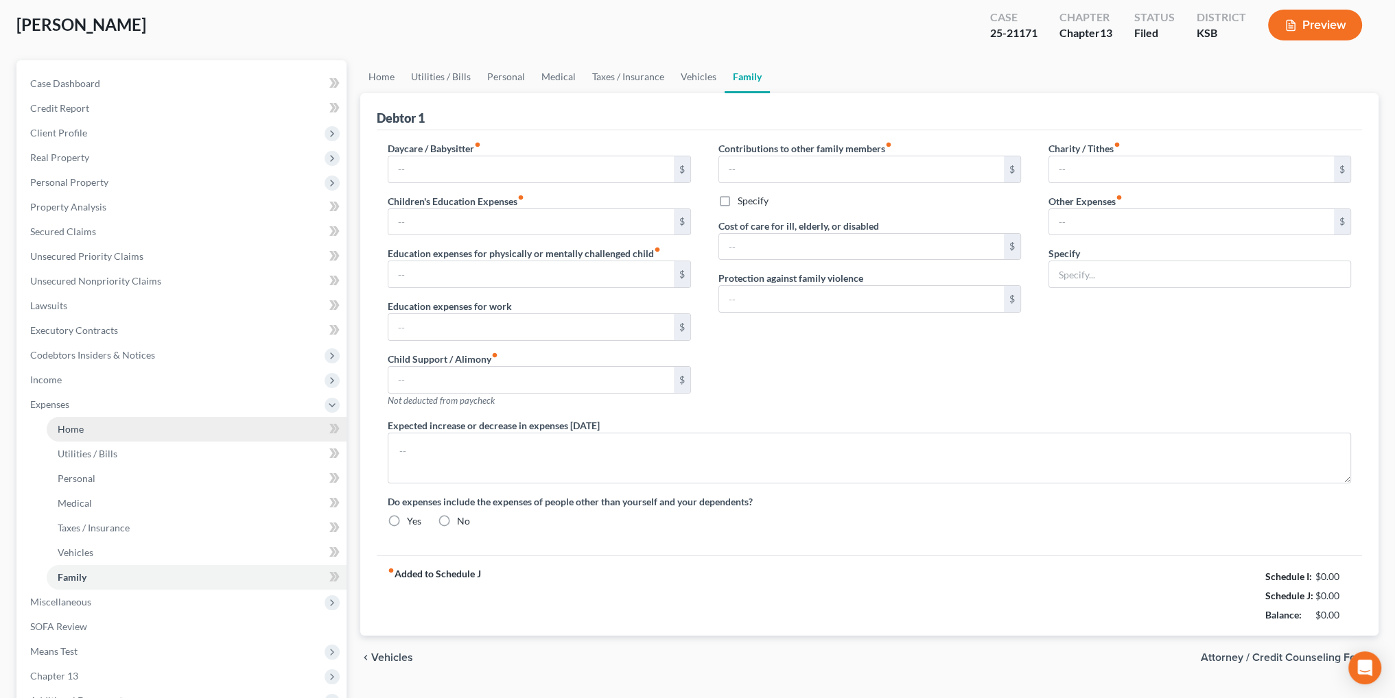
radio input "true"
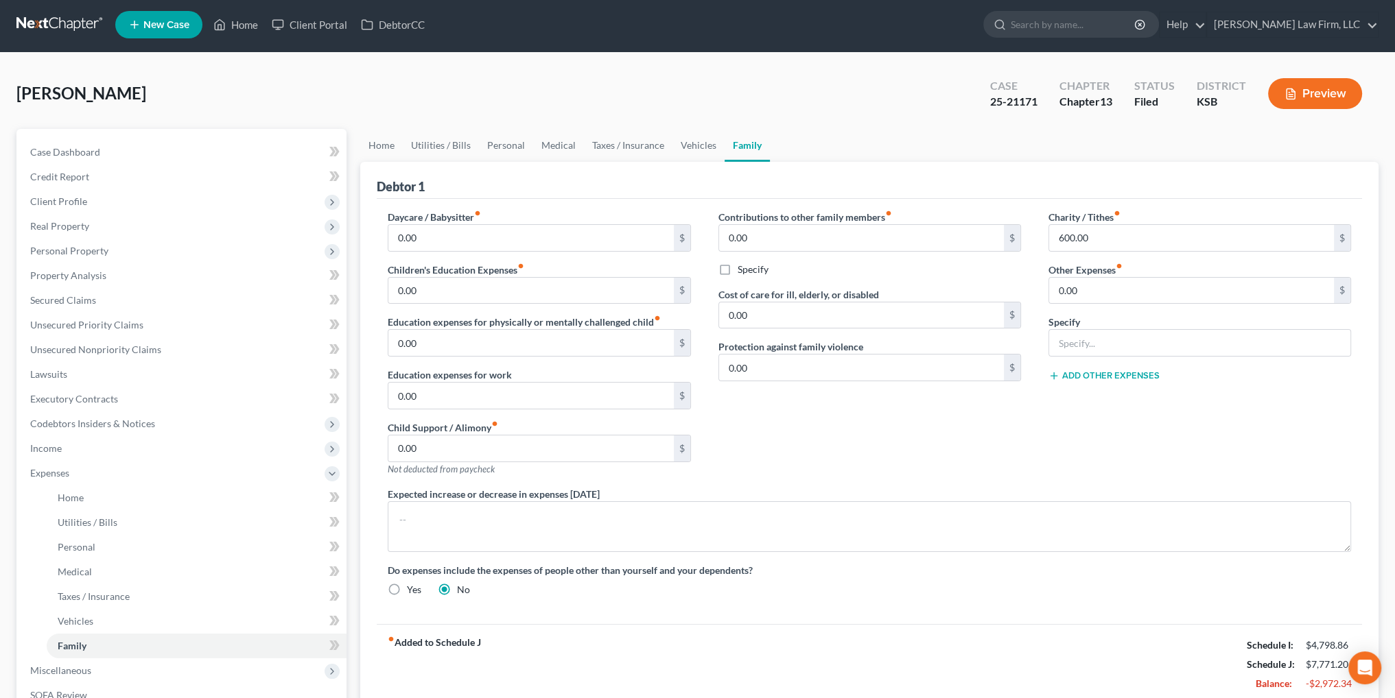
scroll to position [0, 0]
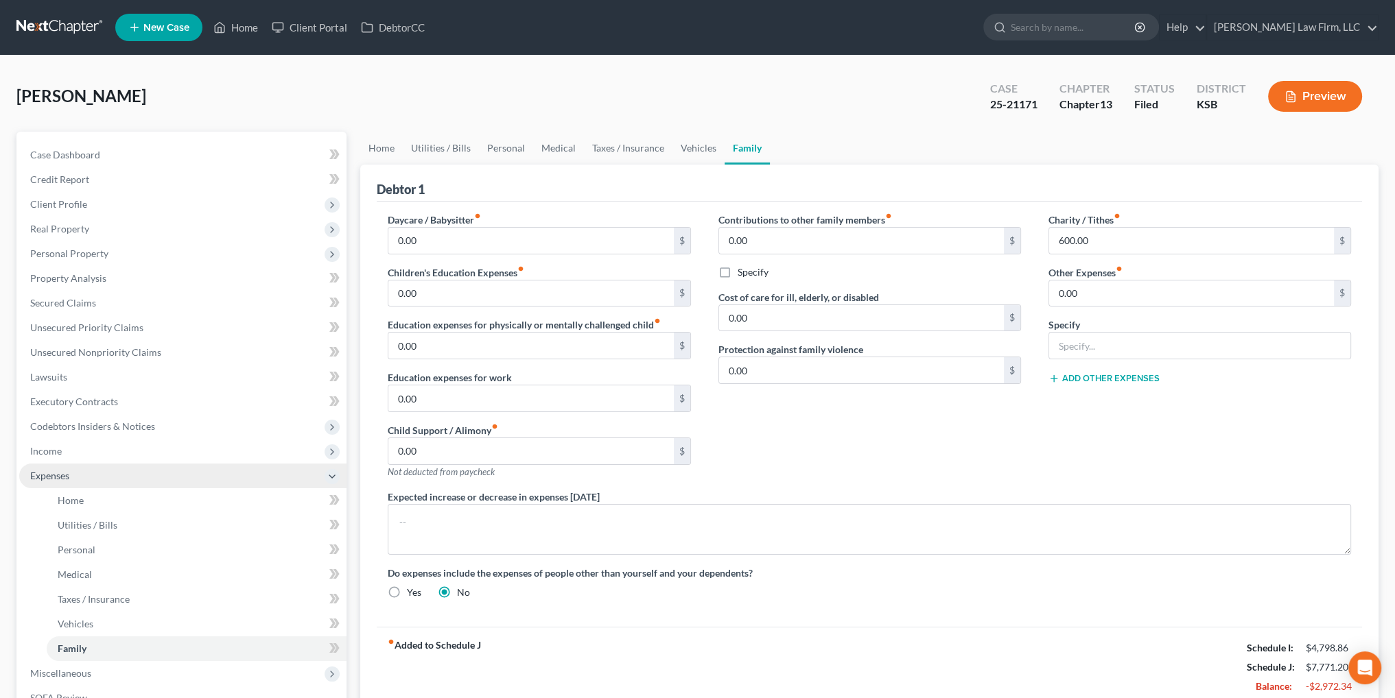
click at [47, 475] on span "Expenses" at bounding box center [49, 476] width 39 height 12
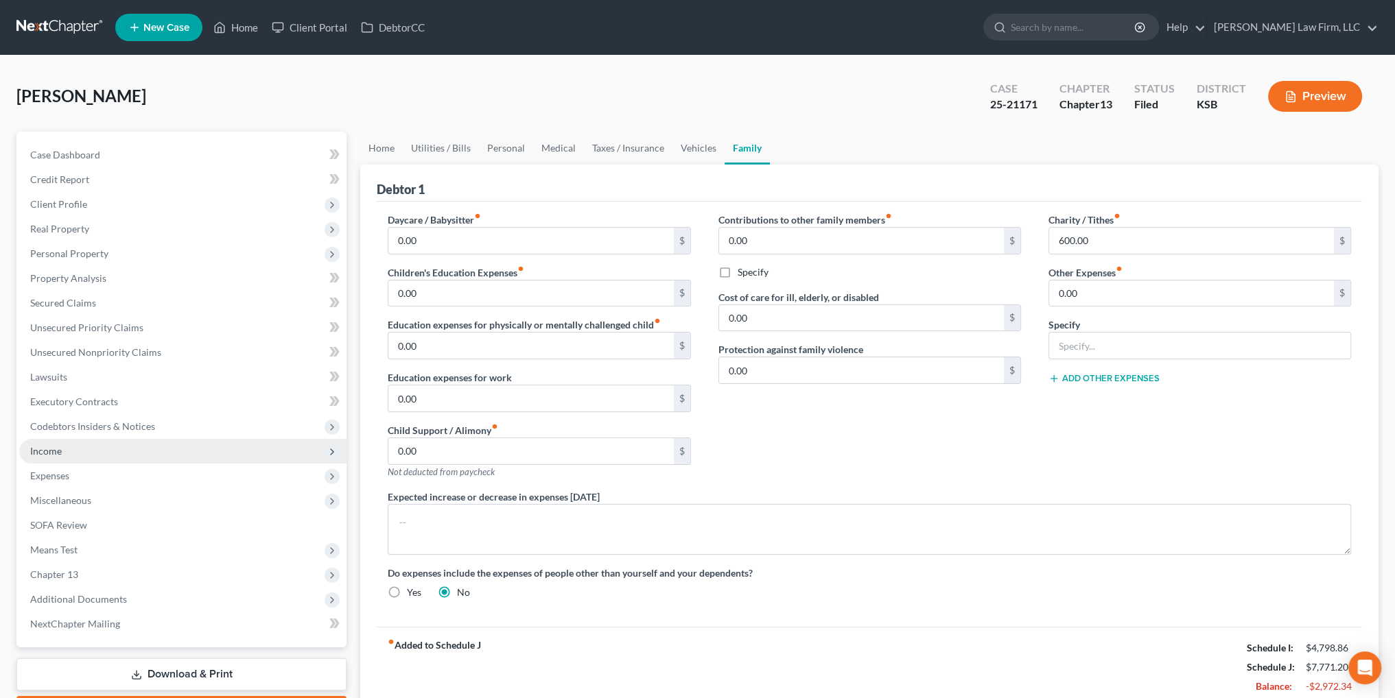
click at [44, 449] on span "Income" at bounding box center [46, 451] width 32 height 12
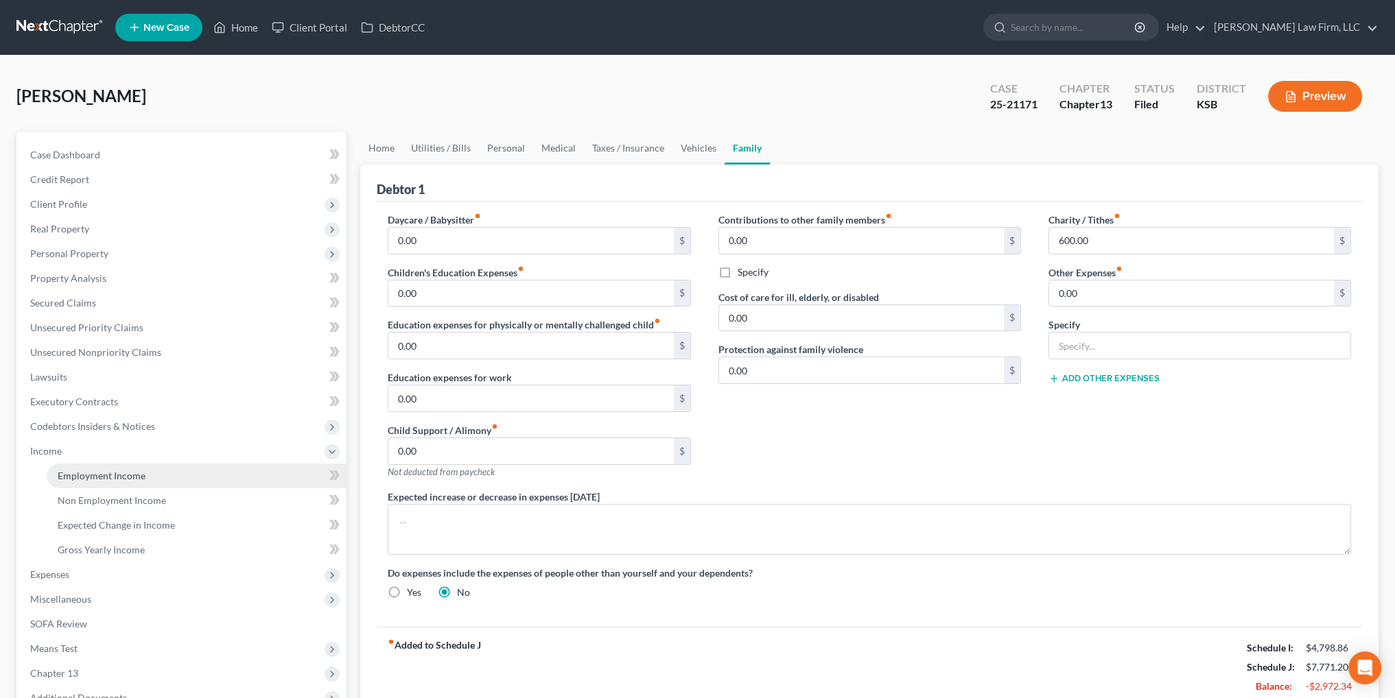
click at [80, 470] on span "Employment Income" at bounding box center [102, 476] width 88 height 12
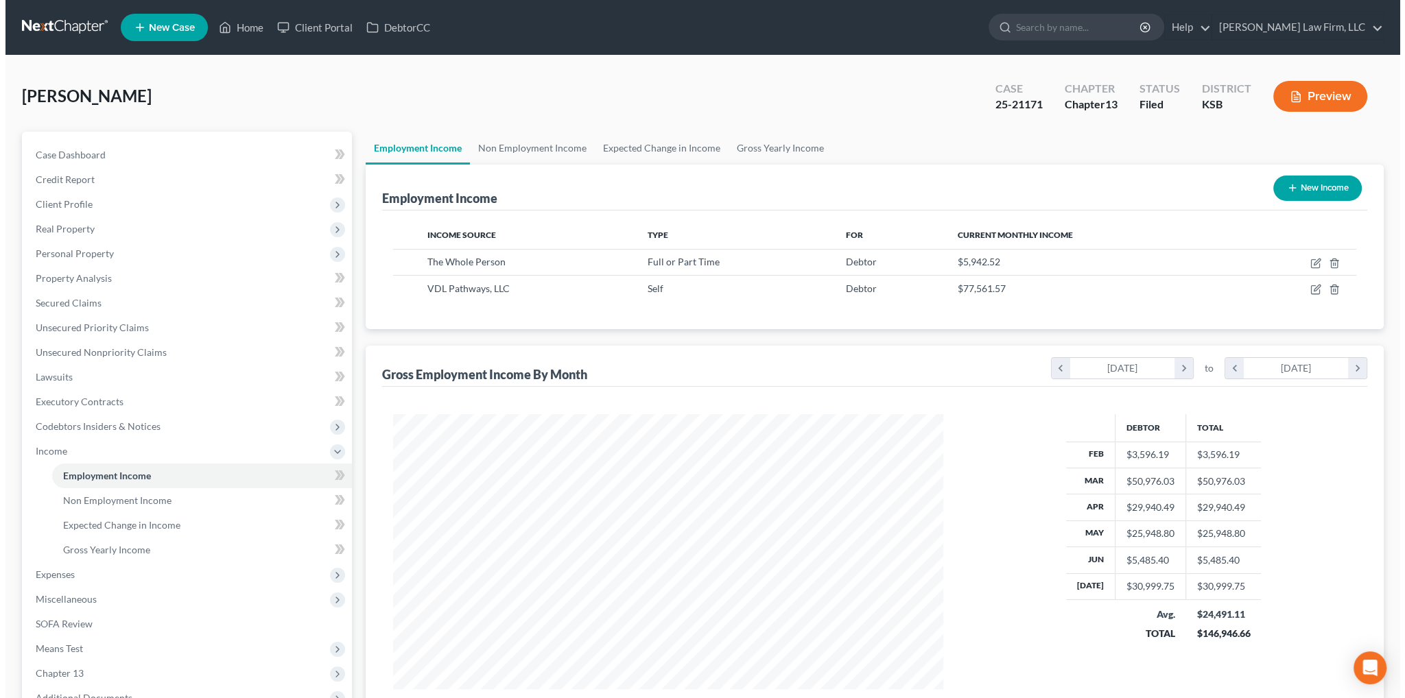
scroll to position [275, 577]
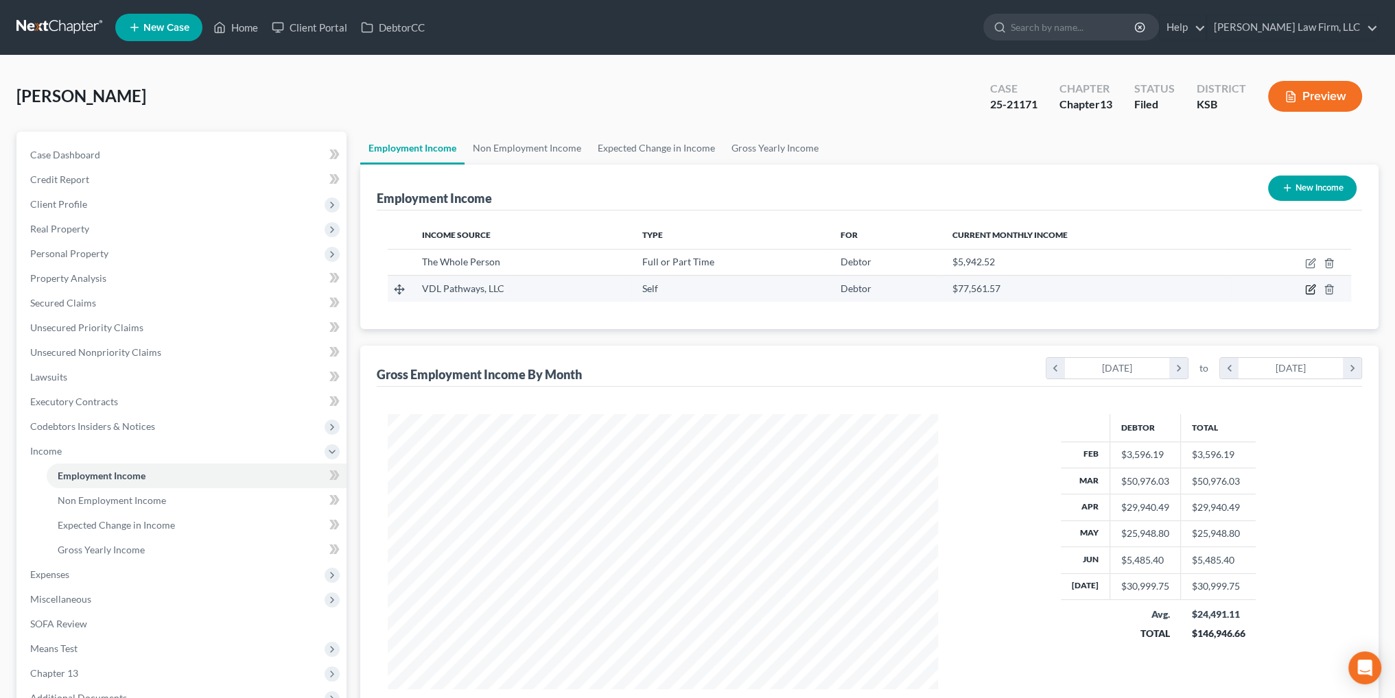
click at [1306, 289] on icon "button" at bounding box center [1309, 290] width 8 height 8
select select "1"
select select "17"
select select "0"
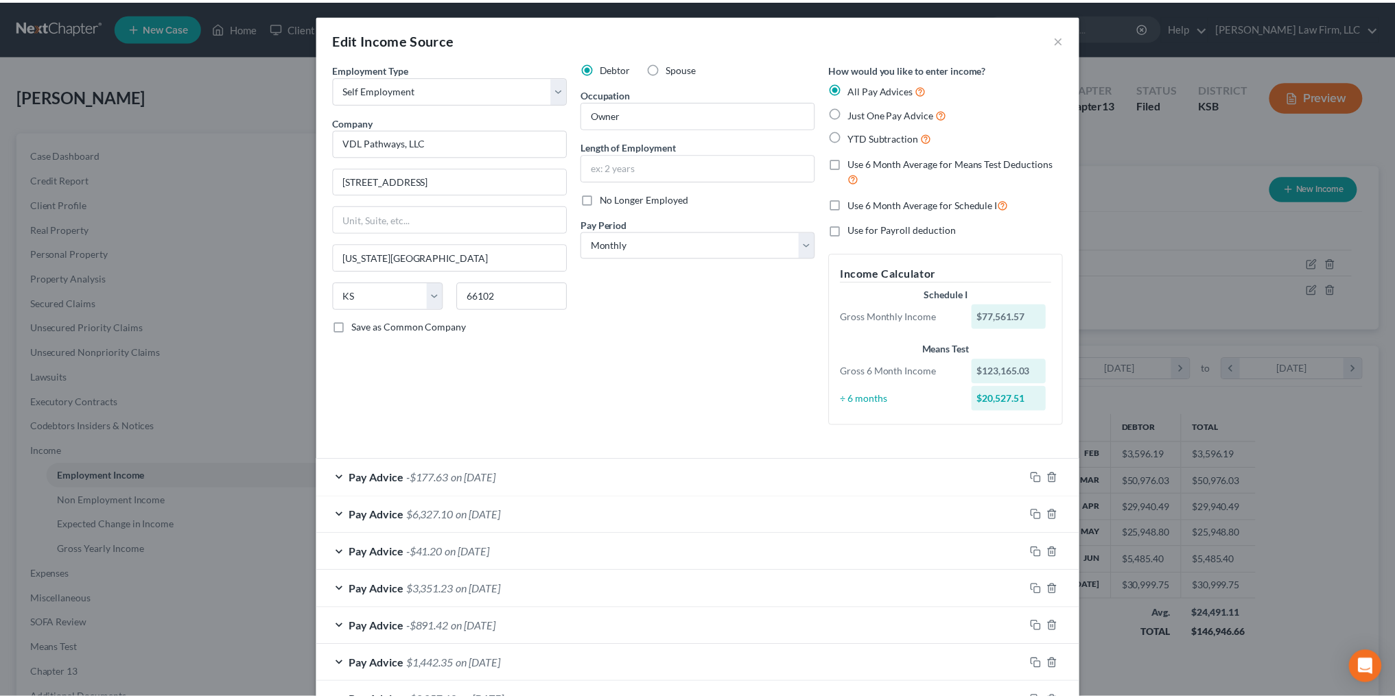
scroll to position [0, 0]
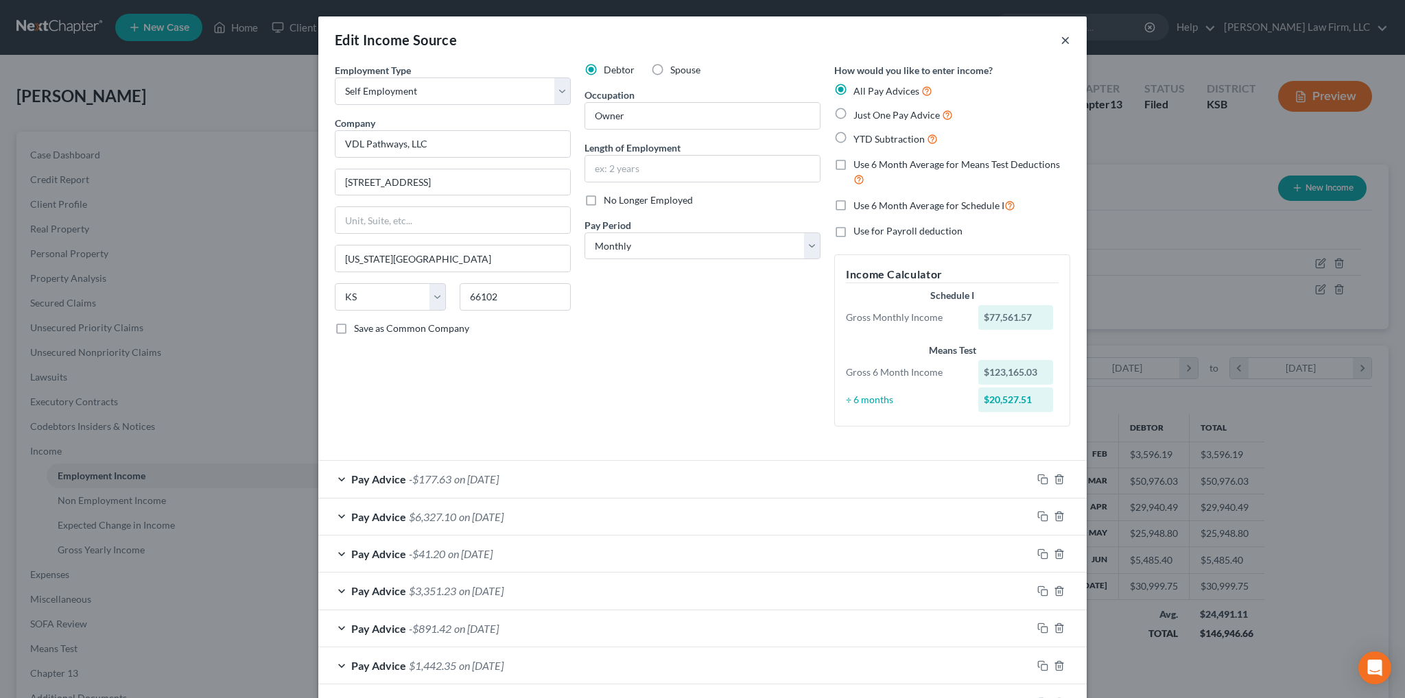
click at [1061, 40] on button "×" at bounding box center [1066, 40] width 10 height 16
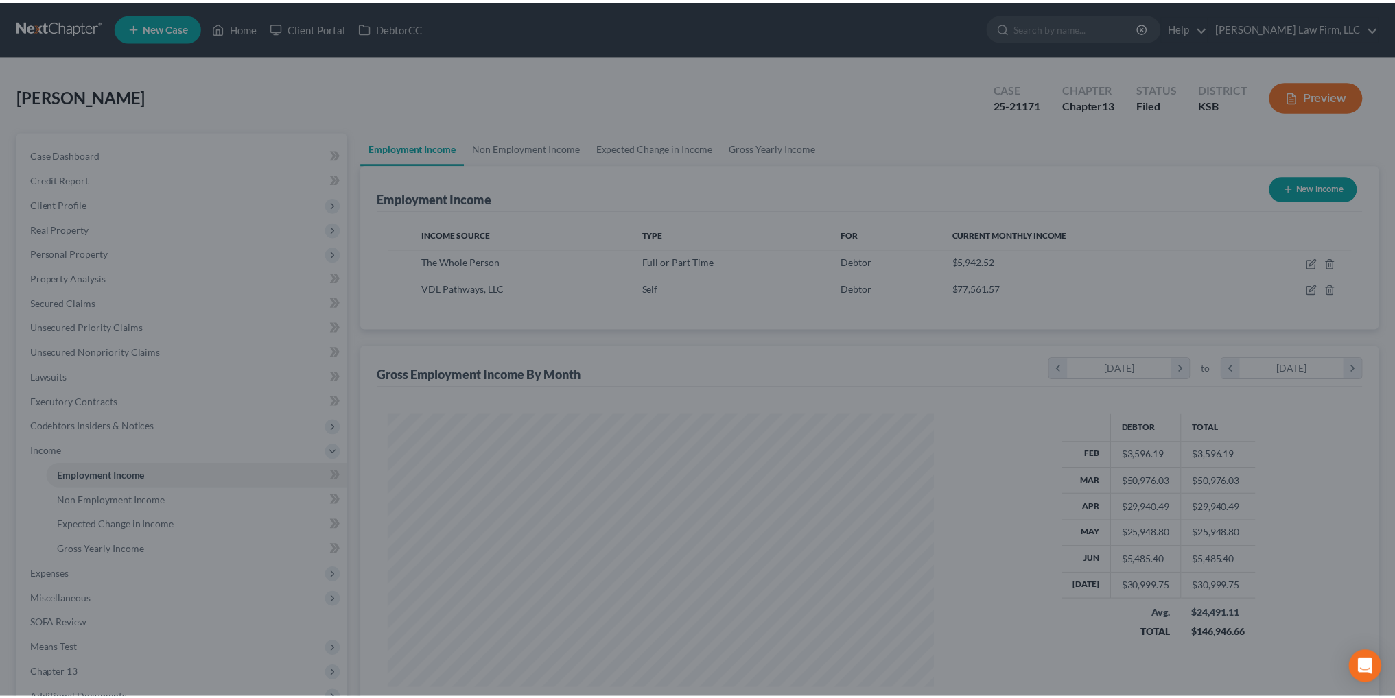
scroll to position [685696, 685393]
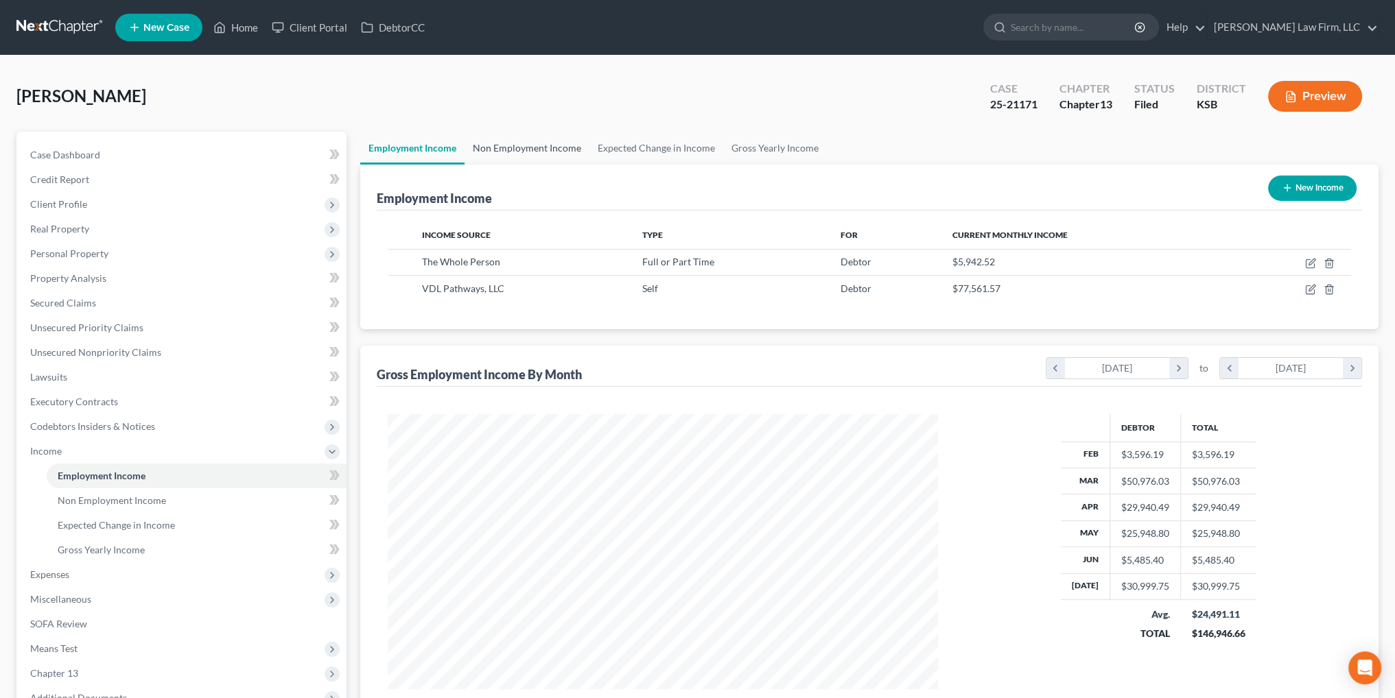
click at [516, 145] on link "Non Employment Income" at bounding box center [526, 148] width 125 height 33
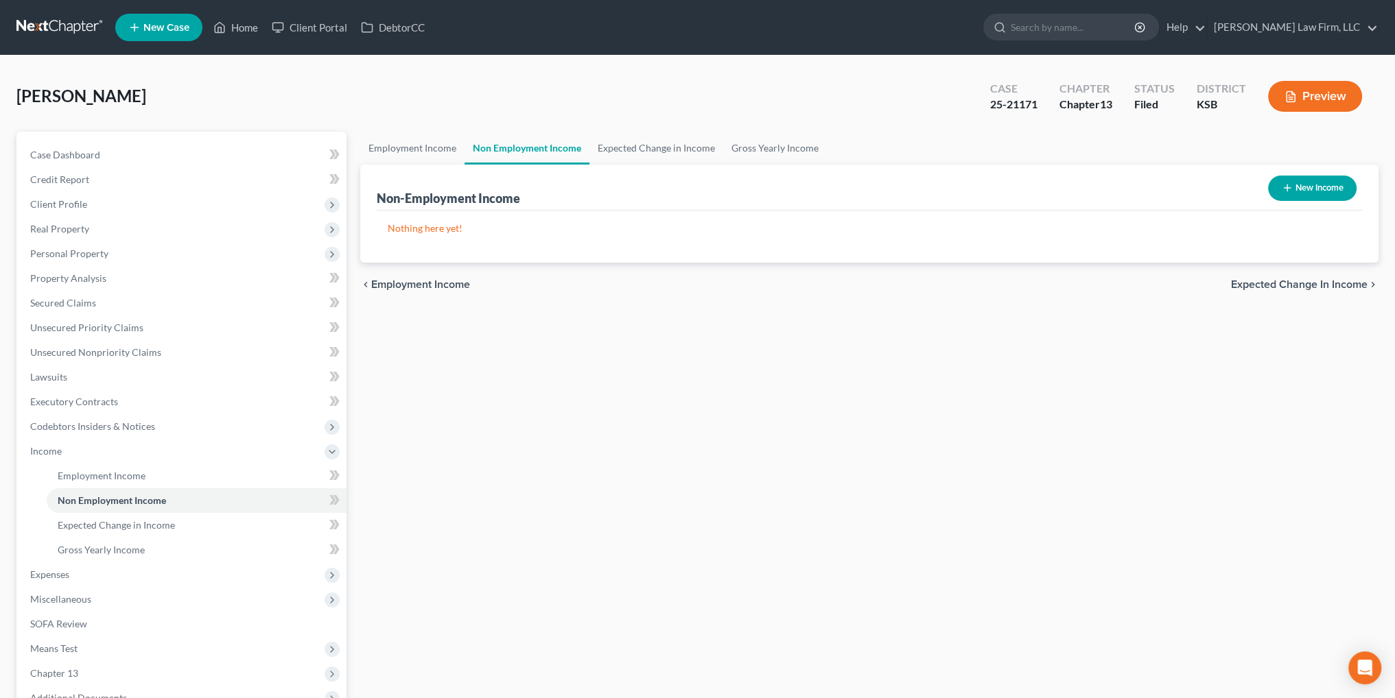
click at [1318, 193] on button "New Income" at bounding box center [1312, 188] width 88 height 25
select select "0"
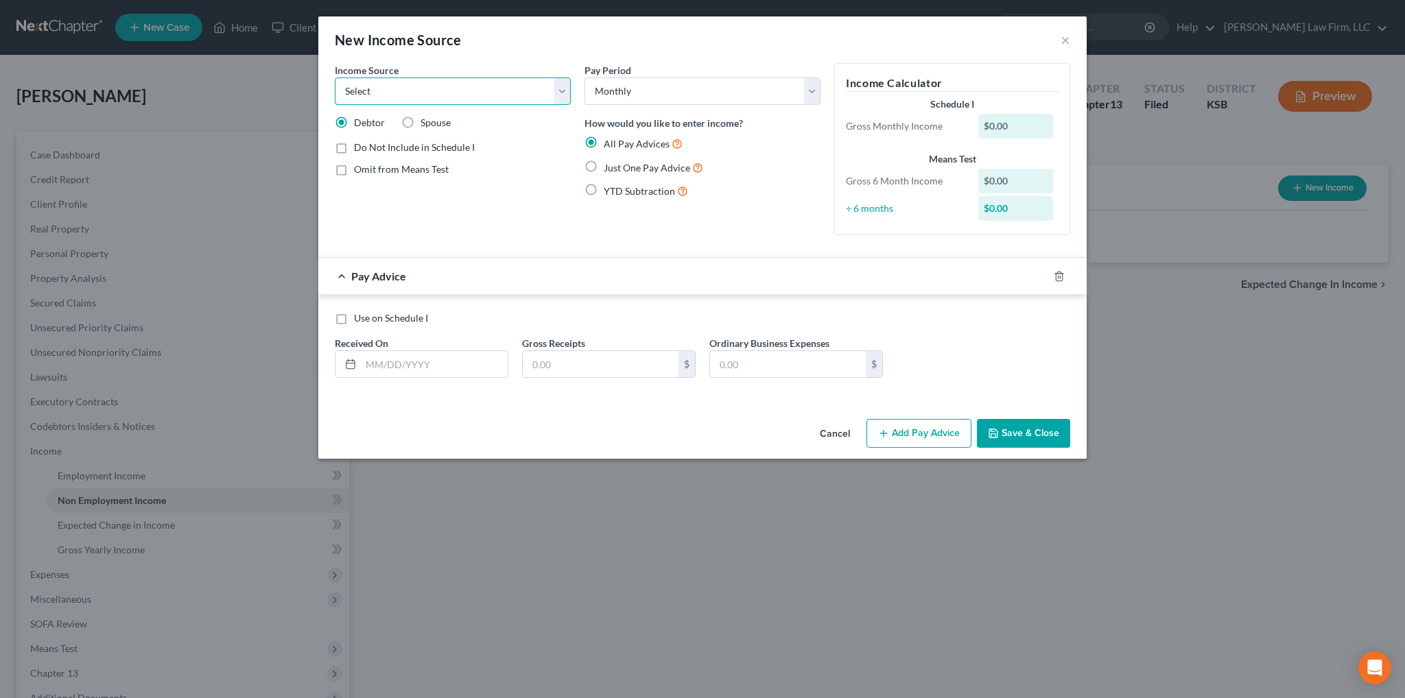
click at [556, 91] on select "Select Unemployment Disability (from employer) Pension Retirement Social Securi…" at bounding box center [453, 91] width 236 height 27
click at [335, 78] on select "Select Unemployment Disability (from employer) Pension Retirement Social Securi…" at bounding box center [453, 91] width 236 height 27
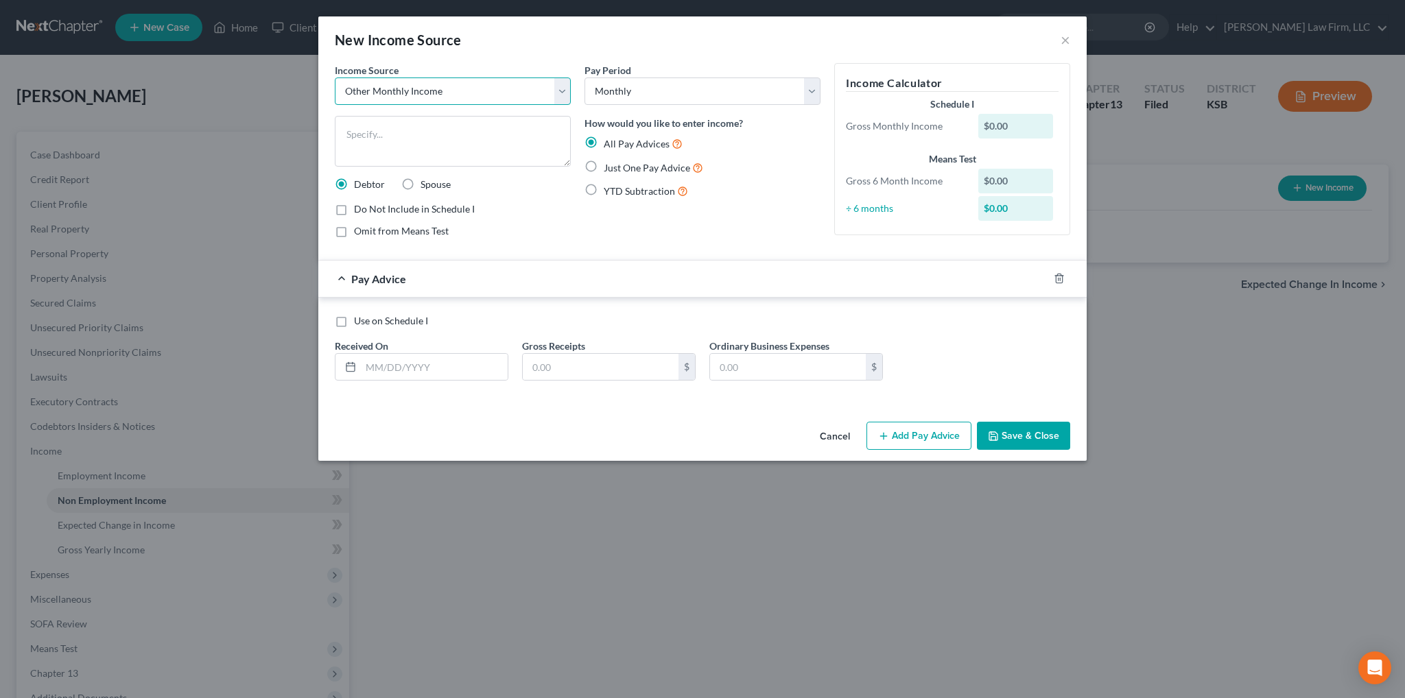
click at [558, 90] on select "Select Unemployment Disability (from employer) Pension Retirement Social Securi…" at bounding box center [453, 91] width 236 height 27
select select "9"
click at [335, 78] on select "Select Unemployment Disability (from employer) Pension Retirement Social Securi…" at bounding box center [453, 91] width 236 height 27
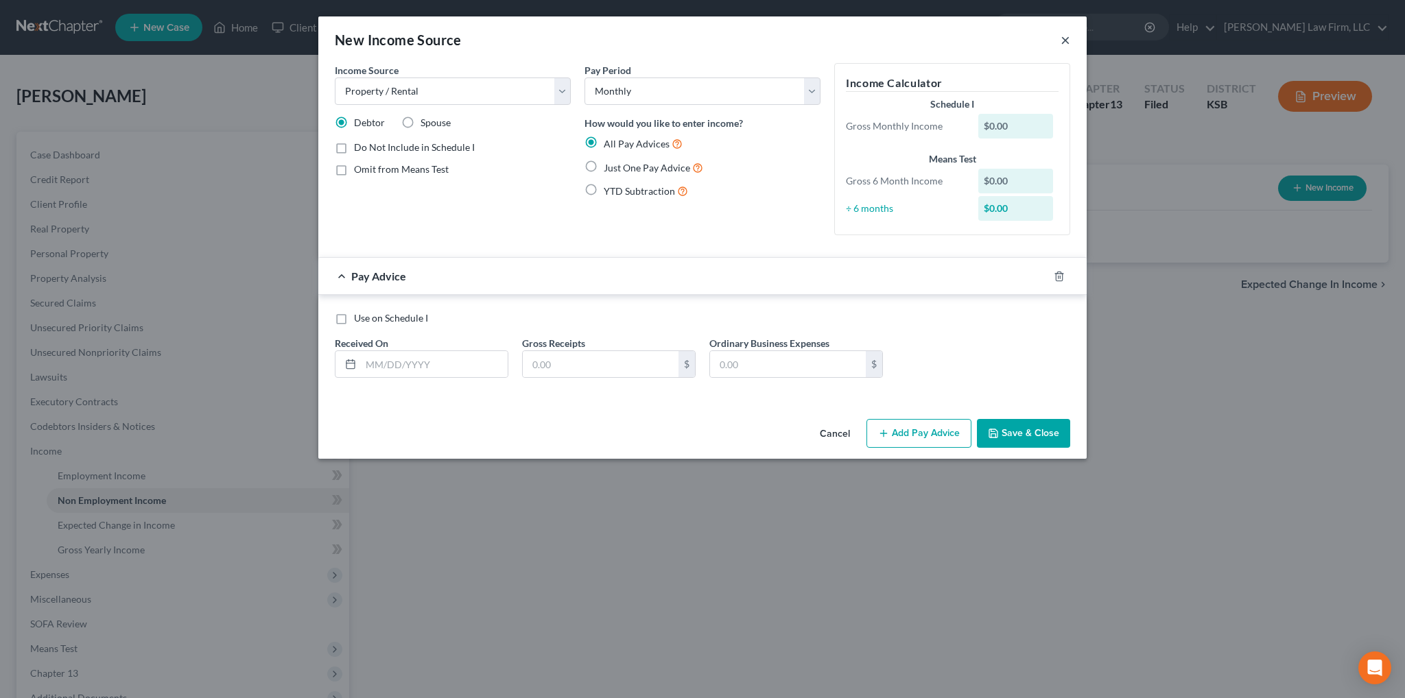
click at [1063, 41] on button "×" at bounding box center [1066, 40] width 10 height 16
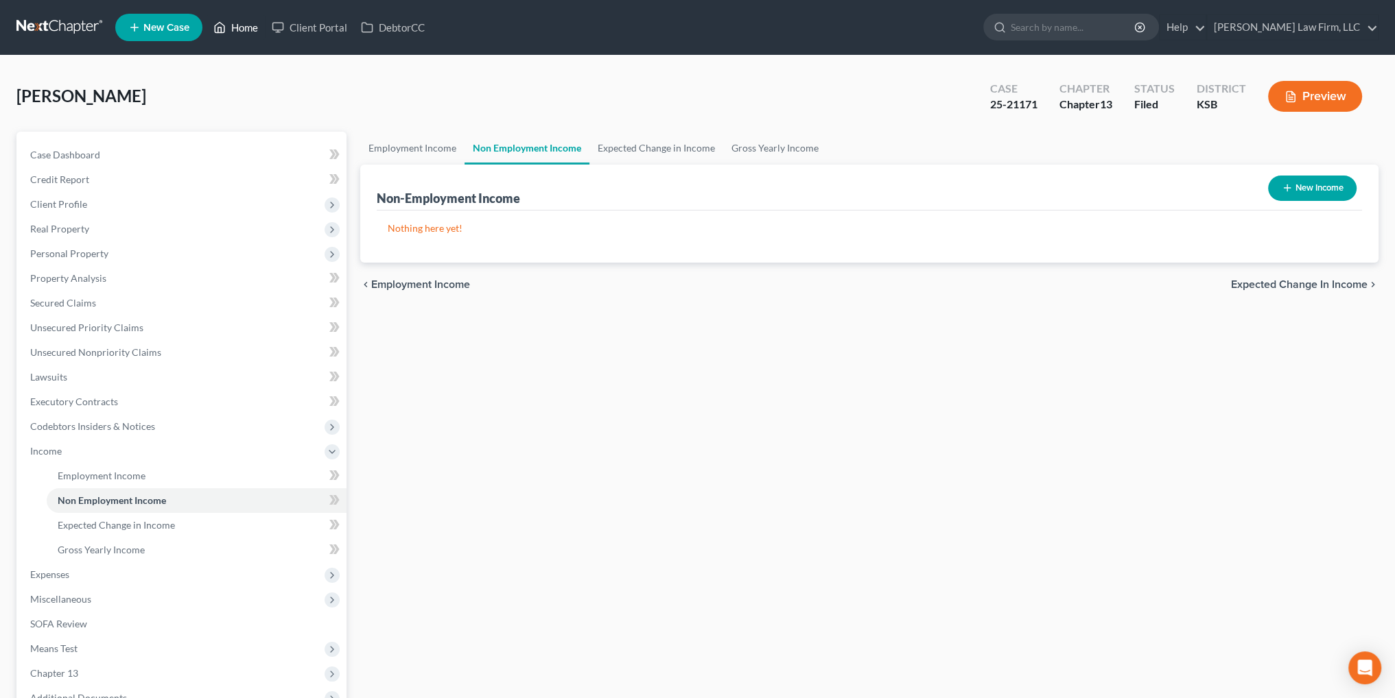
click at [239, 25] on link "Home" at bounding box center [235, 27] width 58 height 25
